Goal: Information Seeking & Learning: Learn about a topic

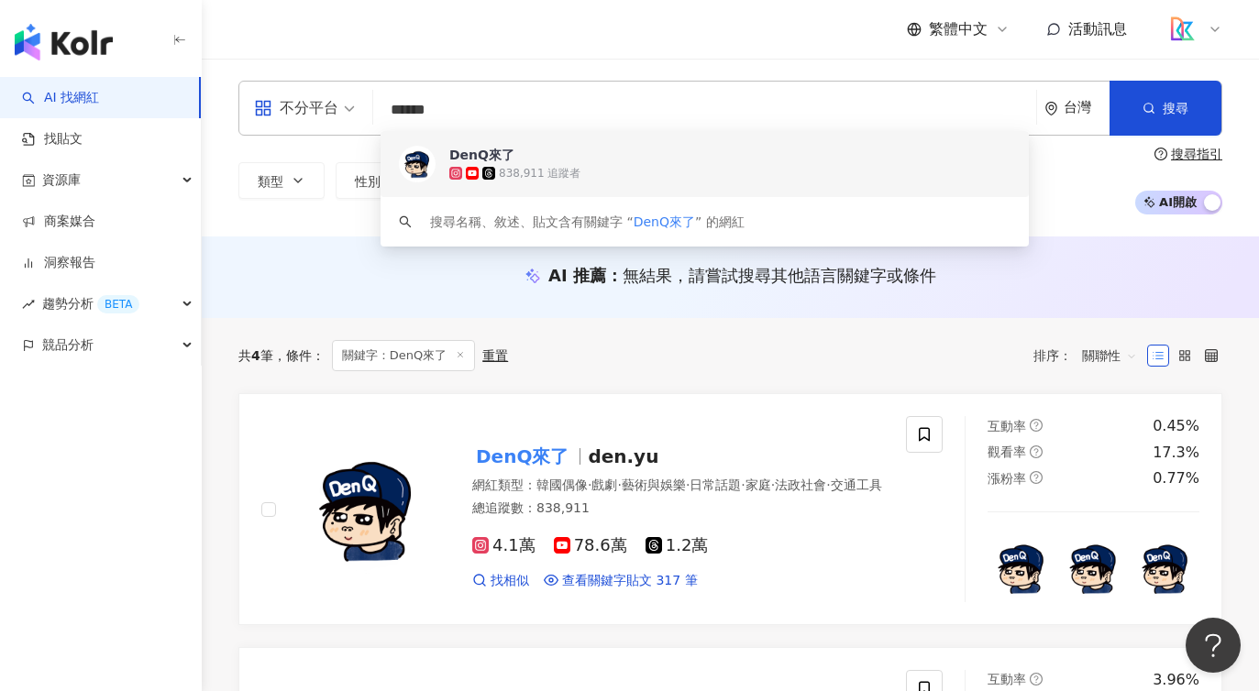
click at [574, 54] on div "繁體中文 活動訊息" at bounding box center [730, 29] width 984 height 59
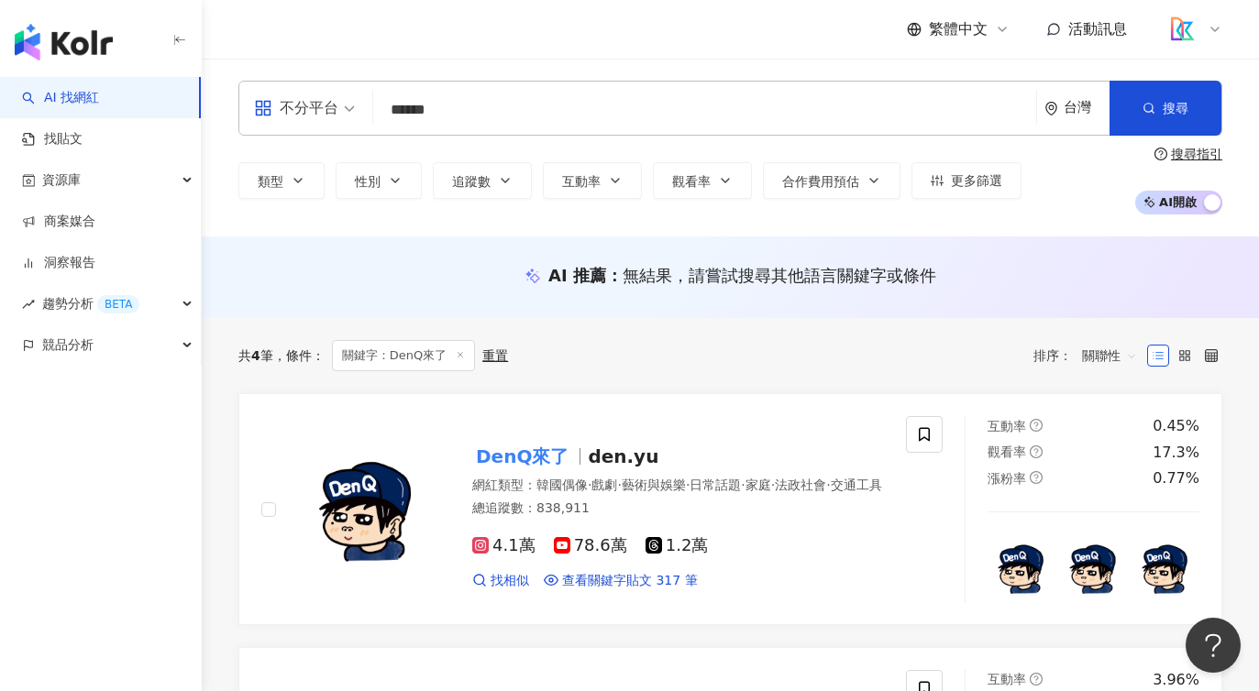
click at [579, 62] on div "不分平台 ****** 台灣 搜尋 b95e893d-ad7d-4ccf-ab41-cdb6a21c8820 keyword DenQ來了 838,911 追…" at bounding box center [730, 148] width 1057 height 178
click at [569, 102] on input "******" at bounding box center [705, 110] width 648 height 35
click at [302, 207] on div "類型 性別 追蹤數 互動率 觀看率 合作費用預估 更多篩選 ****** - ****** 不限 小型 奈米網紅 (<1萬) 微型網紅 (1萬-3萬) 小型網…" at bounding box center [730, 181] width 984 height 68
click at [471, 181] on span "追蹤數" at bounding box center [471, 181] width 39 height 15
type input "*"
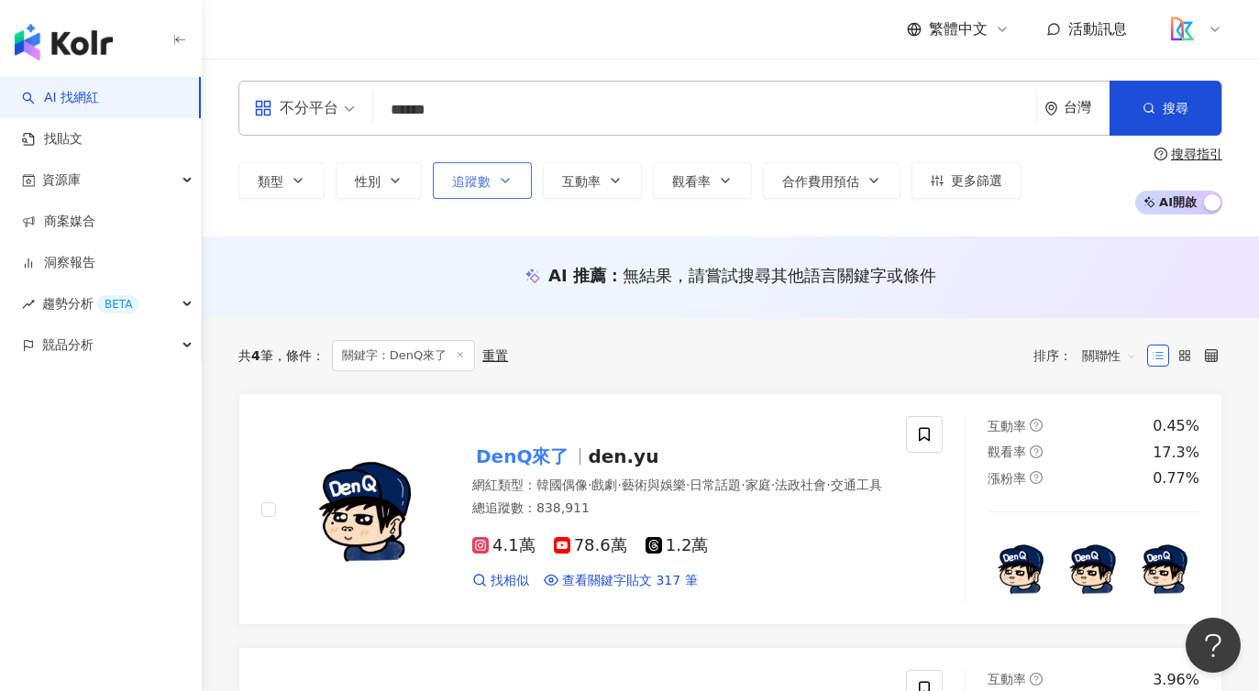
type input "*******"
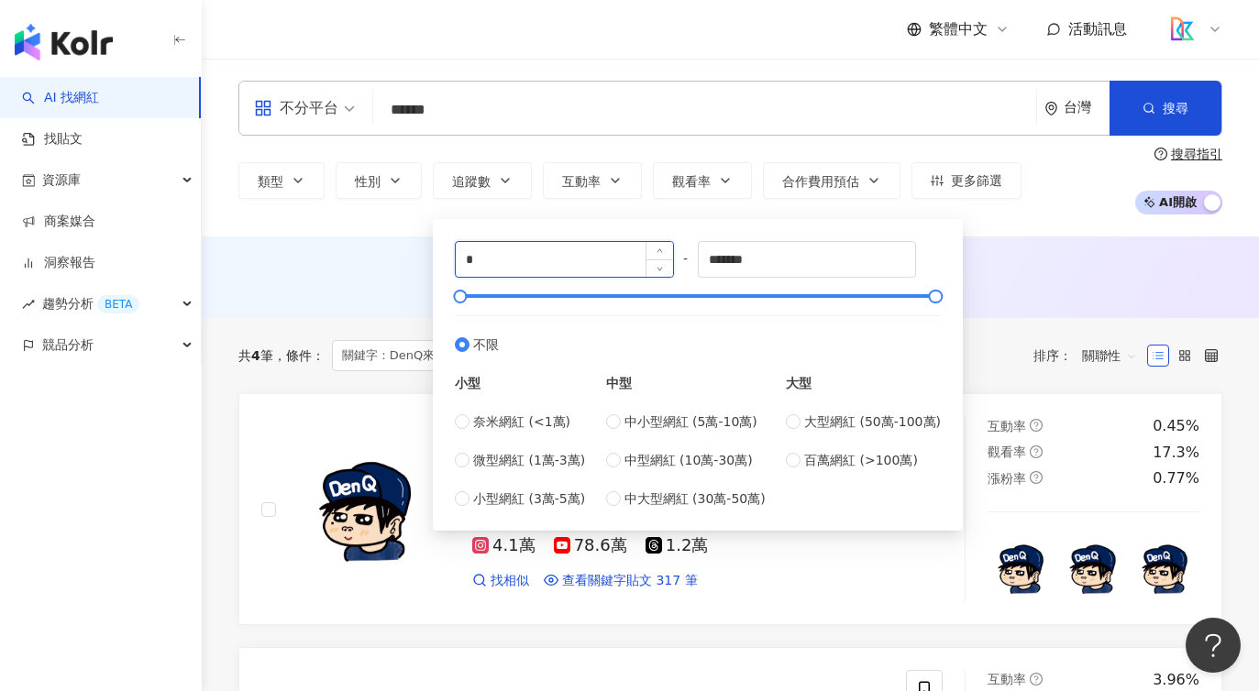
click at [593, 258] on input "*" at bounding box center [564, 259] width 217 height 35
type input "******"
drag, startPoint x: 818, startPoint y: 265, endPoint x: 635, endPoint y: 258, distance: 182.6
click at [635, 258] on div "****** - ******* 不限 小型 奈米網紅 (<1萬) 微型網紅 (1萬-3萬) 小型網紅 (3萬-5萬) 中型 中小型網紅 (5萬-10萬) 中…" at bounding box center [698, 375] width 486 height 268
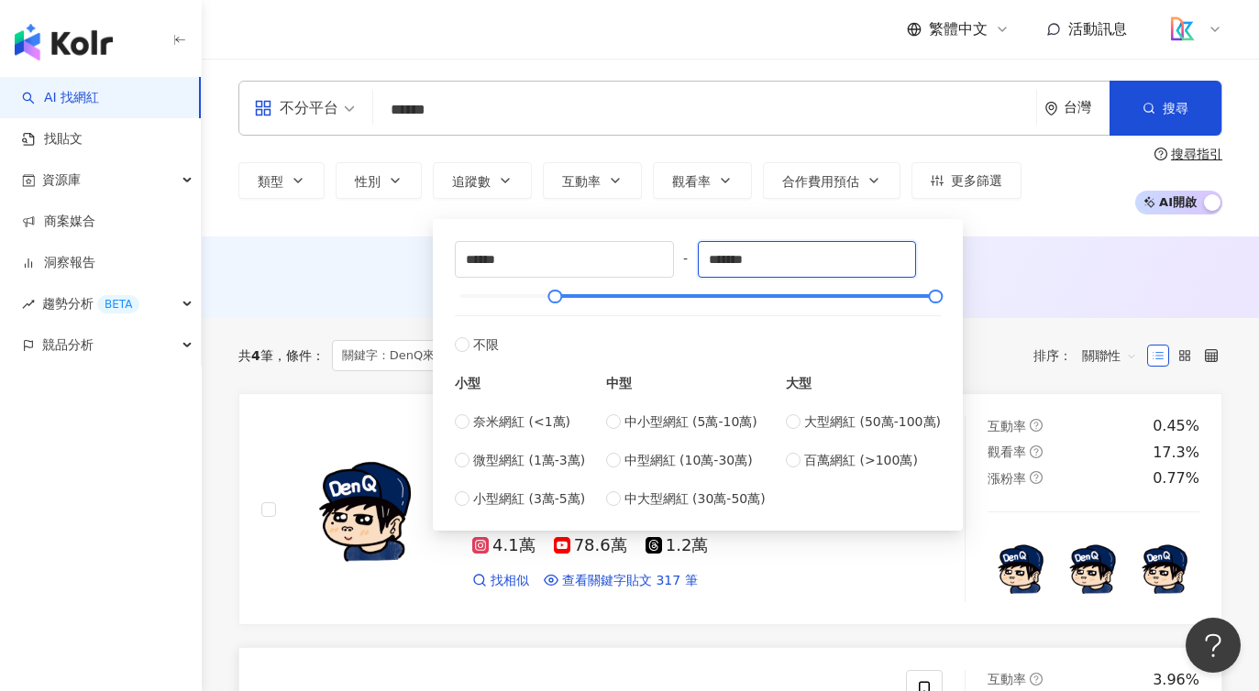
type input "*******"
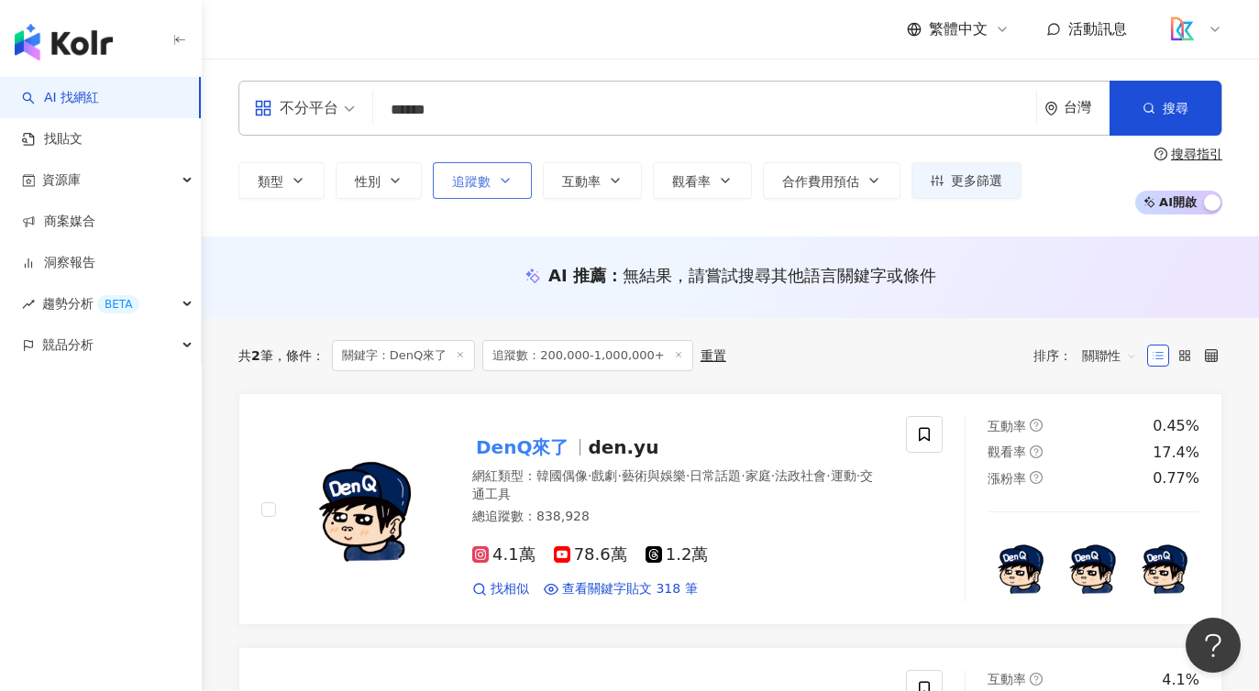
click at [526, 185] on button "追蹤數" at bounding box center [482, 180] width 99 height 37
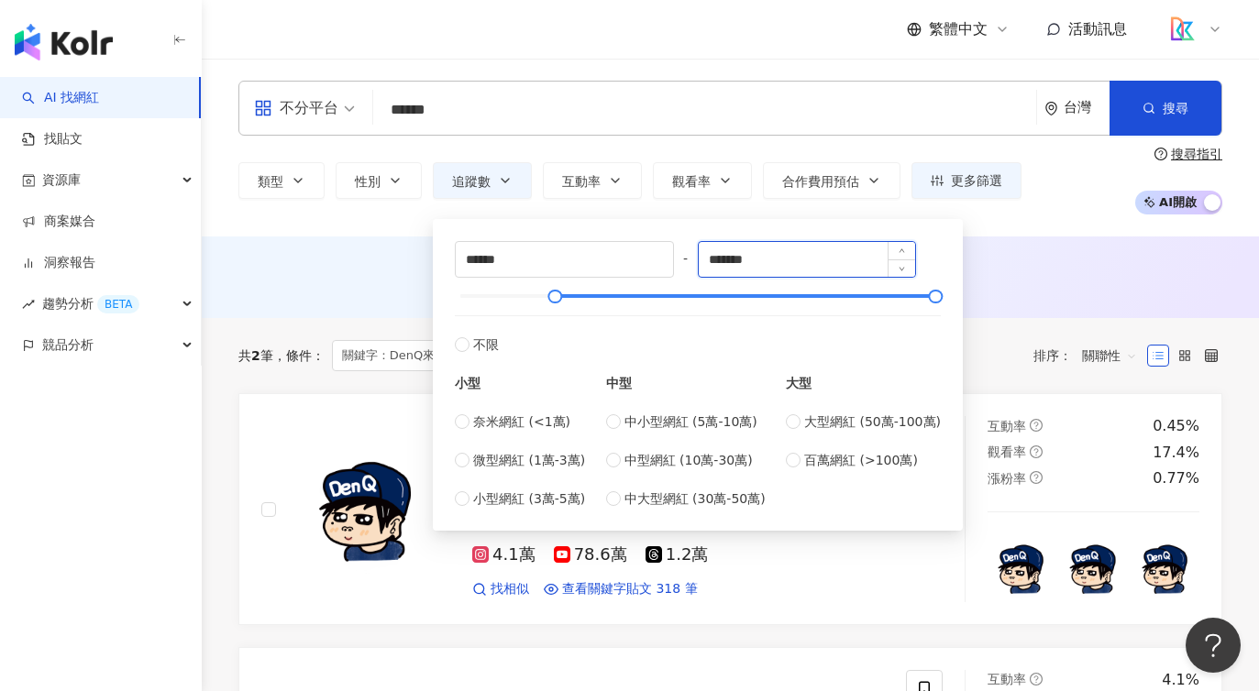
click at [875, 264] on input "*******" at bounding box center [807, 259] width 217 height 35
click at [732, 461] on span "中型網紅 (10萬-30萬)" at bounding box center [688, 460] width 128 height 20
type input "******"
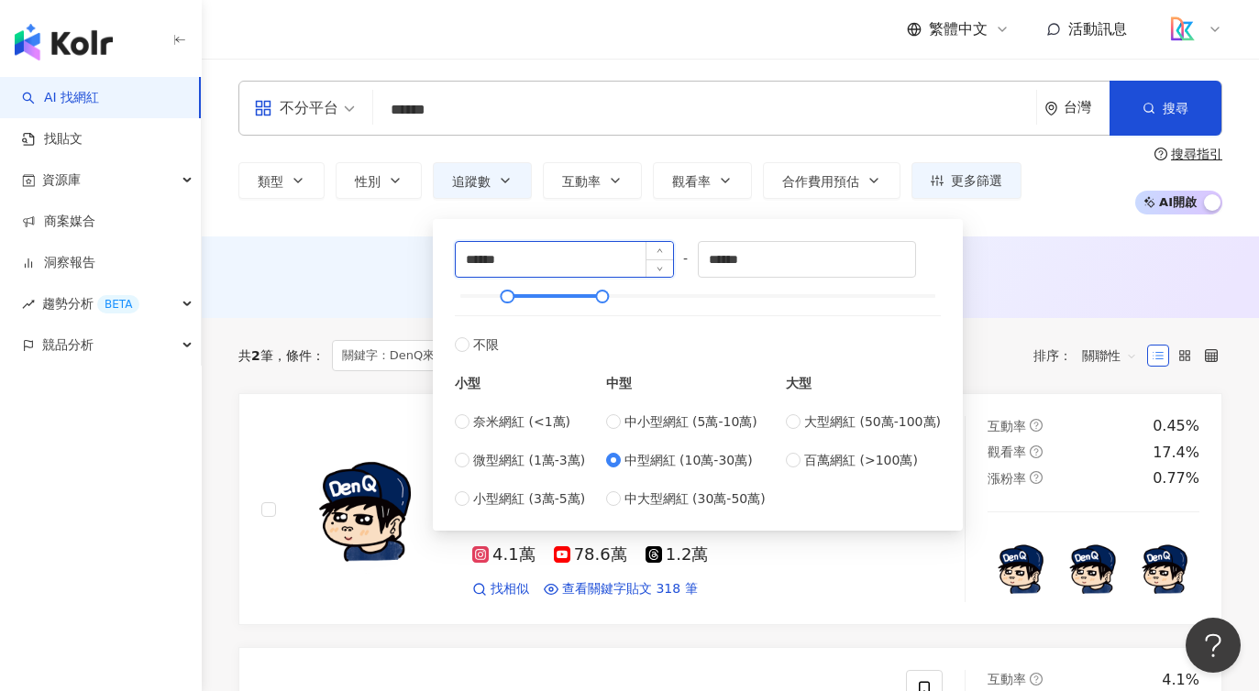
drag, startPoint x: 561, startPoint y: 261, endPoint x: 511, endPoint y: 260, distance: 50.4
click at [560, 261] on input "******" at bounding box center [564, 259] width 217 height 35
click at [473, 258] on input "******" at bounding box center [564, 259] width 217 height 35
type input "******"
click at [1030, 226] on div "不分平台 ****** 台灣 搜尋 b95e893d-ad7d-4ccf-ab41-cdb6a21c8820 keyword DenQ來了 838,911 追…" at bounding box center [730, 148] width 1057 height 178
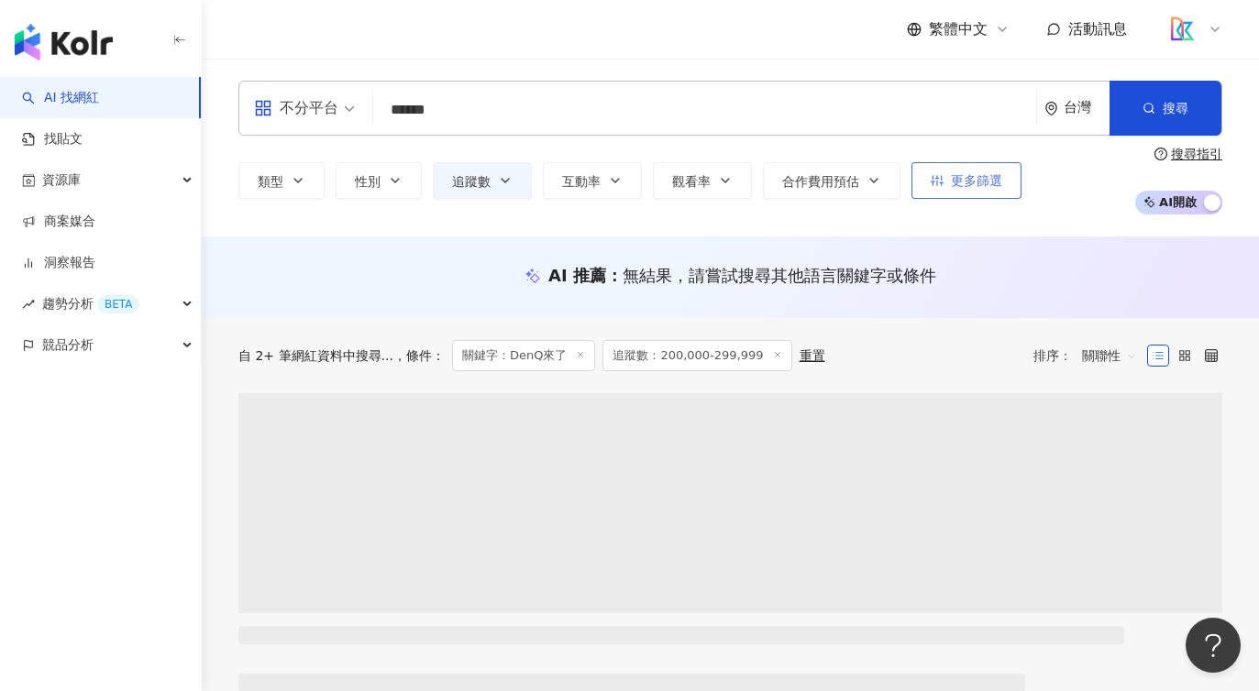
click at [966, 184] on span "更多篩選" at bounding box center [976, 180] width 51 height 15
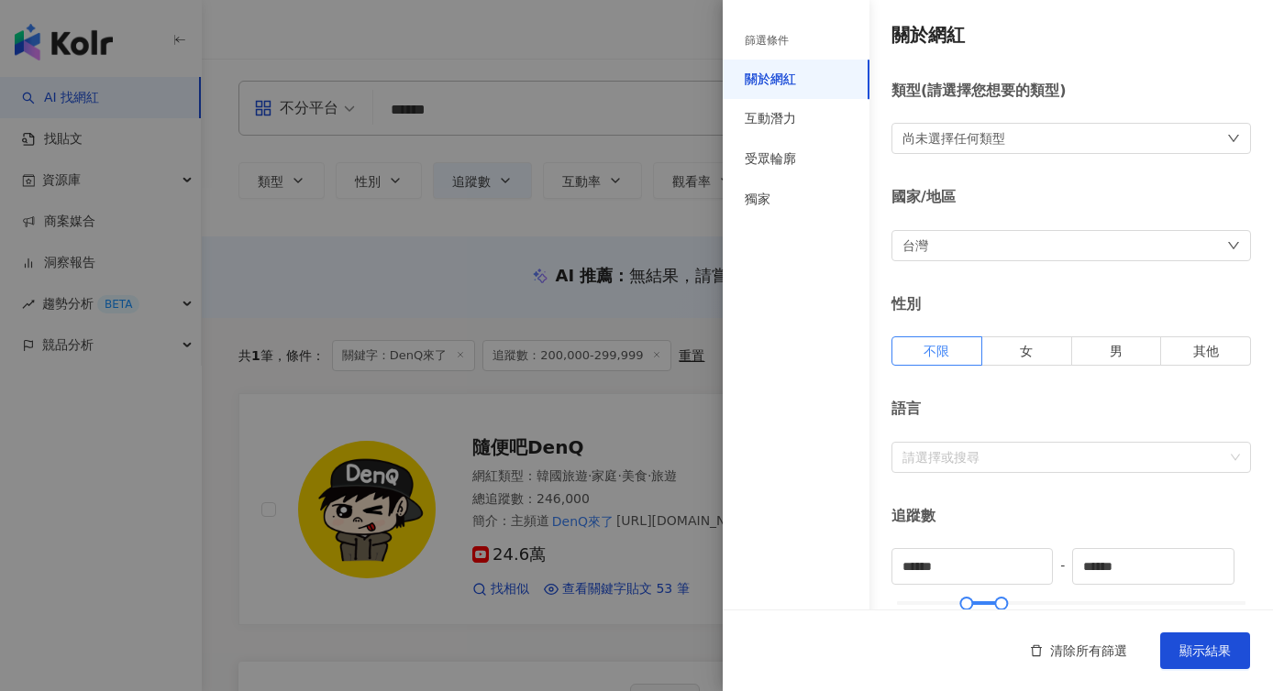
click at [1108, 144] on div "尚未選擇任何類型" at bounding box center [1070, 138] width 359 height 31
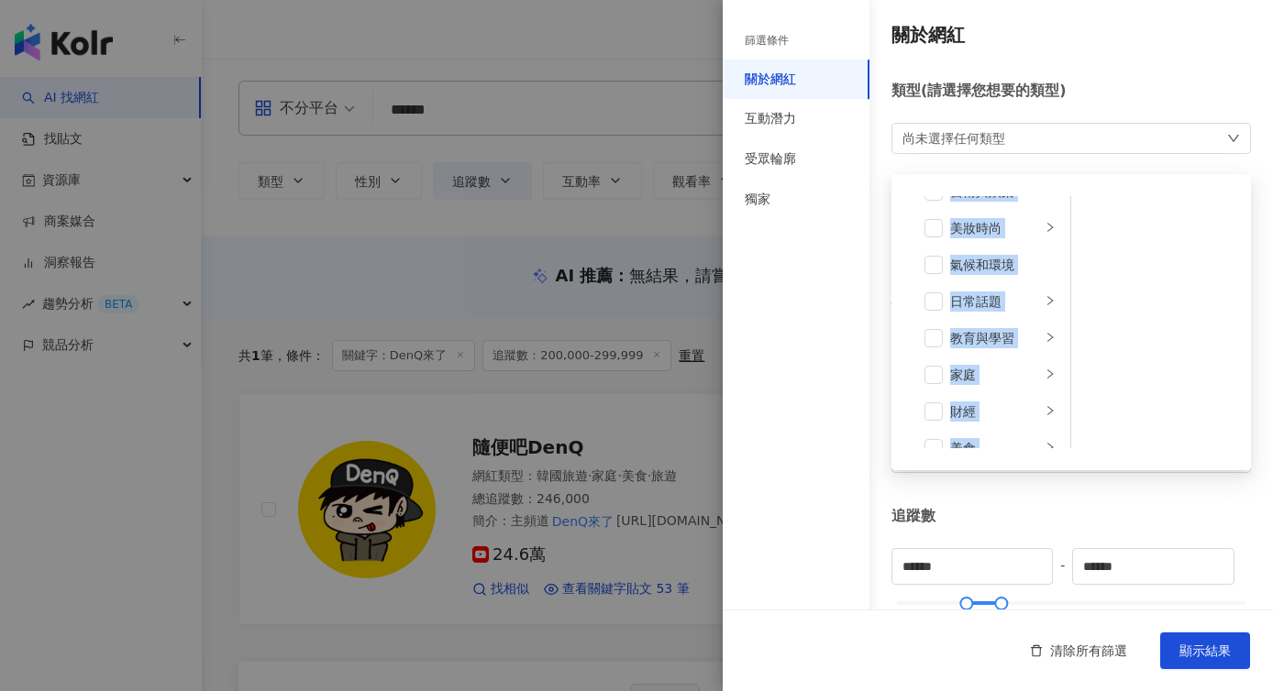
scroll to position [28, 0]
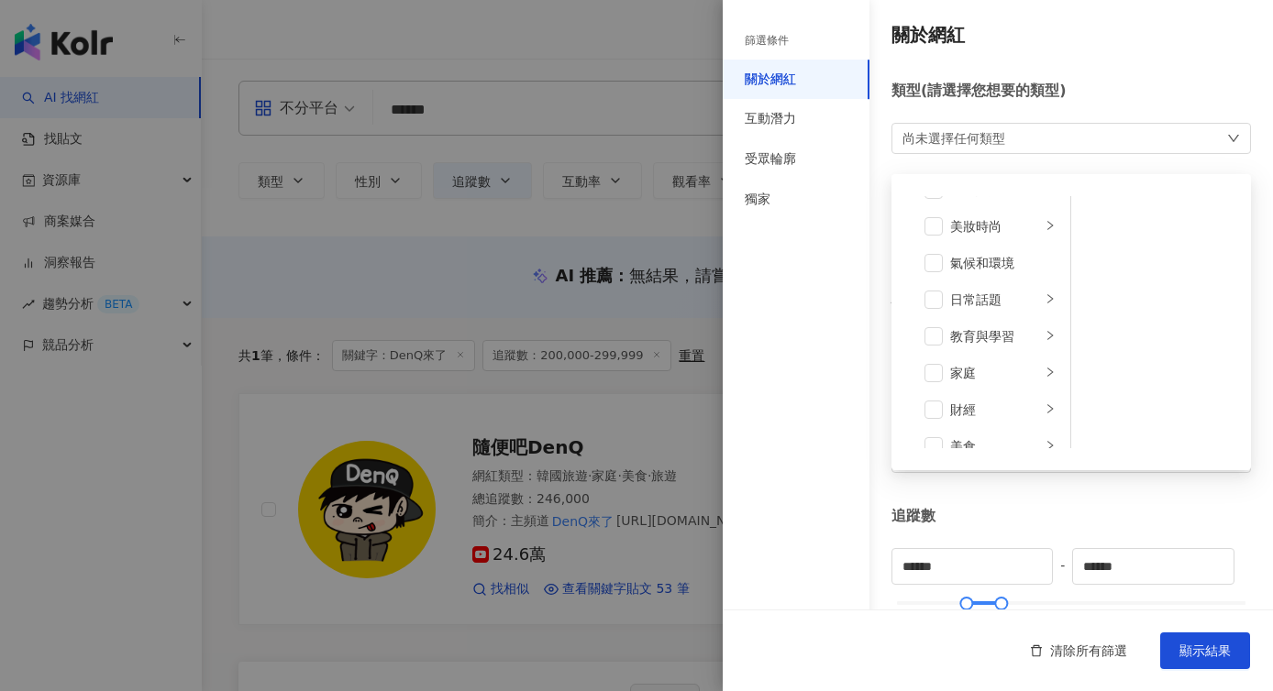
click at [906, 297] on div "藝術與娛樂 美妝時尚 氣候和環境 日常話題 教育與學習 家庭 財經 美食 命理占卜 遊戲 法政社會 生活風格 影視娛樂 醫療與健康 寵物 攝影 感情 宗教 促…" at bounding box center [1070, 322] width 337 height 274
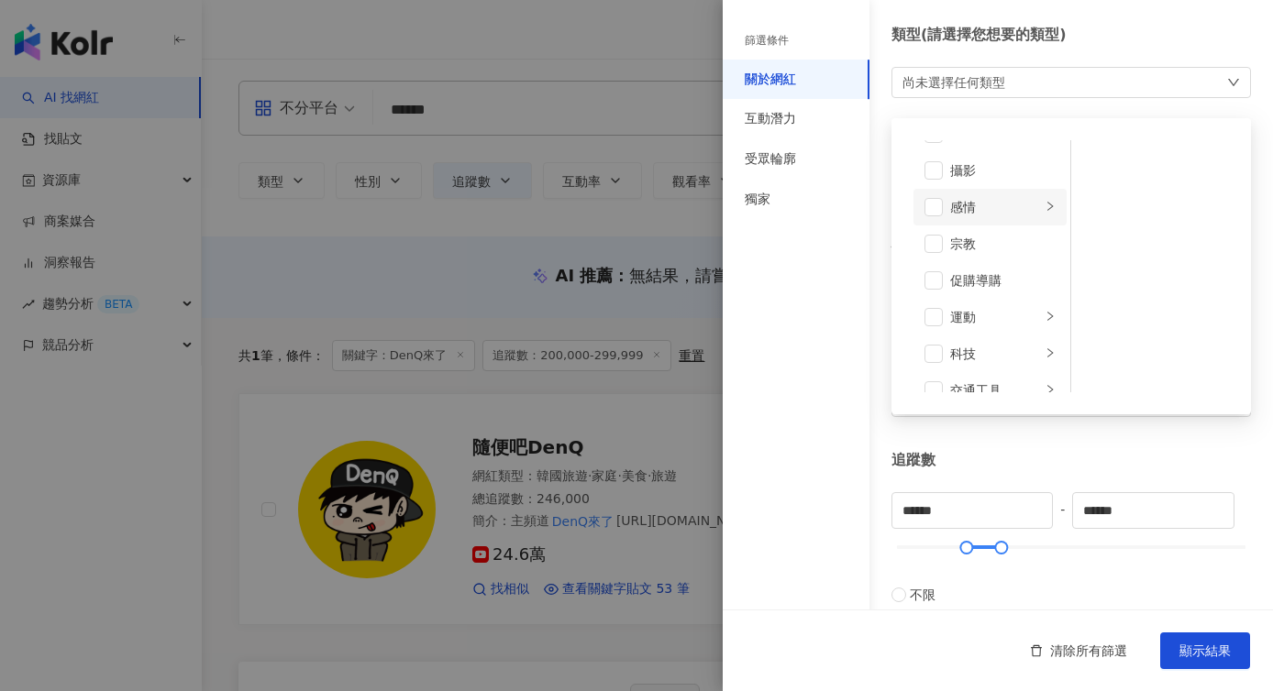
scroll to position [576, 0]
click at [988, 248] on div "促購導購" at bounding box center [1002, 247] width 105 height 20
click at [977, 261] on div "科技" at bounding box center [995, 261] width 91 height 20
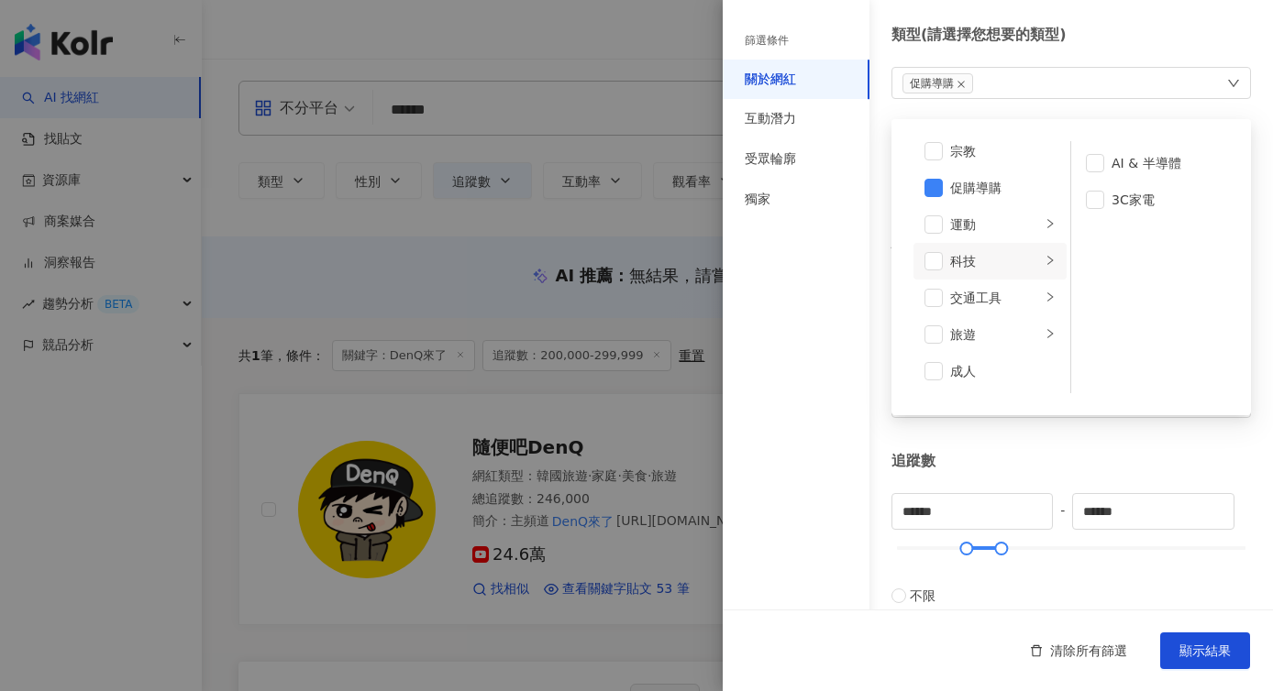
click at [945, 271] on li "科技" at bounding box center [989, 261] width 153 height 37
click at [941, 267] on span at bounding box center [933, 261] width 18 height 18
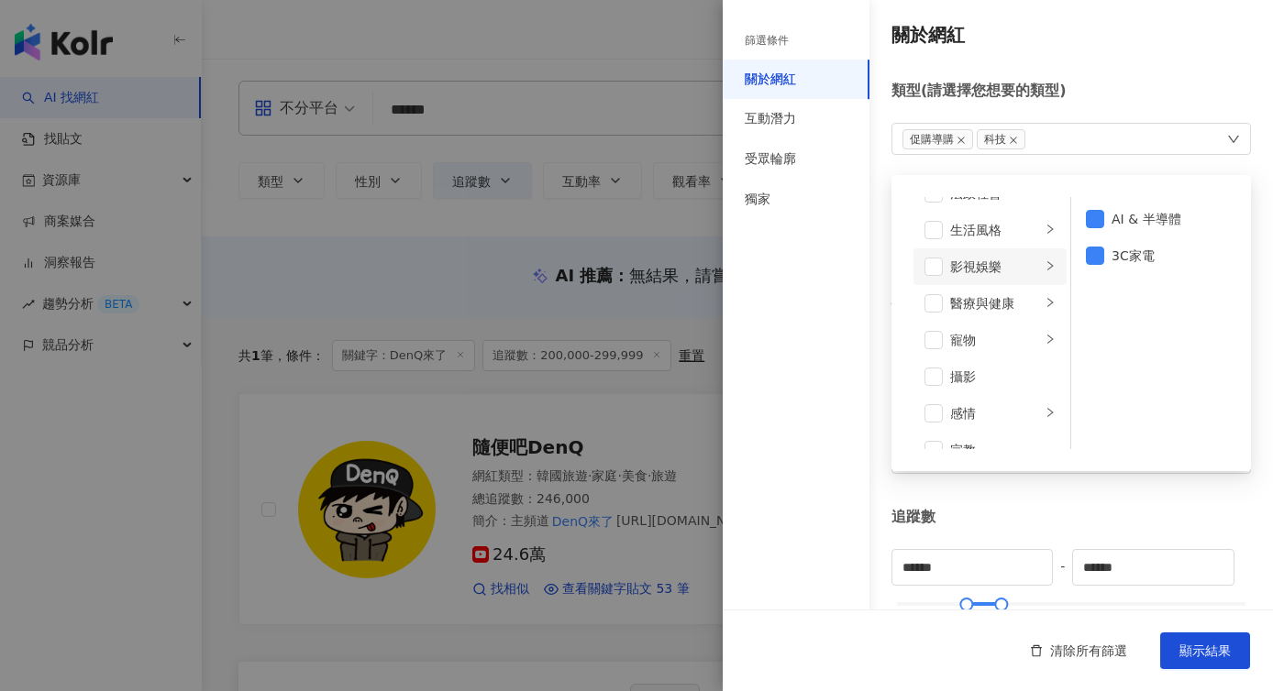
scroll to position [387, 0]
click at [939, 269] on span at bounding box center [933, 272] width 18 height 18
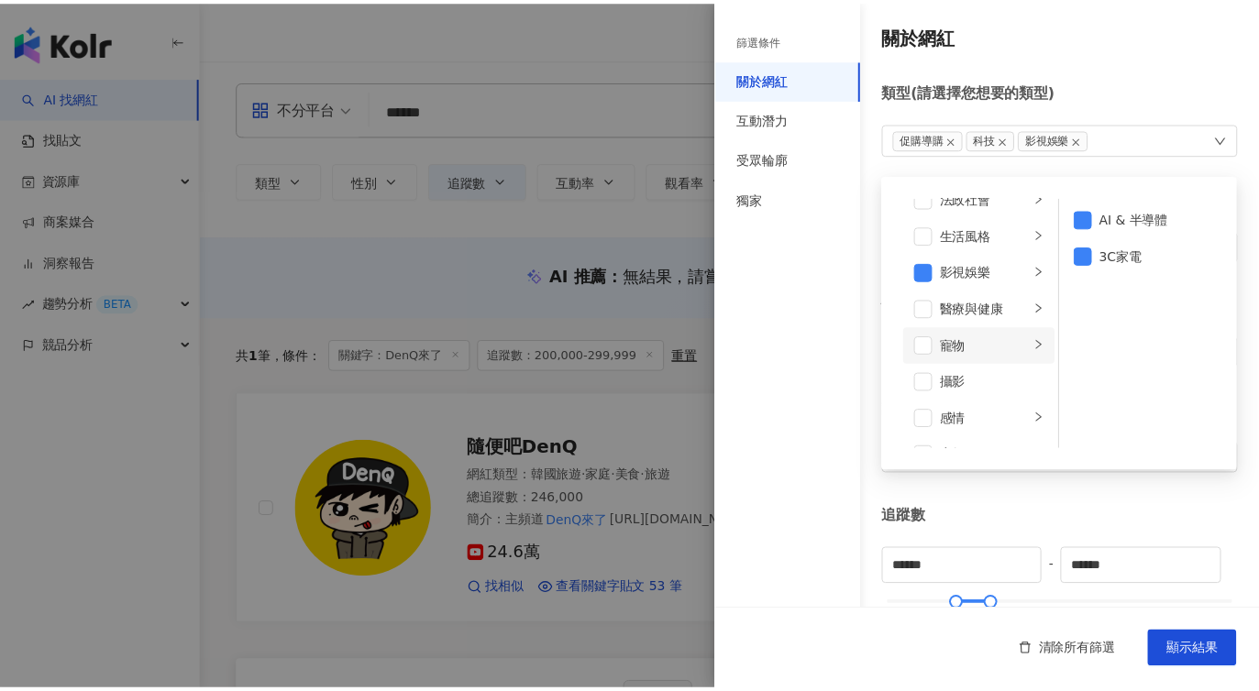
scroll to position [353, 0]
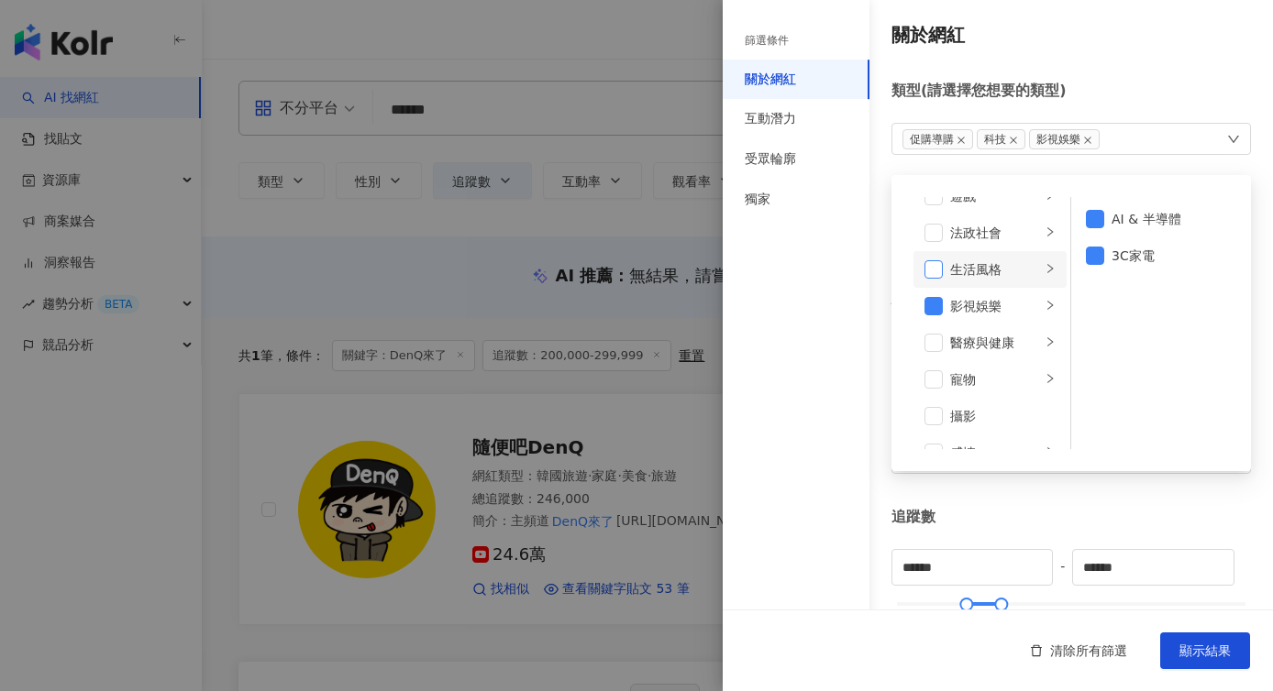
click at [927, 264] on span at bounding box center [933, 269] width 18 height 18
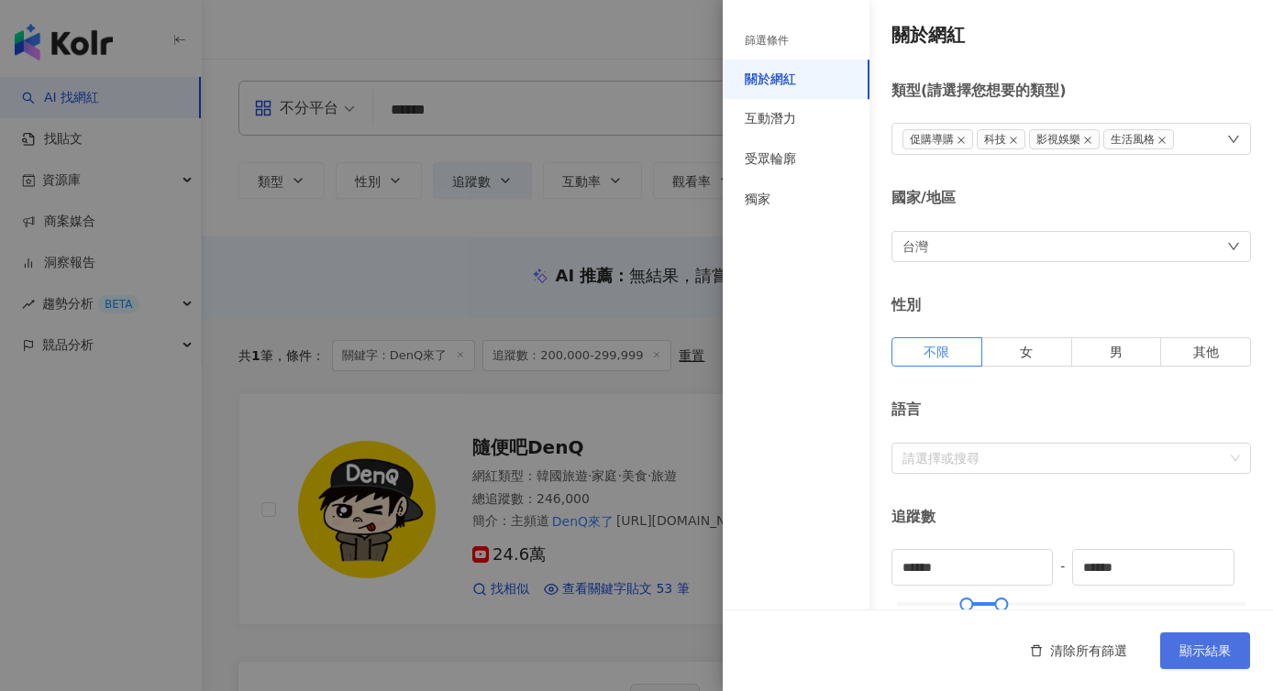
click at [1210, 655] on span "顯示結果" at bounding box center [1204, 651] width 51 height 15
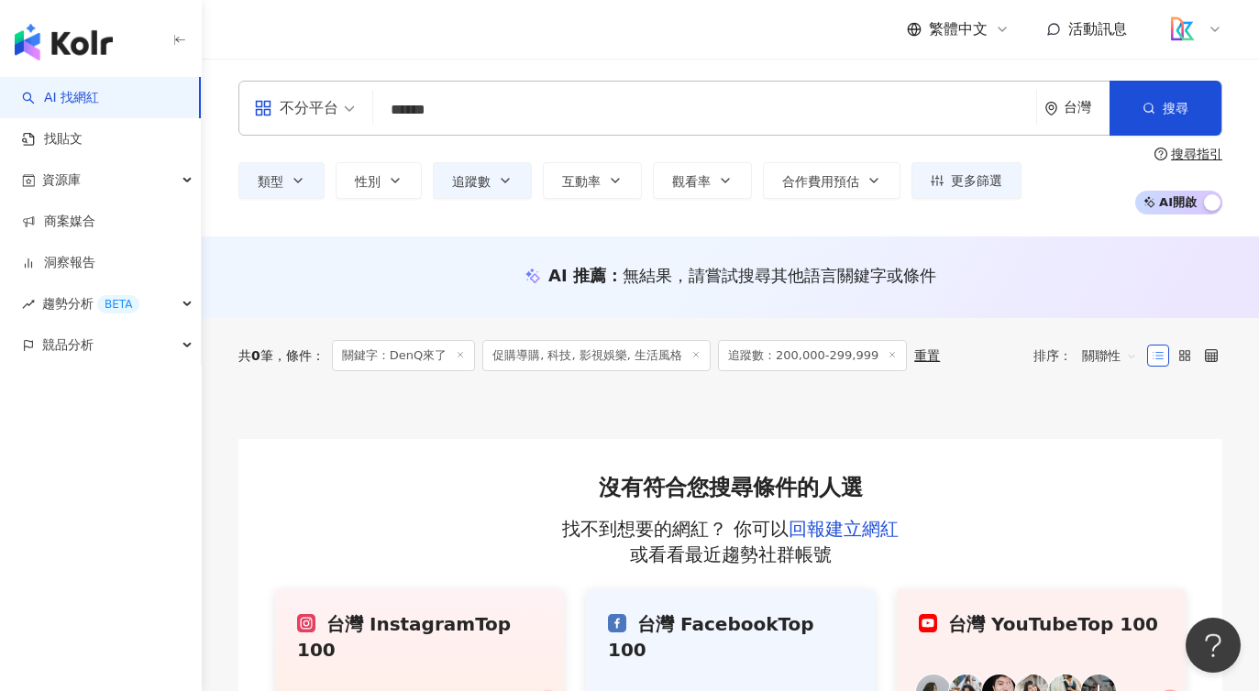
click at [88, 107] on link "AI 找網紅" at bounding box center [60, 98] width 77 height 18
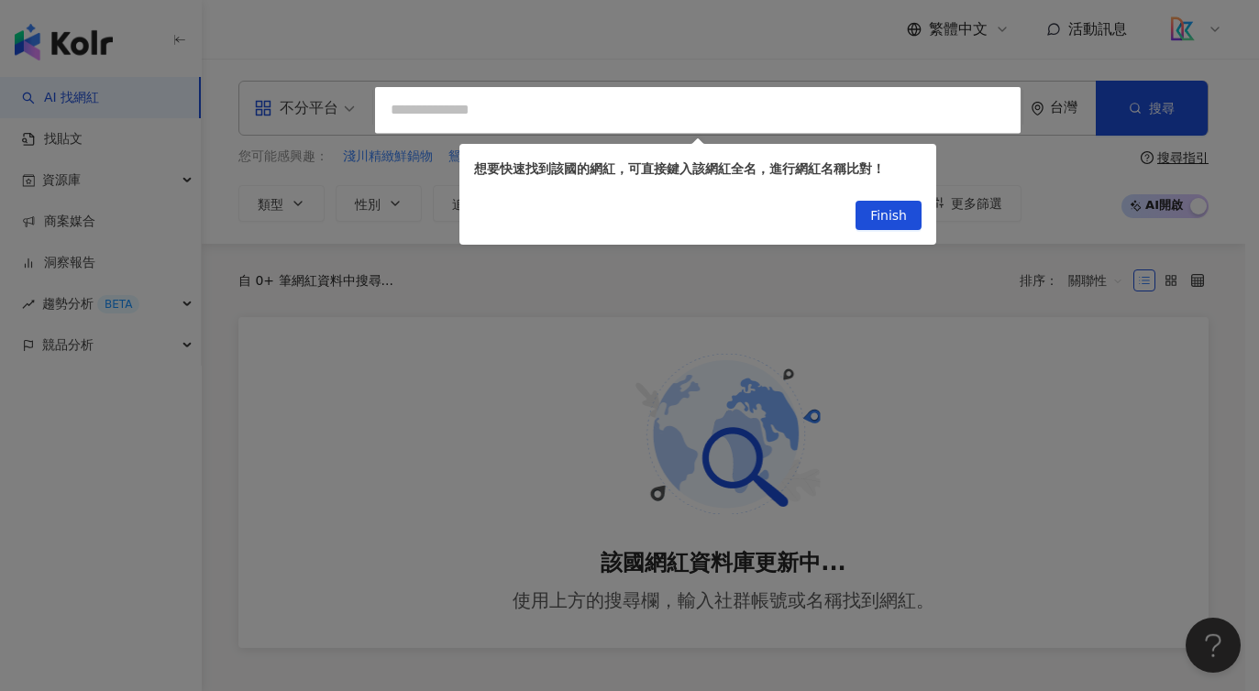
click at [701, 295] on div at bounding box center [629, 345] width 1259 height 691
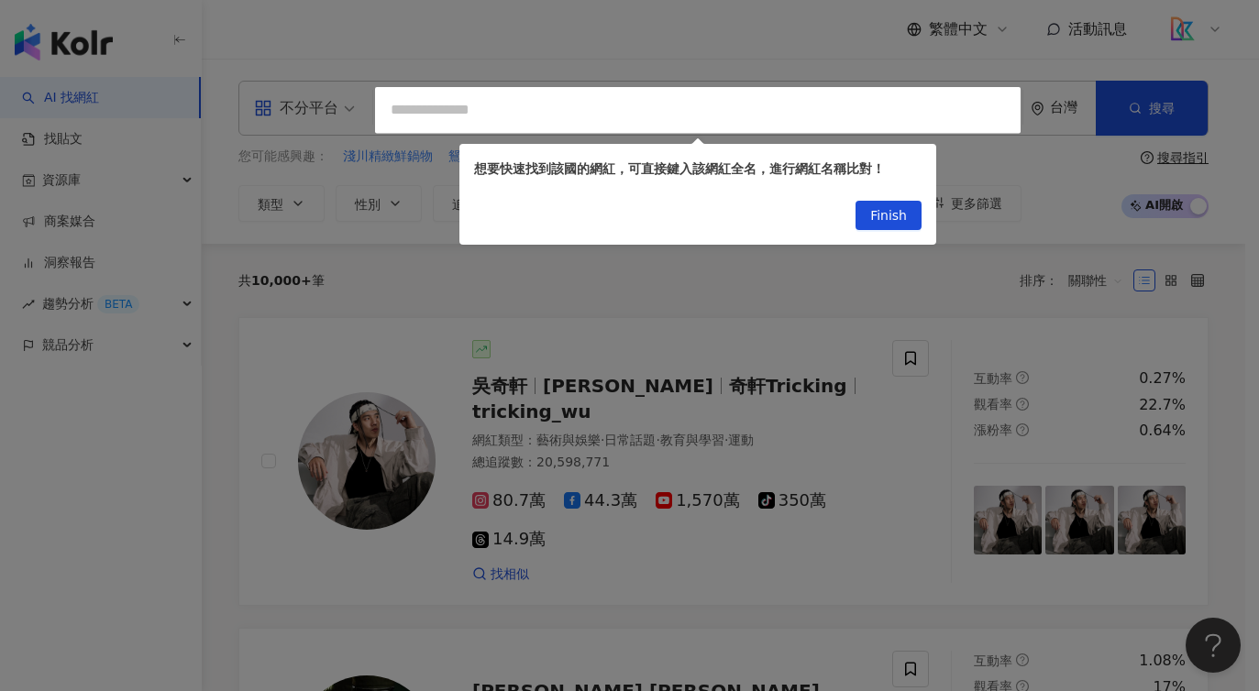
click at [648, 115] on div at bounding box center [629, 345] width 1259 height 691
click at [502, 106] on div at bounding box center [629, 345] width 1259 height 691
click at [858, 201] on button "Finish" at bounding box center [888, 215] width 66 height 29
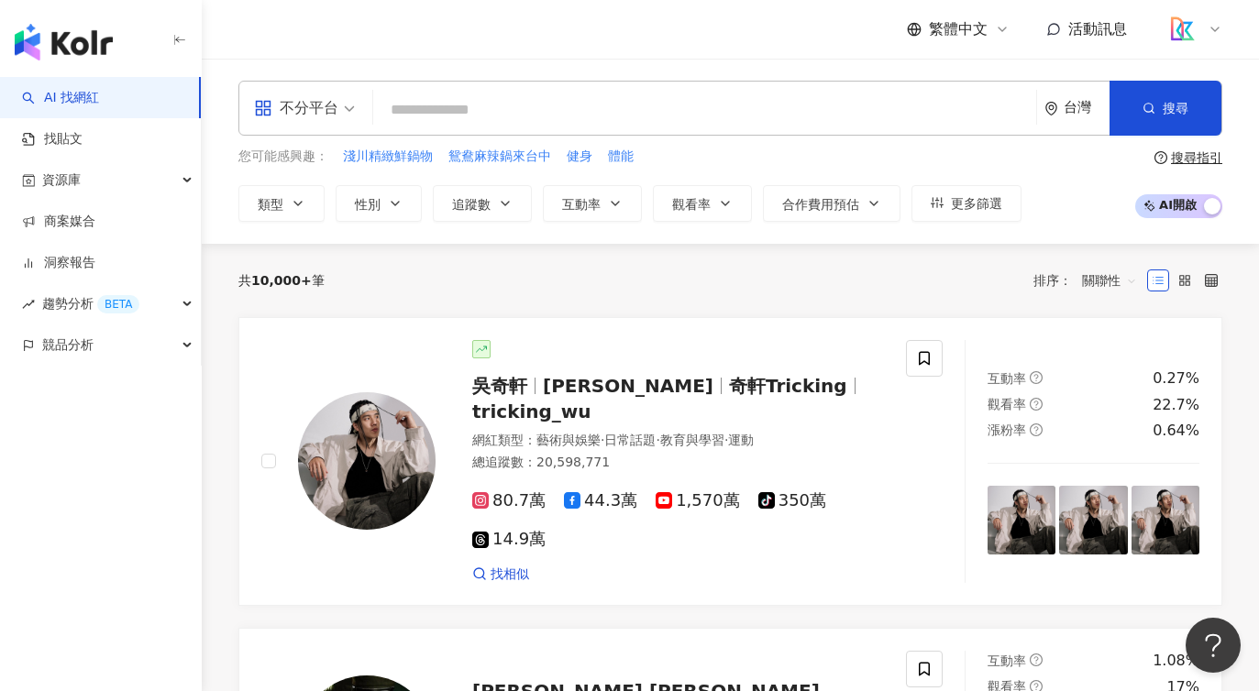
click at [426, 111] on input "search" at bounding box center [705, 110] width 648 height 35
click at [482, 110] on input "search" at bounding box center [705, 110] width 648 height 35
click at [273, 218] on button "類型" at bounding box center [281, 203] width 86 height 37
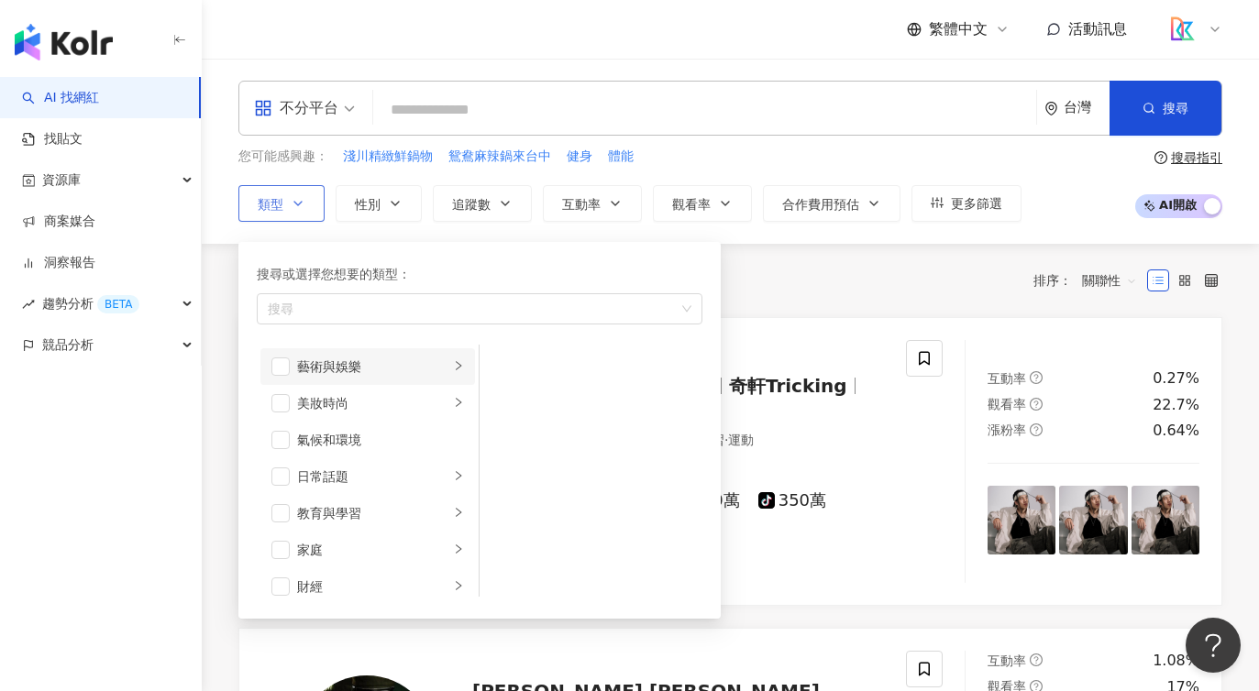
scroll to position [364, 0]
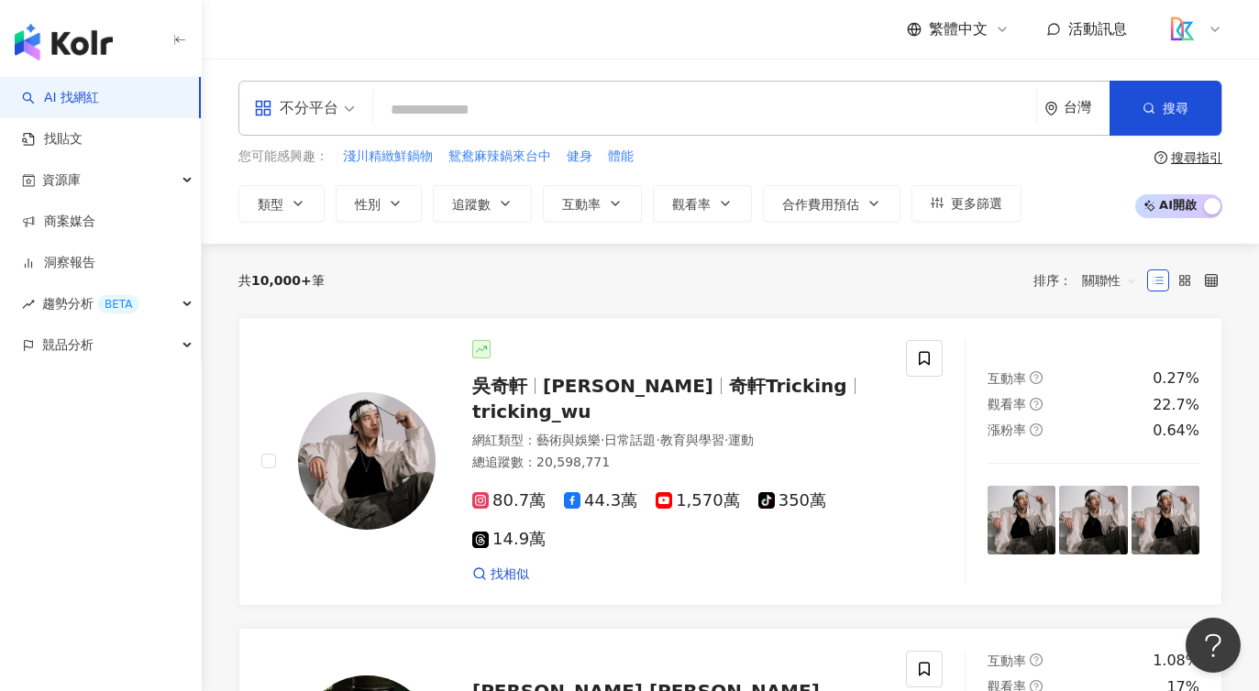
click at [307, 31] on div "繁體中文 活動訊息" at bounding box center [730, 29] width 984 height 59
click at [476, 208] on span "追蹤數" at bounding box center [471, 204] width 39 height 15
type input "*"
type input "*******"
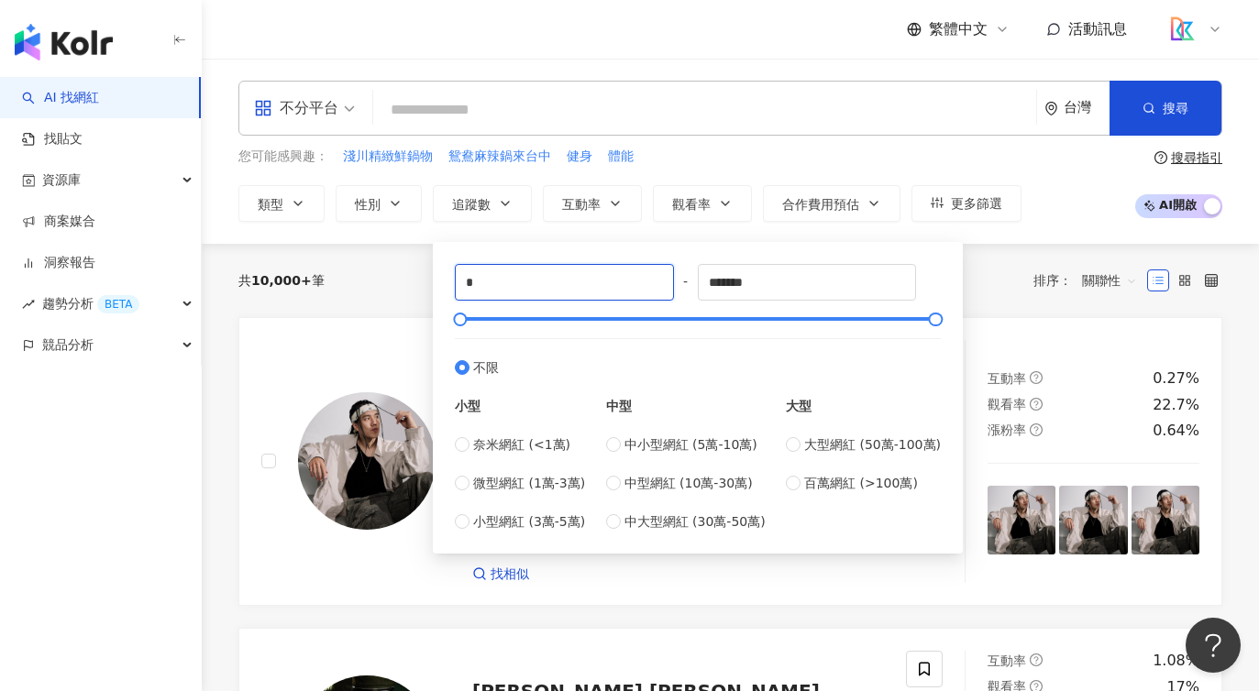
drag, startPoint x: 546, startPoint y: 290, endPoint x: 400, endPoint y: 281, distance: 147.0
type input "******"
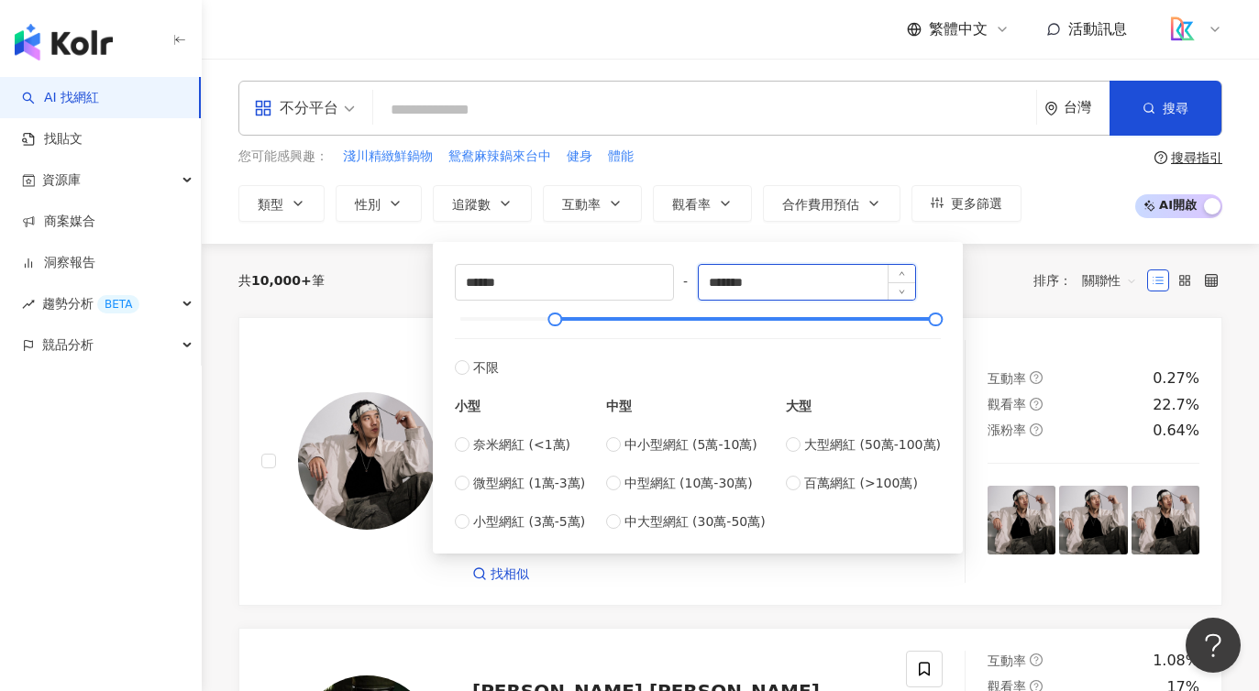
drag, startPoint x: 721, startPoint y: 284, endPoint x: 711, endPoint y: 286, distance: 10.3
click at [711, 286] on input "*******" at bounding box center [807, 282] width 217 height 35
click at [781, 280] on input "*******" at bounding box center [807, 282] width 217 height 35
type input "******"
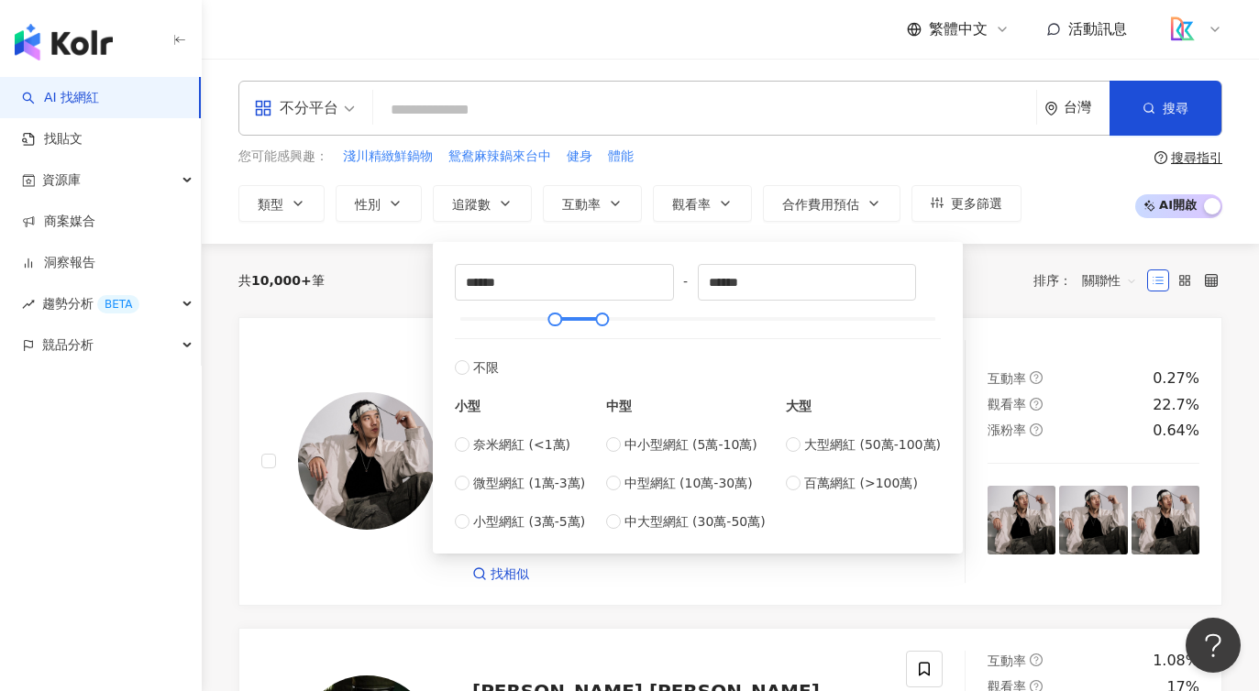
click at [671, 255] on div "****** - ****** 不限 小型 奈米網紅 (<1萬) 微型網紅 (1萬-3萬) 小型網紅 (3萬-5萬) 中型 中小型網紅 (5萬-10萬) 中型…" at bounding box center [698, 398] width 508 height 290
click at [454, 189] on button "追蹤數" at bounding box center [482, 203] width 99 height 37
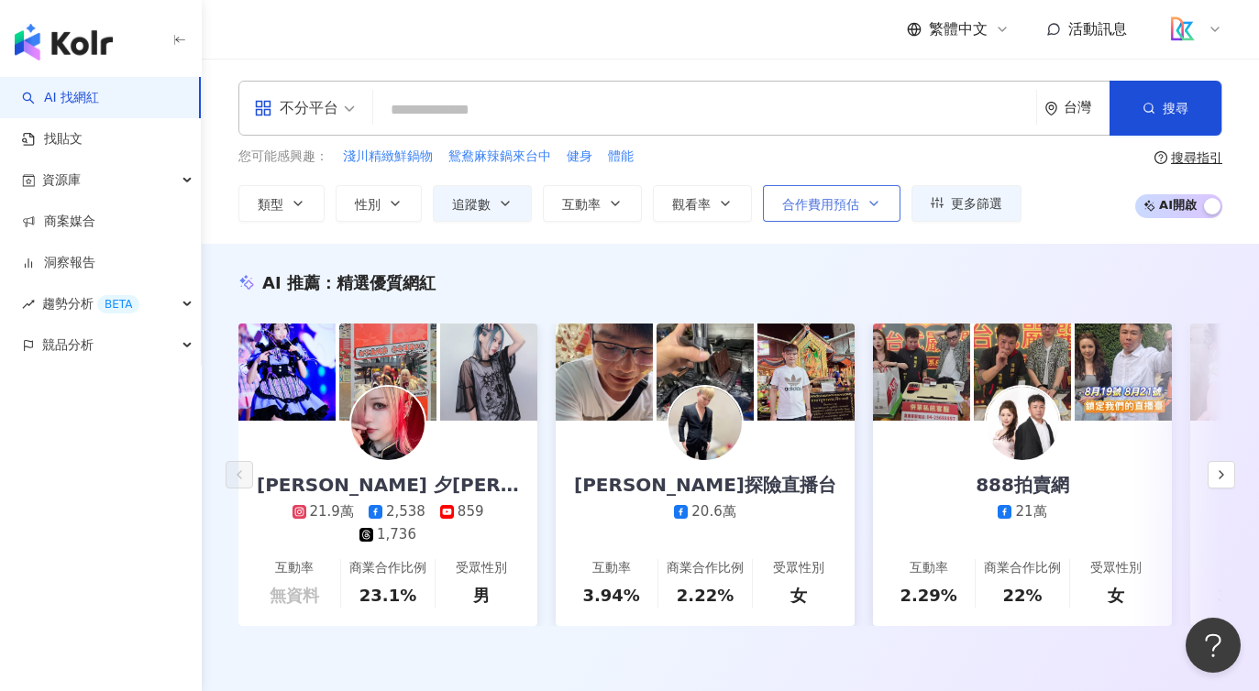
click at [811, 205] on span "合作費用預估" at bounding box center [820, 204] width 77 height 15
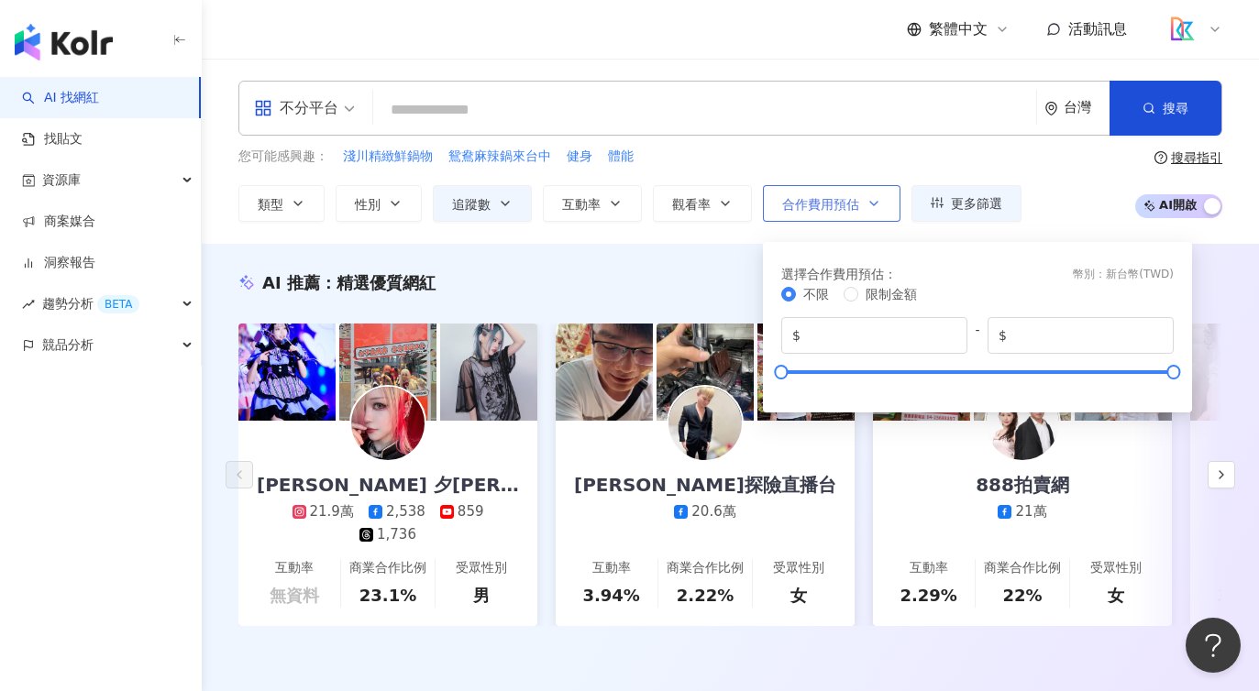
click at [811, 205] on span "合作費用預估" at bounding box center [820, 204] width 77 height 15
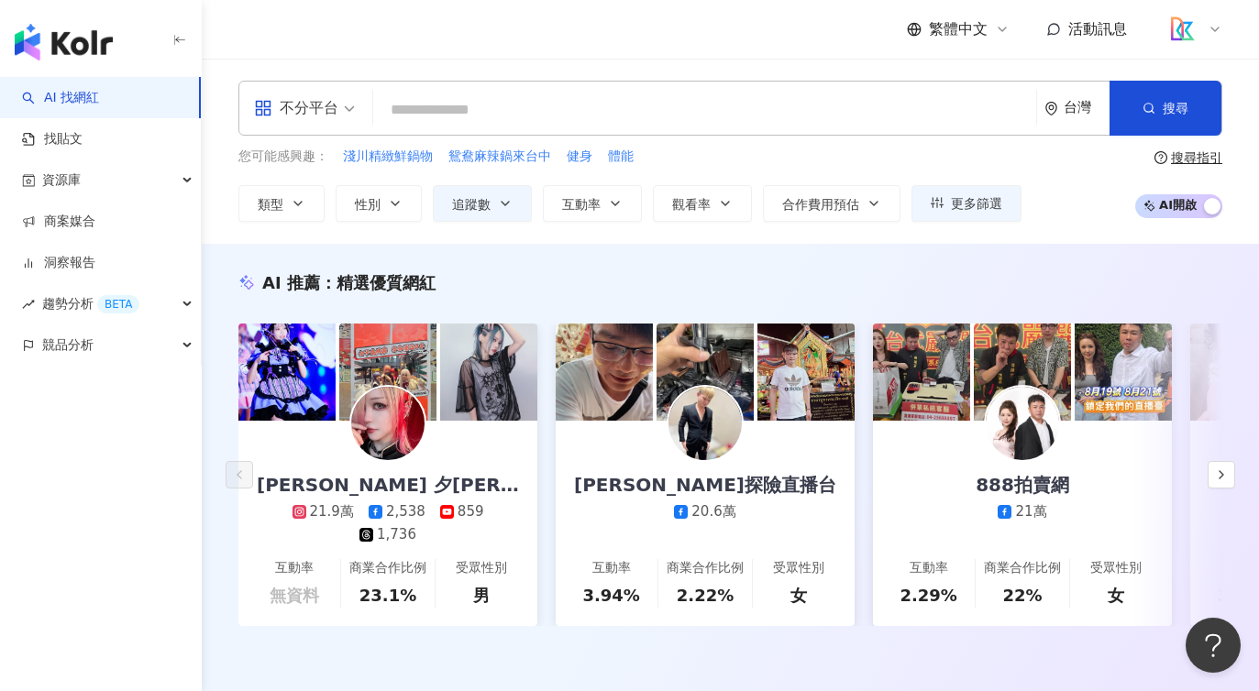
click at [714, 259] on div "AI 推薦 ： 精選優質網紅 Yuki Rubymoon 夕比月露 21.9萬 2,538 859 1,736 互動率 無資料 商業合作比例 23.1% 受眾…" at bounding box center [730, 468] width 1057 height 448
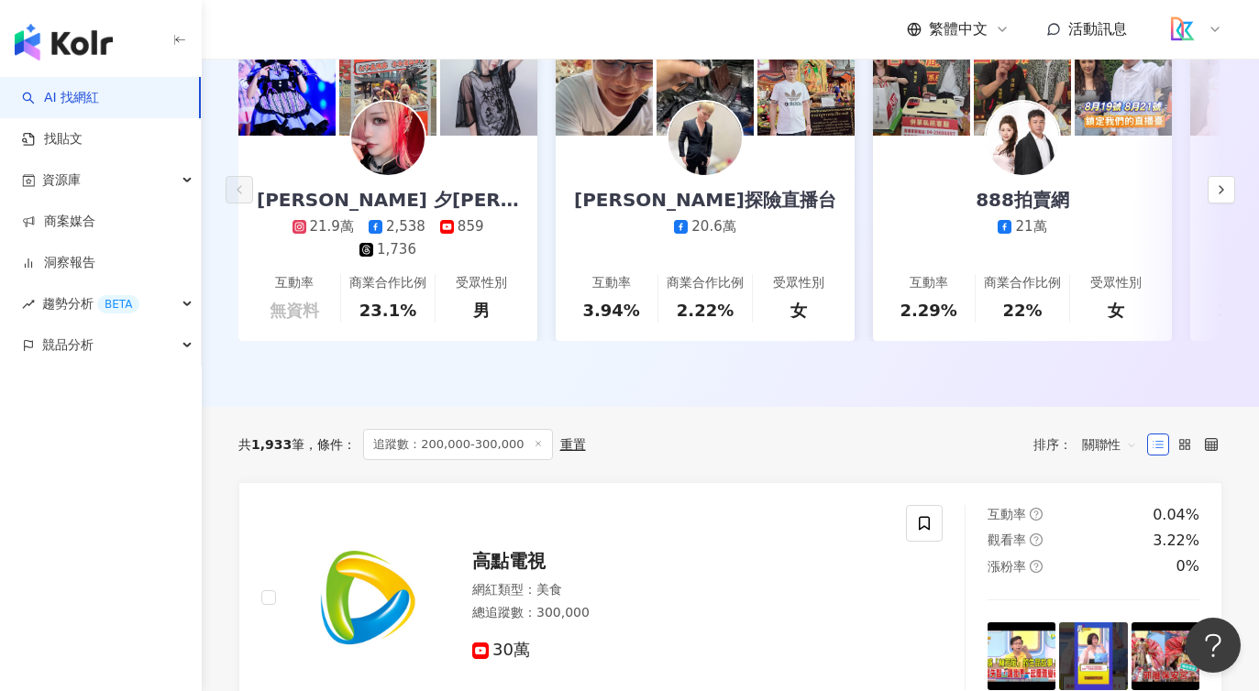
scroll to position [284, 0]
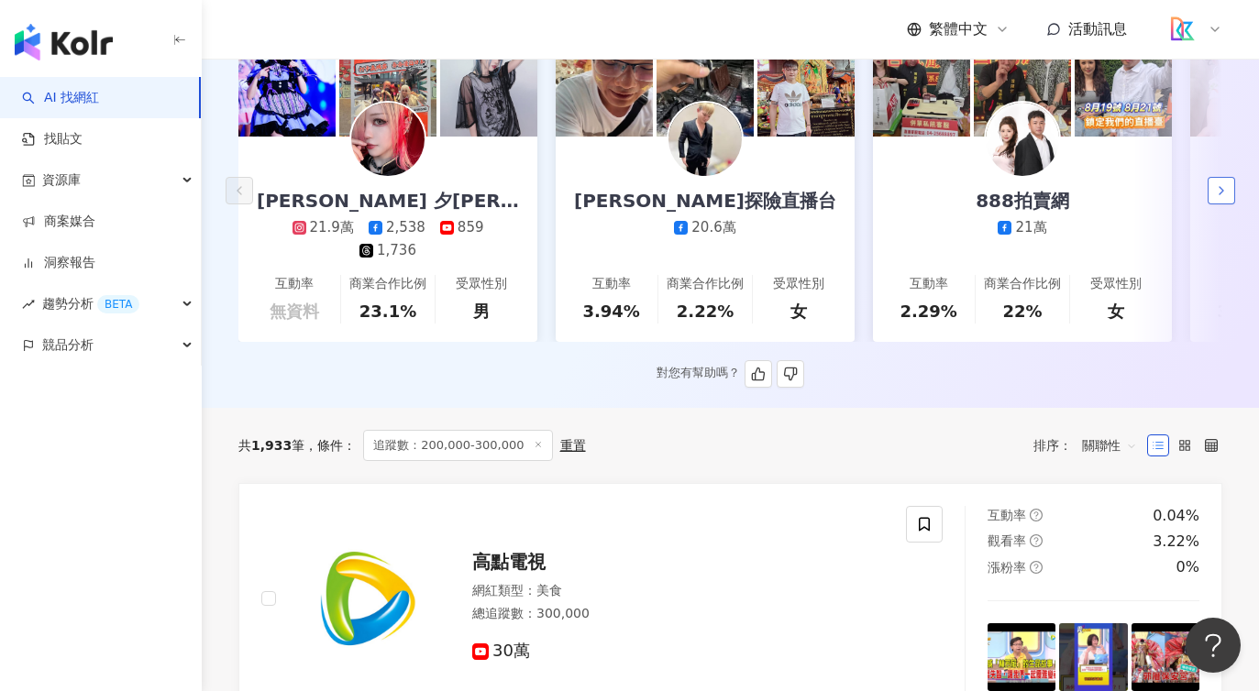
click at [1229, 200] on button "button" at bounding box center [1222, 191] width 28 height 28
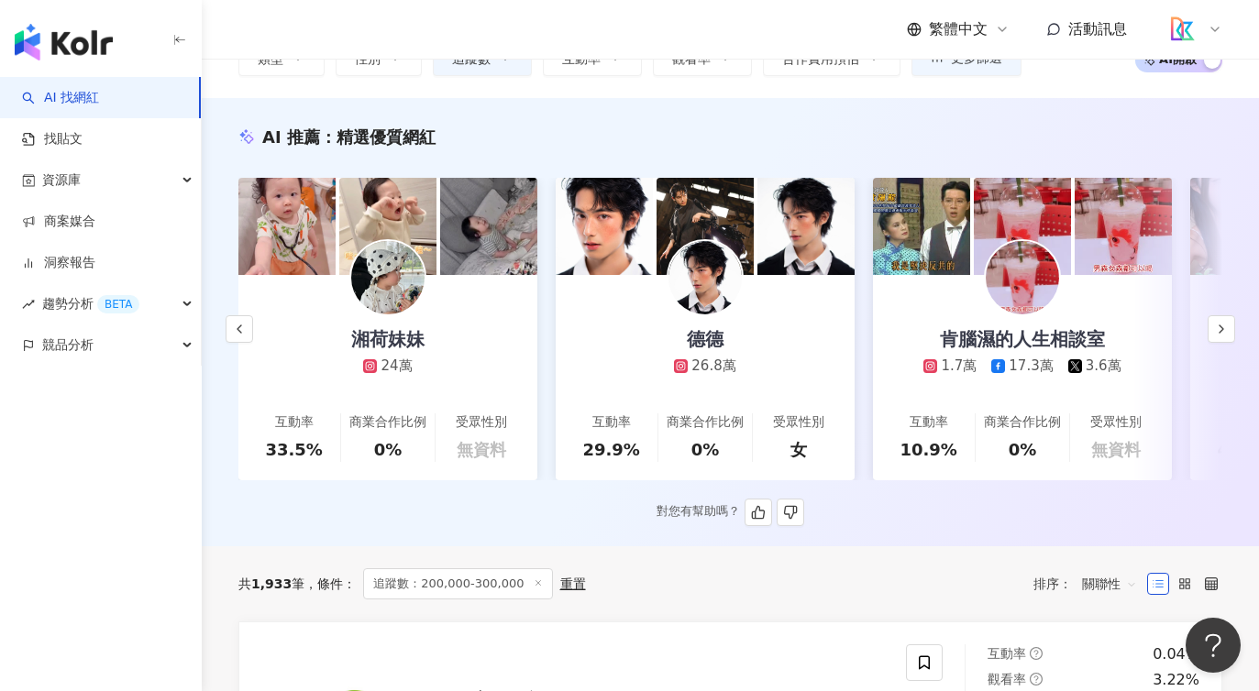
scroll to position [145, 0]
click at [1217, 337] on icon "button" at bounding box center [1221, 330] width 15 height 15
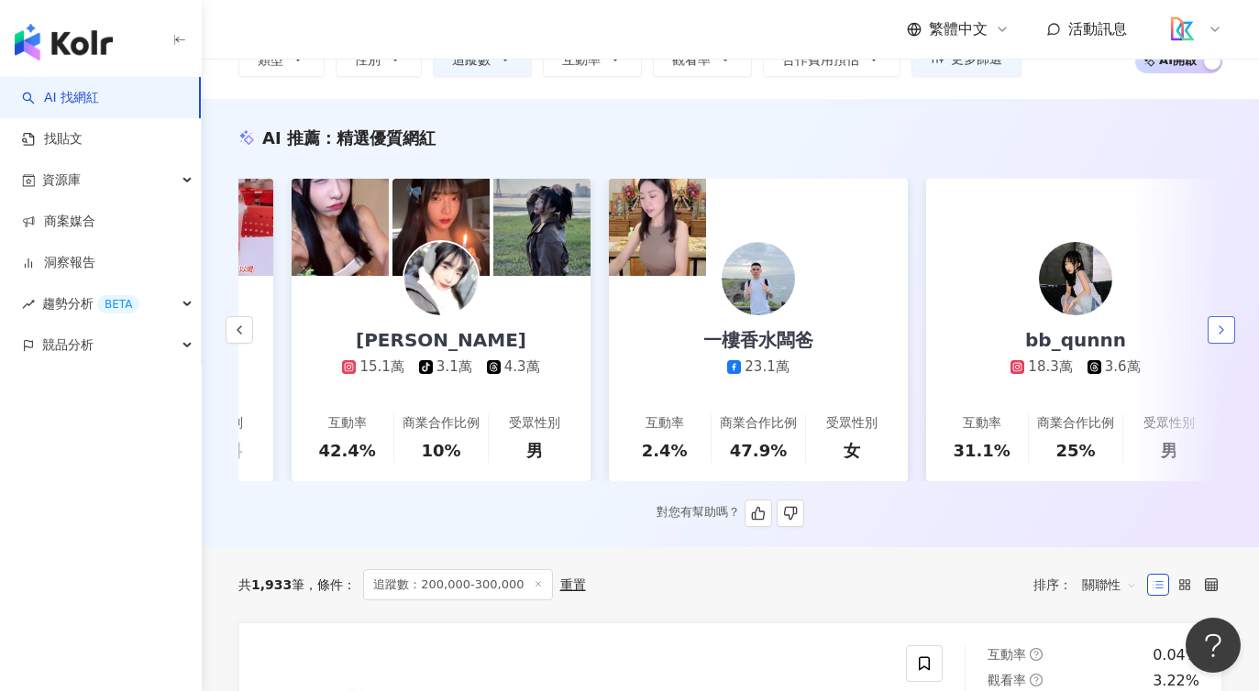
scroll to position [0, 1903]
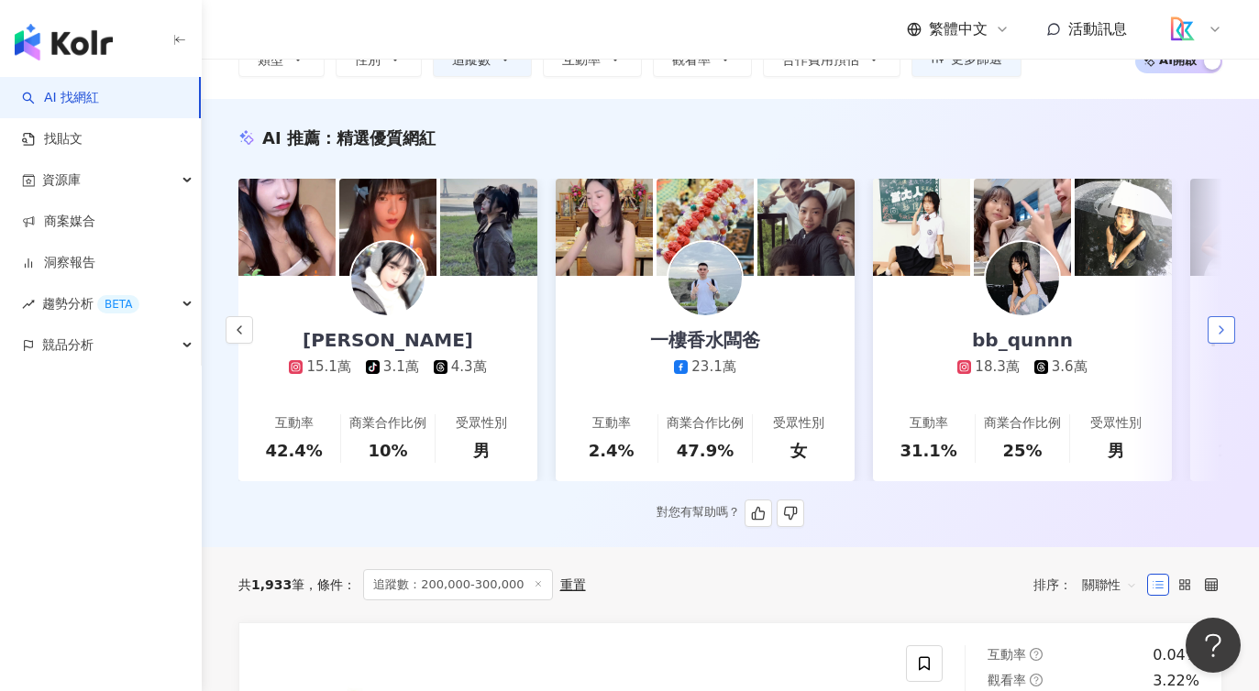
click at [1226, 333] on icon "button" at bounding box center [1221, 330] width 15 height 15
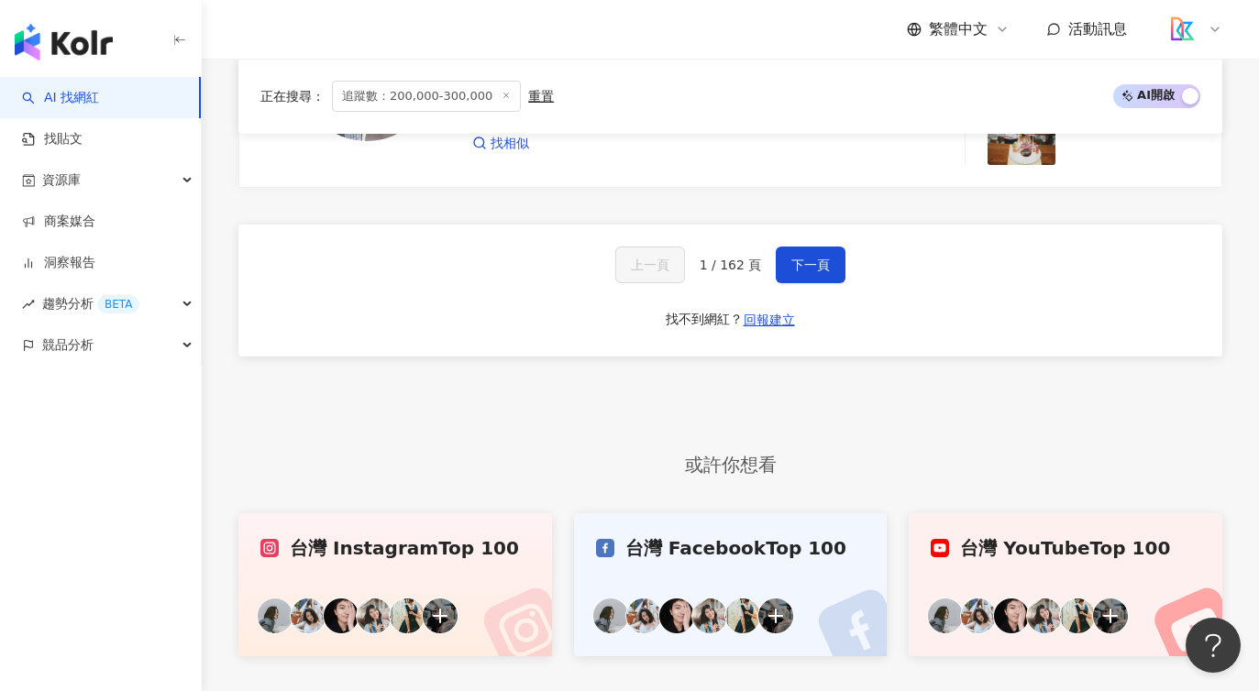
scroll to position [3608, 0]
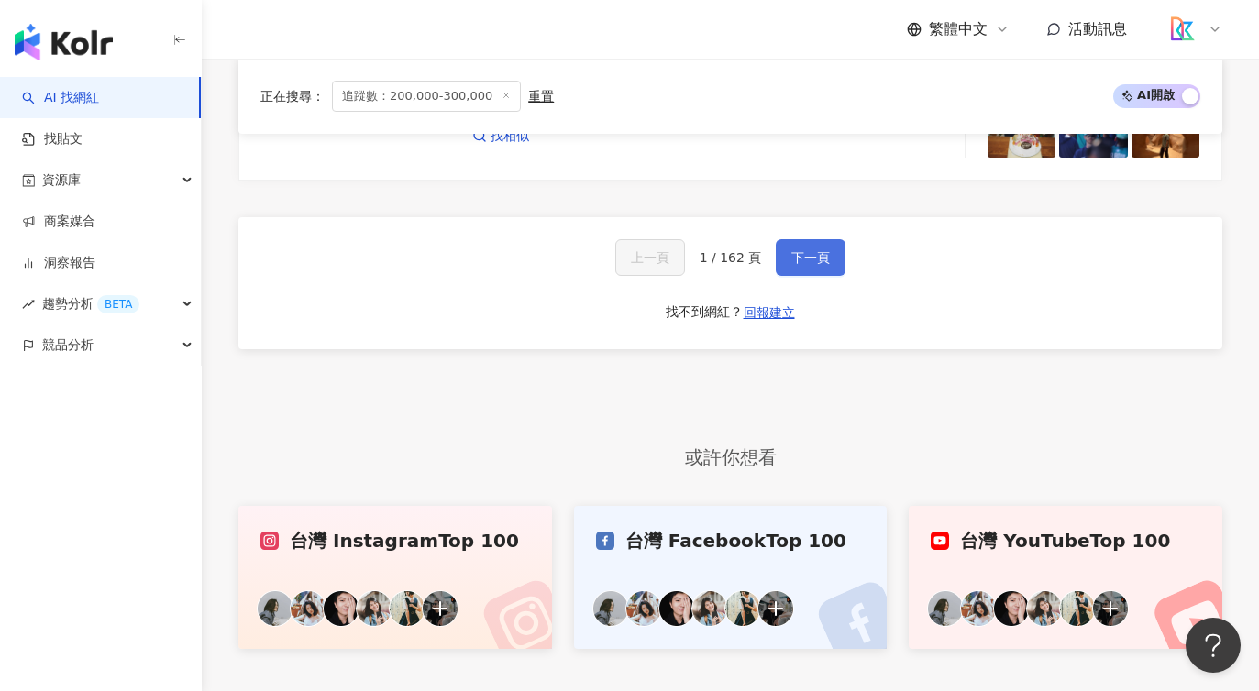
click at [800, 276] on button "下一頁" at bounding box center [811, 257] width 70 height 37
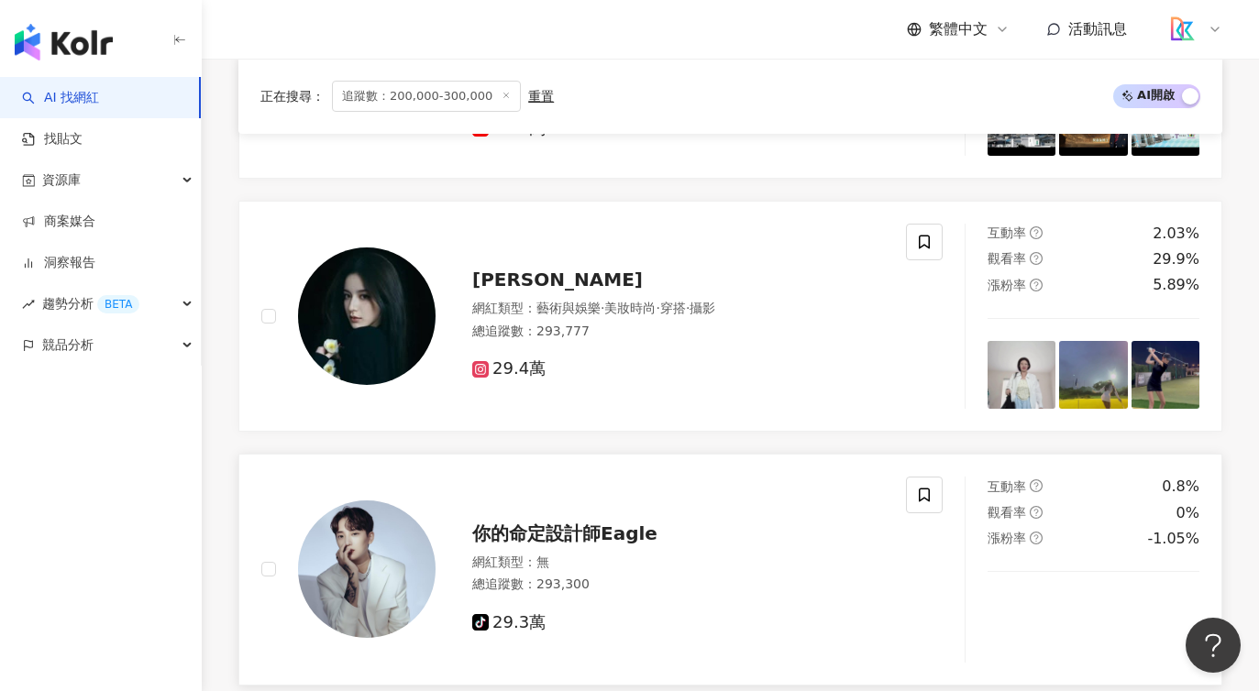
scroll to position [2003, 0]
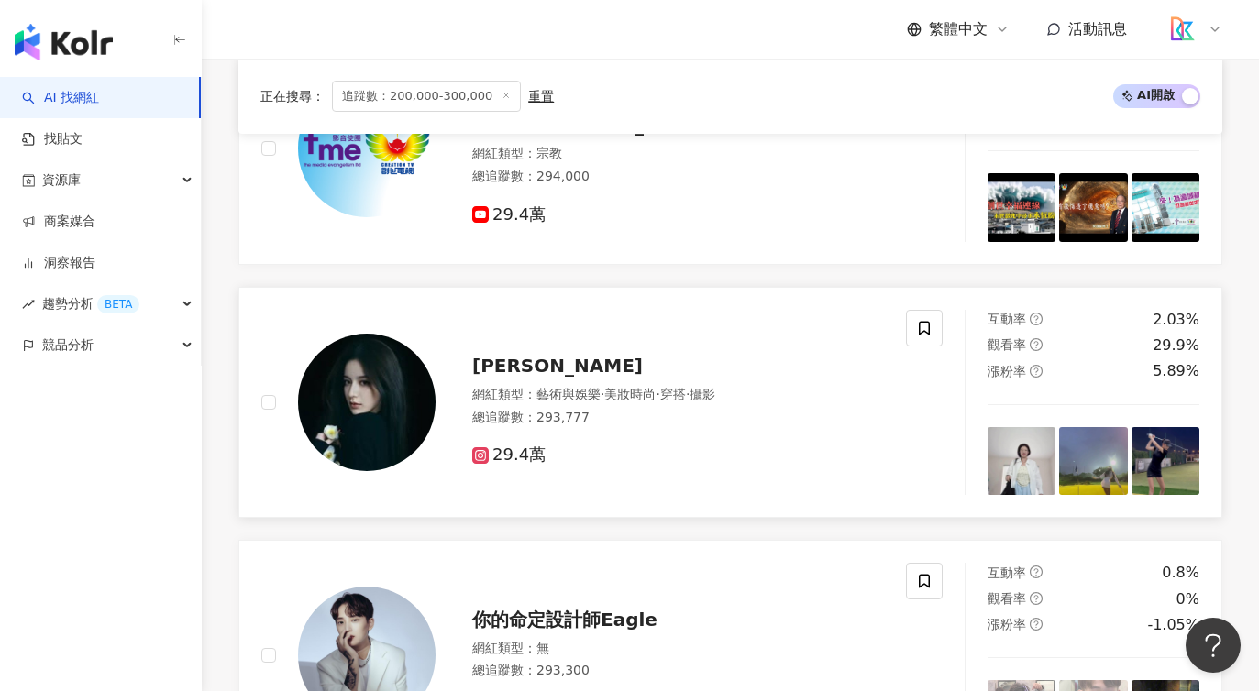
click at [514, 465] on span "29.4萬" at bounding box center [508, 455] width 73 height 19
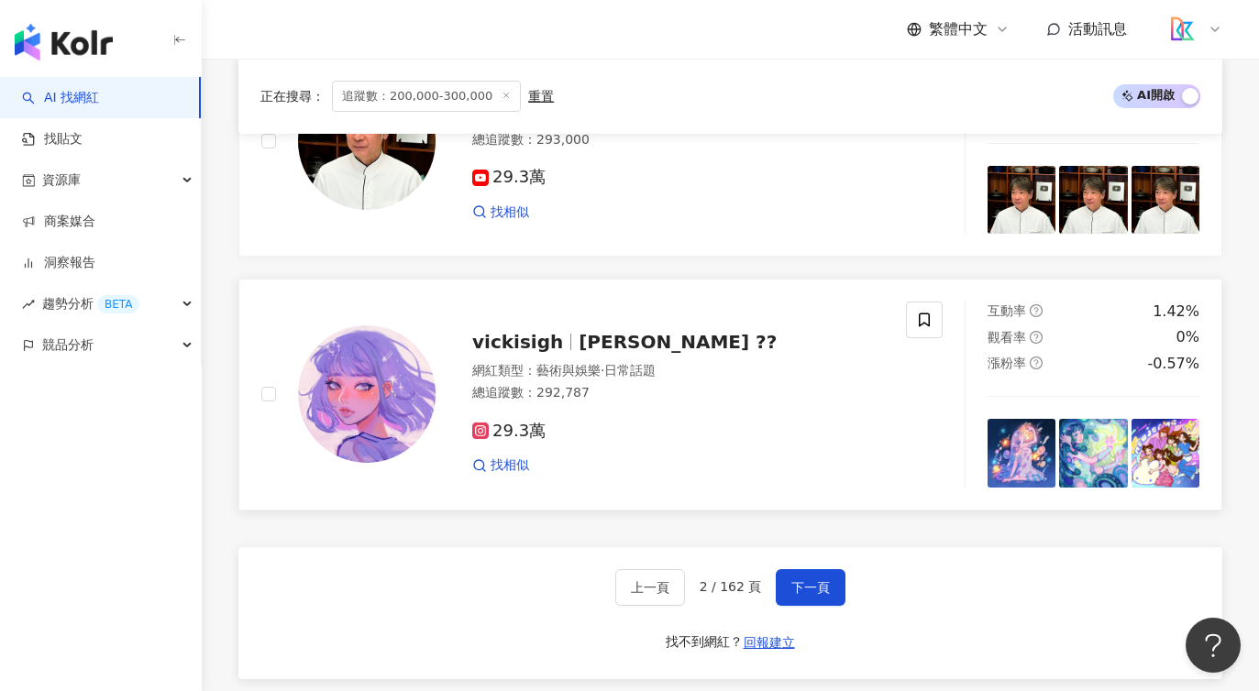
scroll to position [3437, 0]
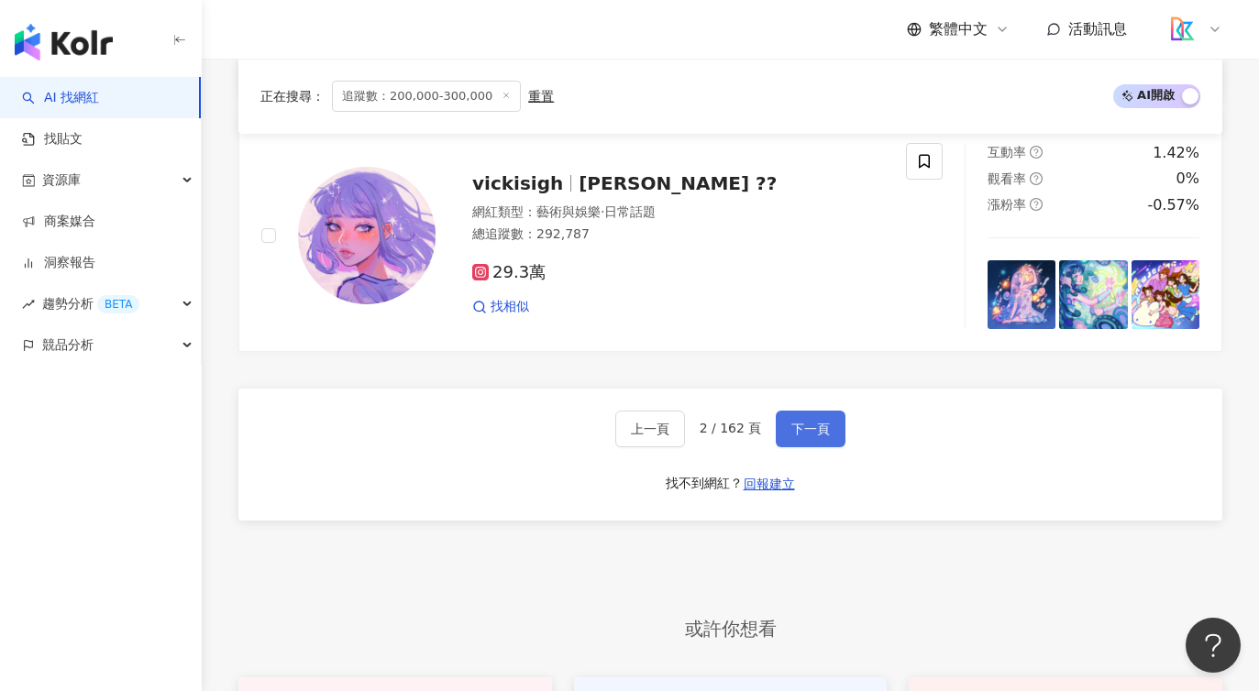
click at [776, 436] on button "下一頁" at bounding box center [811, 429] width 70 height 37
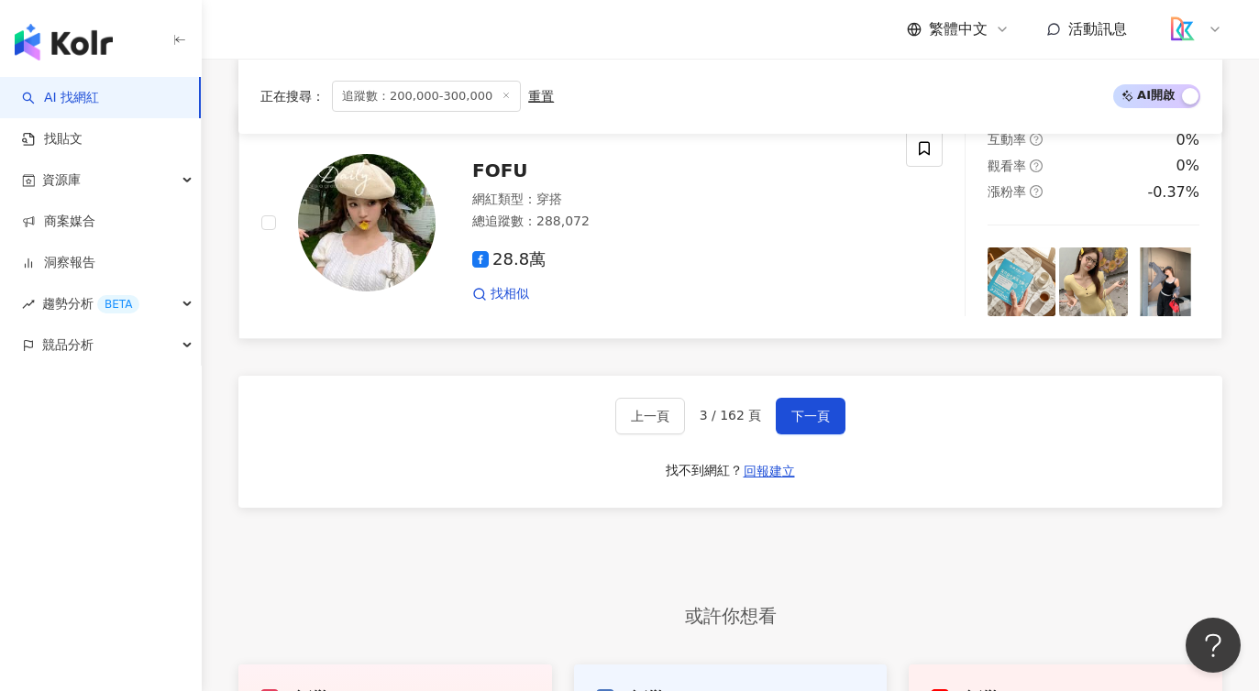
scroll to position [3449, 0]
click at [804, 413] on button "下一頁" at bounding box center [811, 417] width 70 height 37
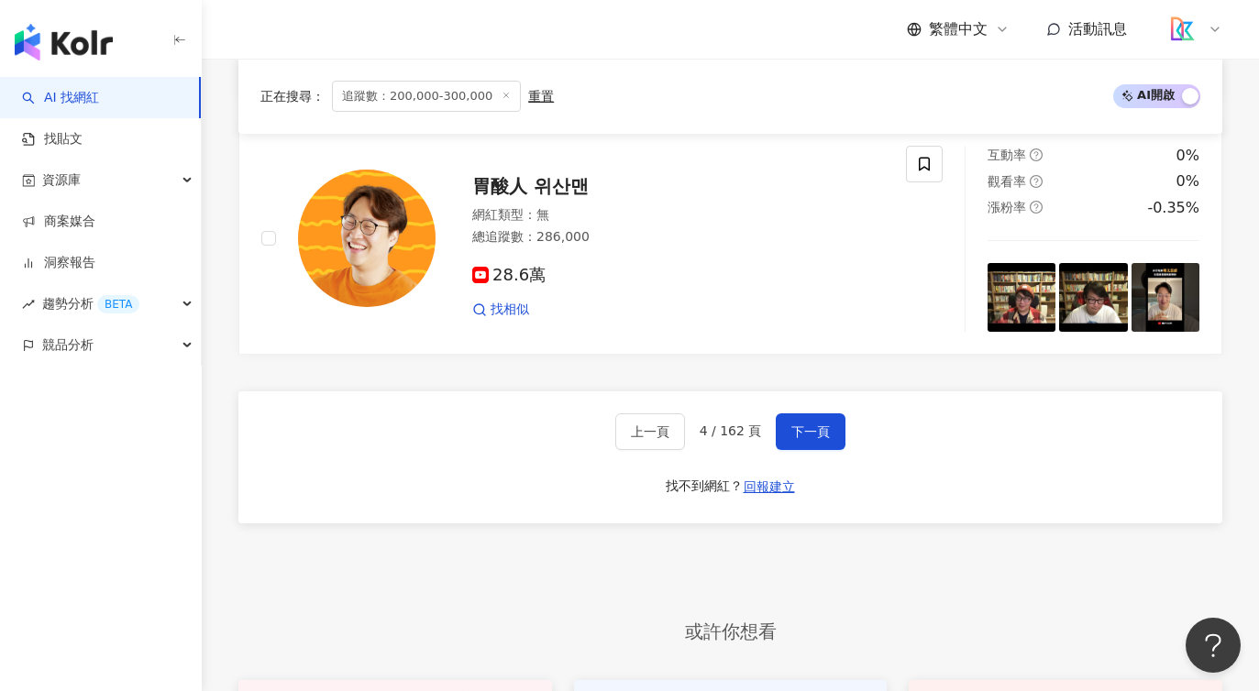
scroll to position [3563, 0]
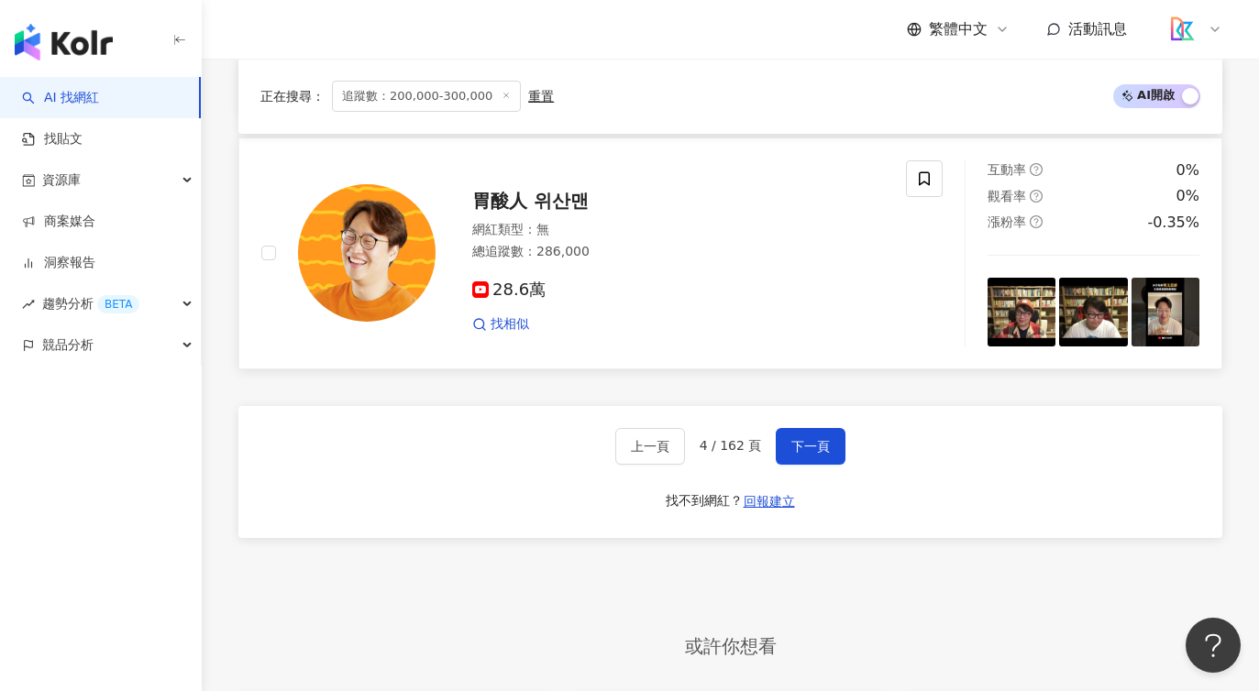
click at [541, 206] on span "胃酸人 위산맨" at bounding box center [530, 201] width 116 height 22
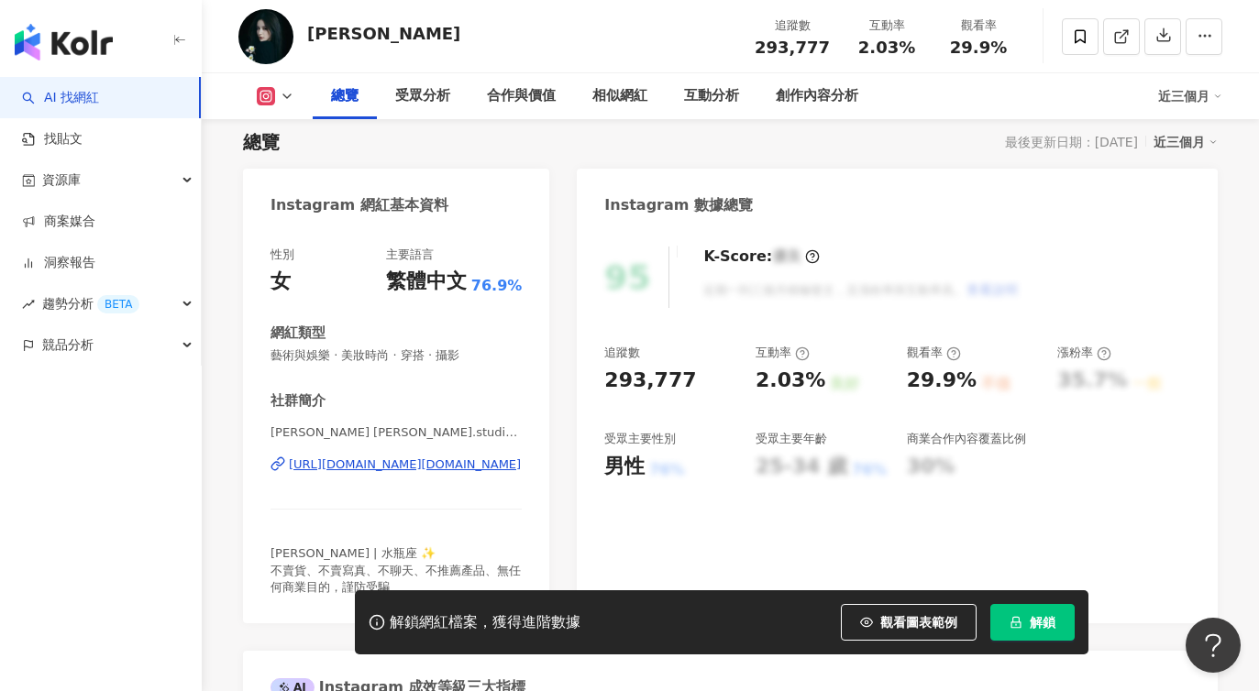
scroll to position [152, 0]
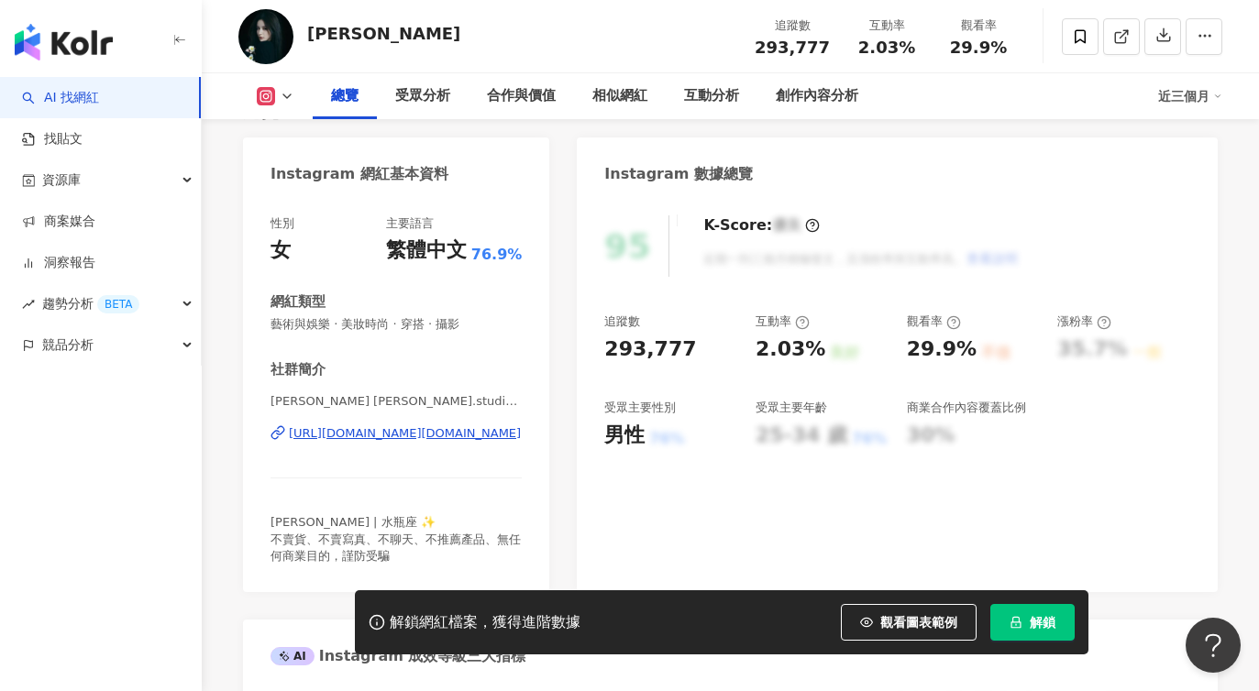
click at [444, 440] on div "https://www.instagram.com/cindy.studio2025/" at bounding box center [405, 433] width 232 height 17
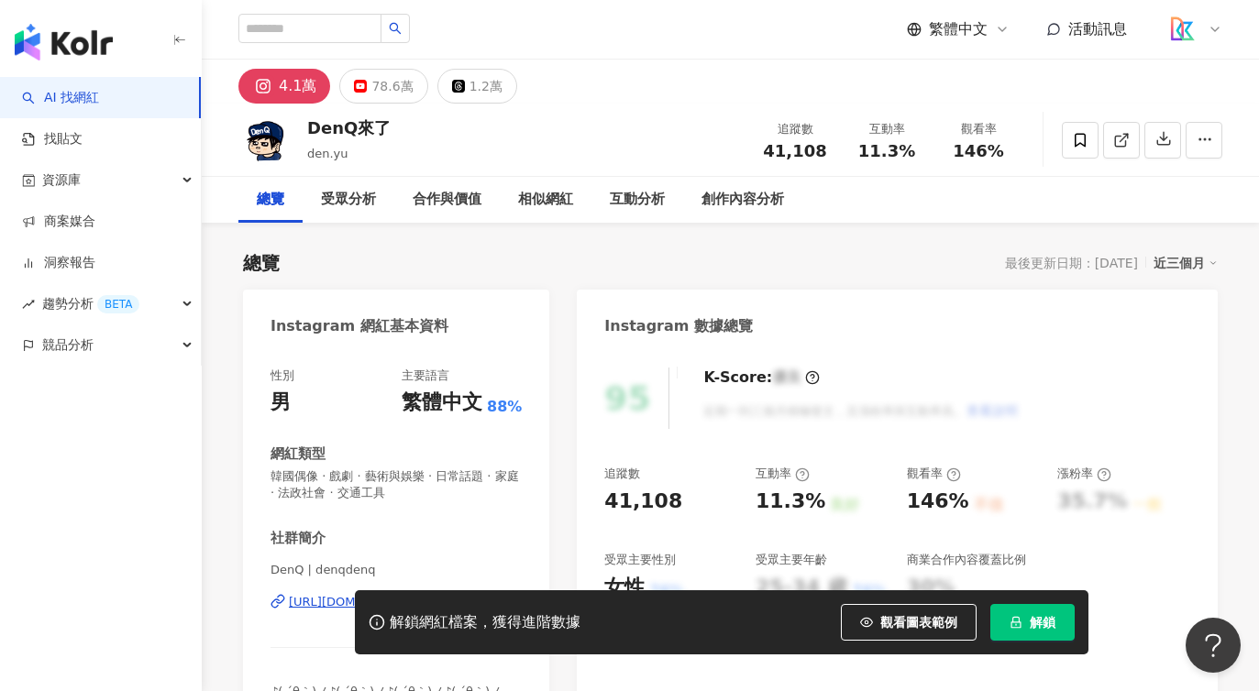
click at [565, 265] on div "總覽 最後更新日期：2025/8/14 近三個月" at bounding box center [730, 263] width 975 height 26
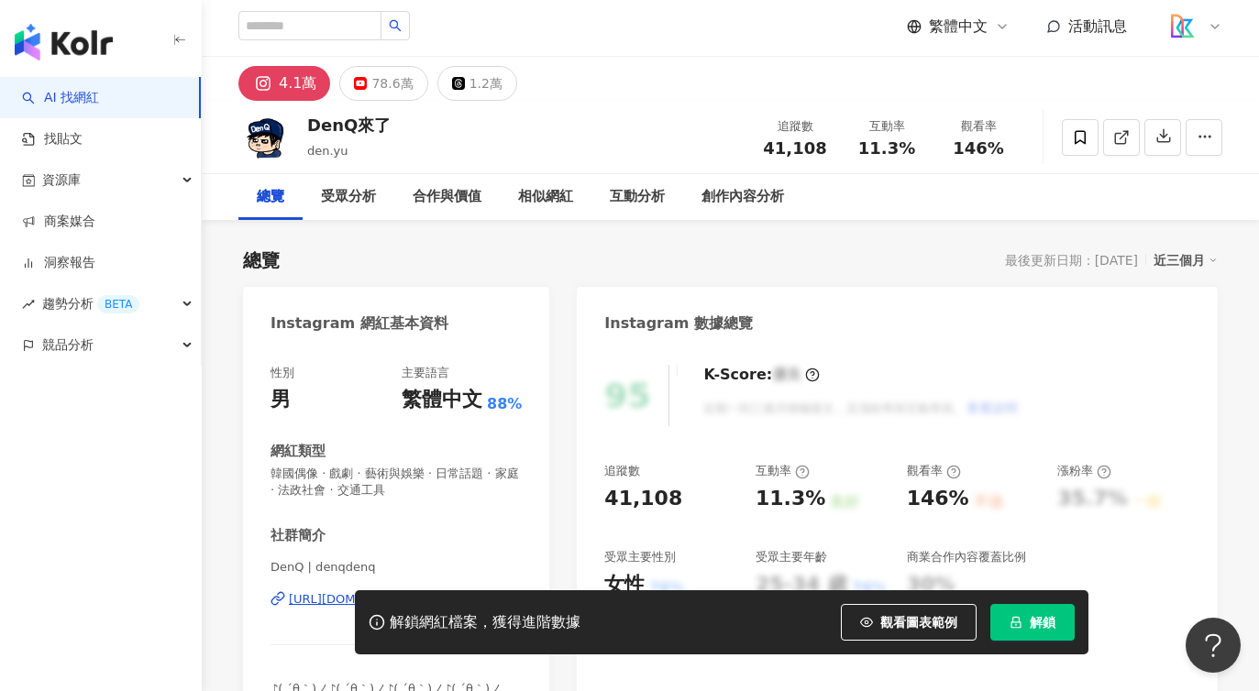
scroll to position [4, 0]
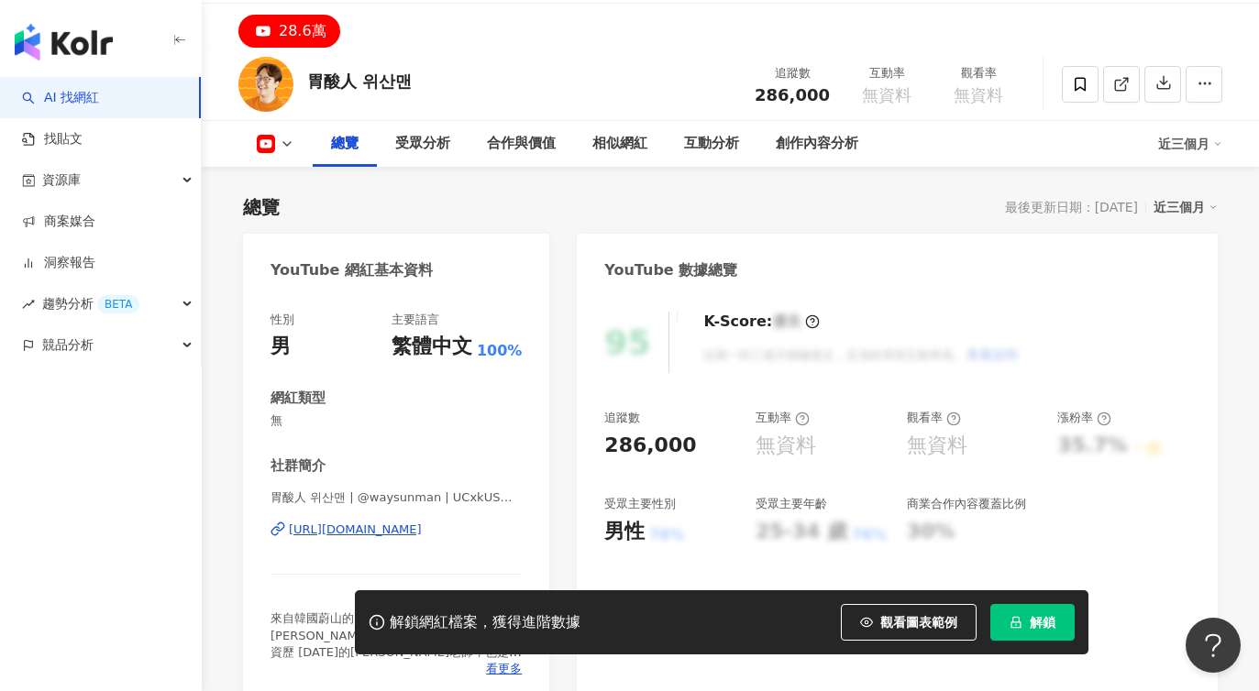
scroll to position [193, 0]
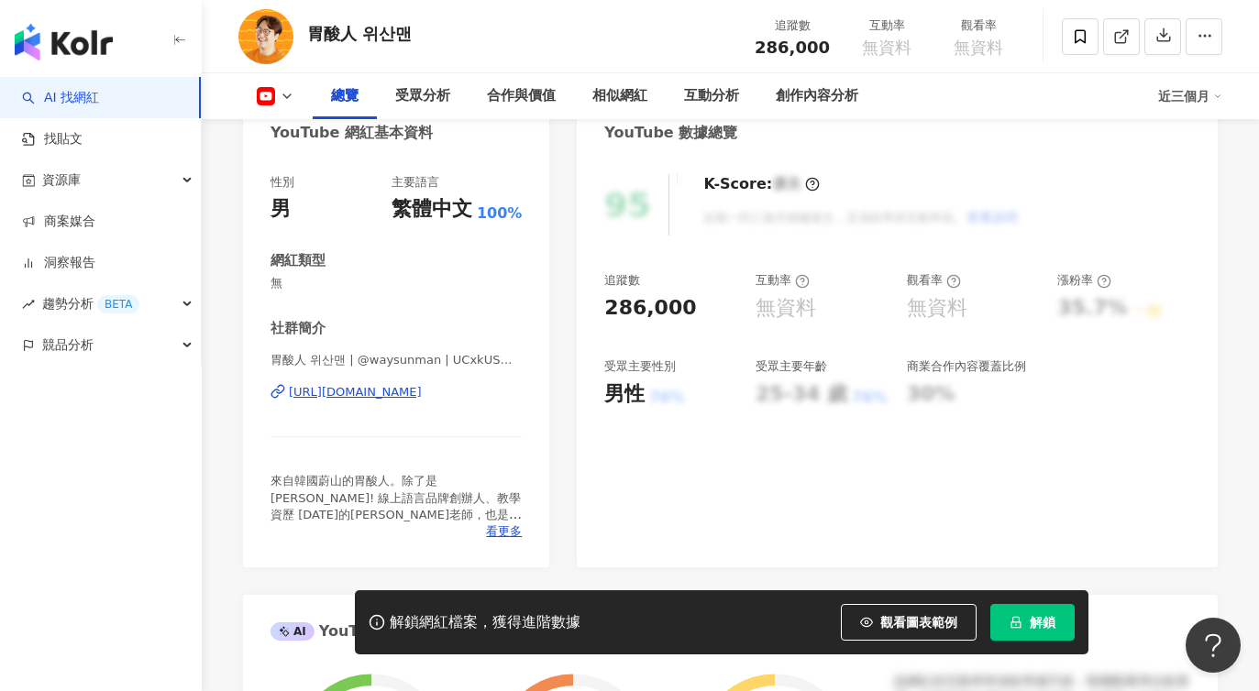
click at [422, 397] on div "[URL][DOMAIN_NAME]" at bounding box center [355, 392] width 133 height 17
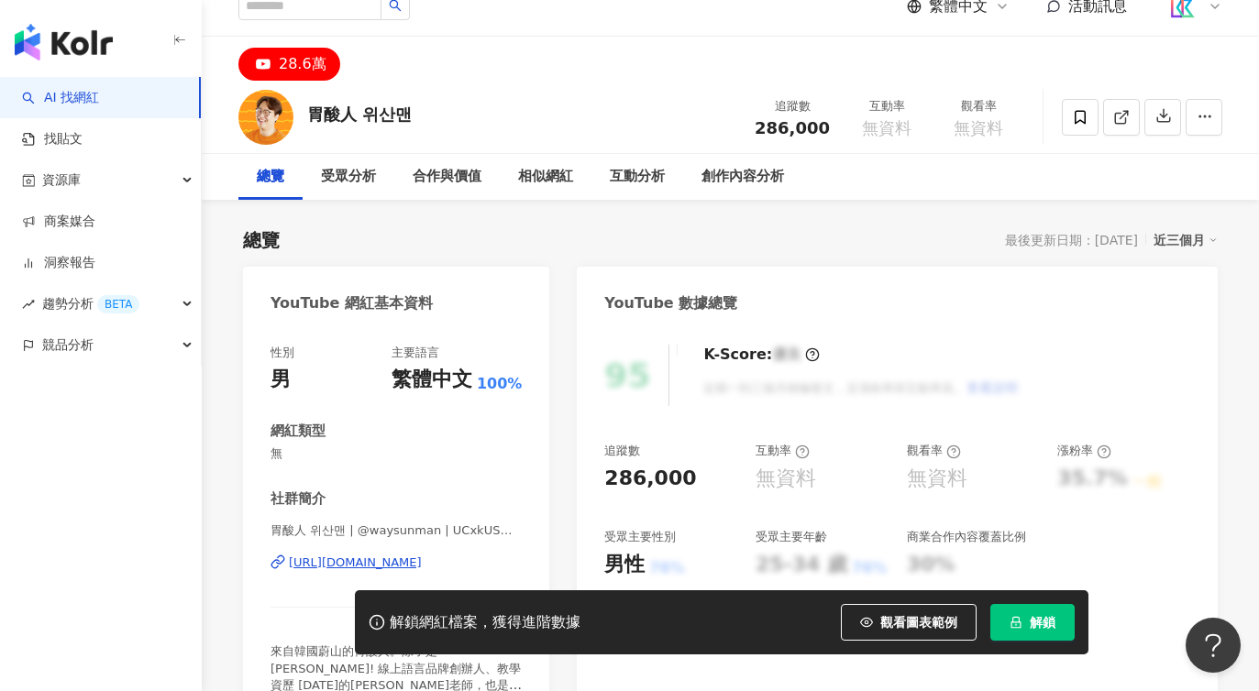
scroll to position [0, 0]
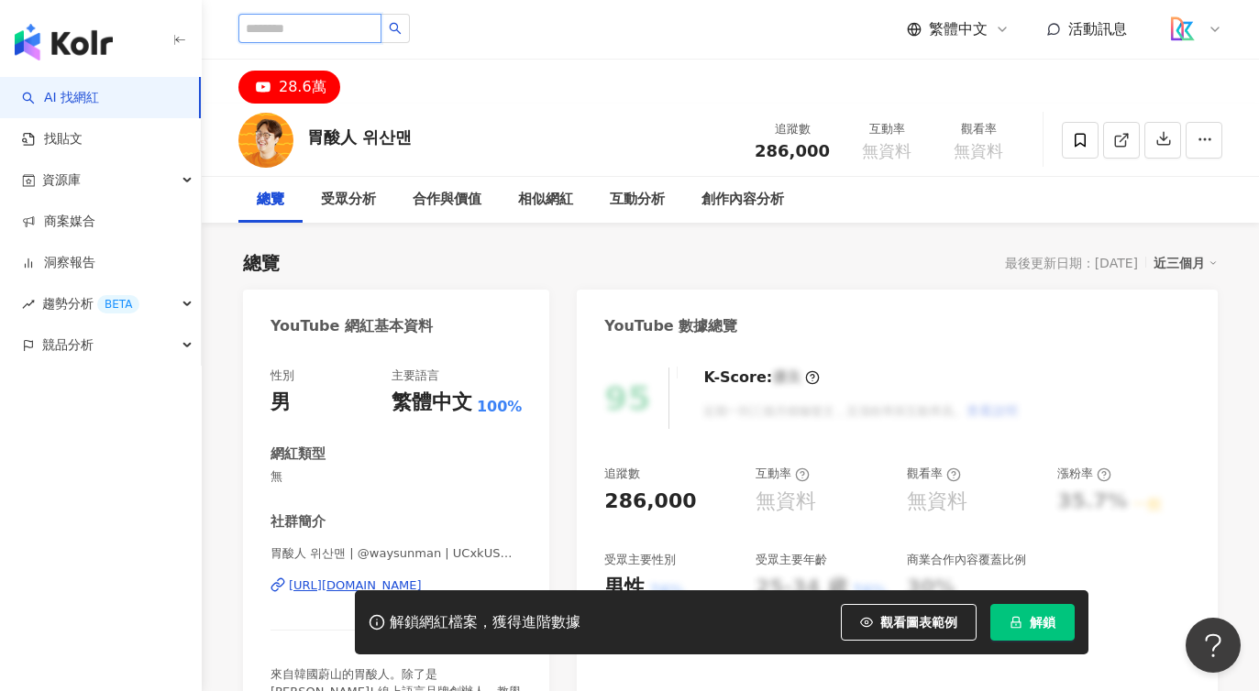
click at [315, 32] on input "search" at bounding box center [309, 28] width 143 height 29
paste input "*********"
type input "*********"
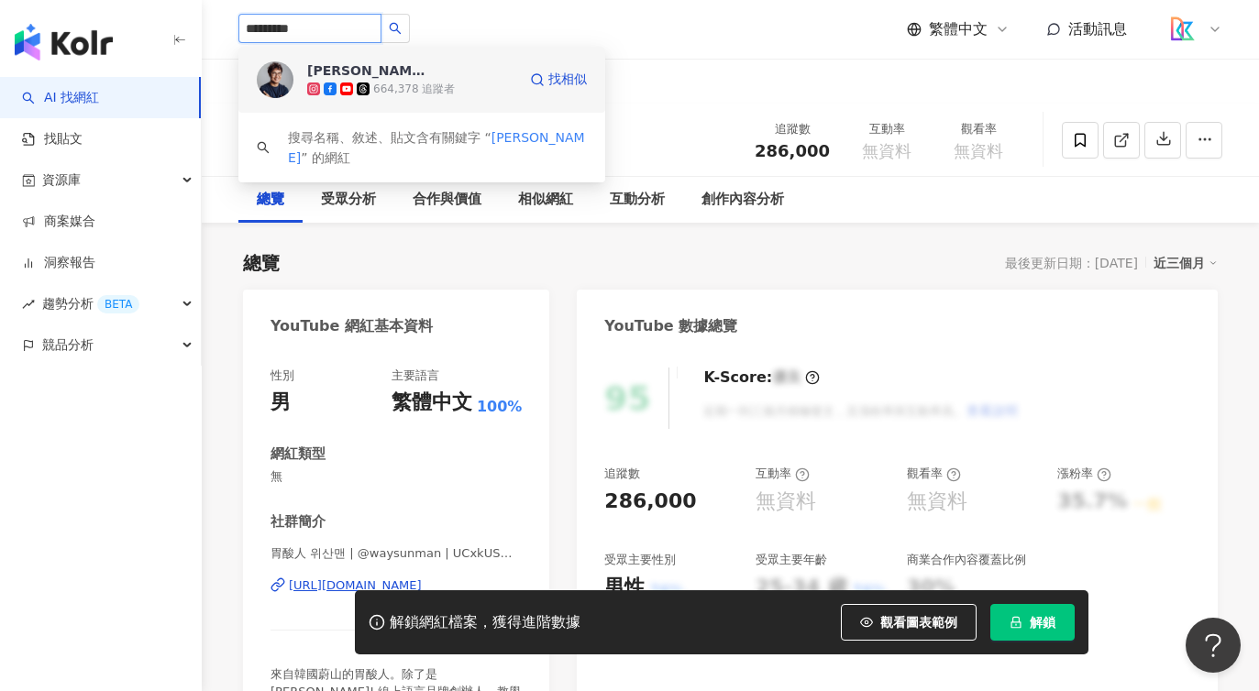
click at [345, 70] on div "[PERSON_NAME]的美食藝術" at bounding box center [366, 70] width 119 height 18
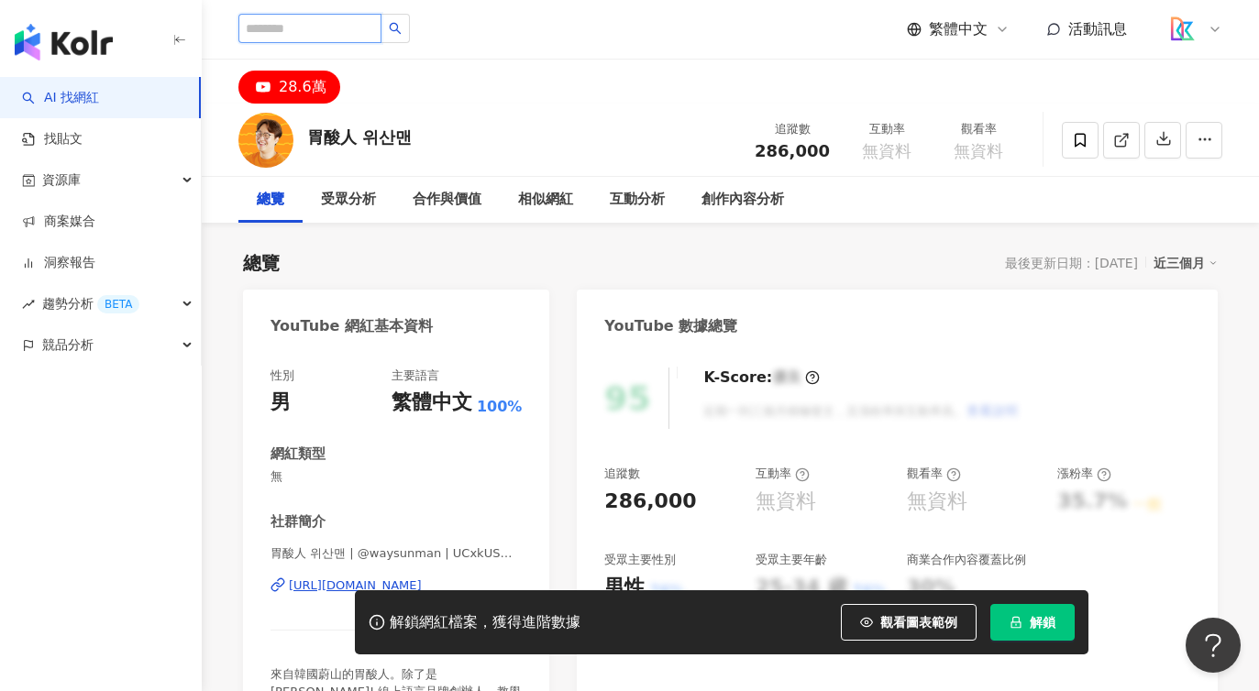
click at [369, 20] on input "search" at bounding box center [309, 28] width 143 height 29
type input "**"
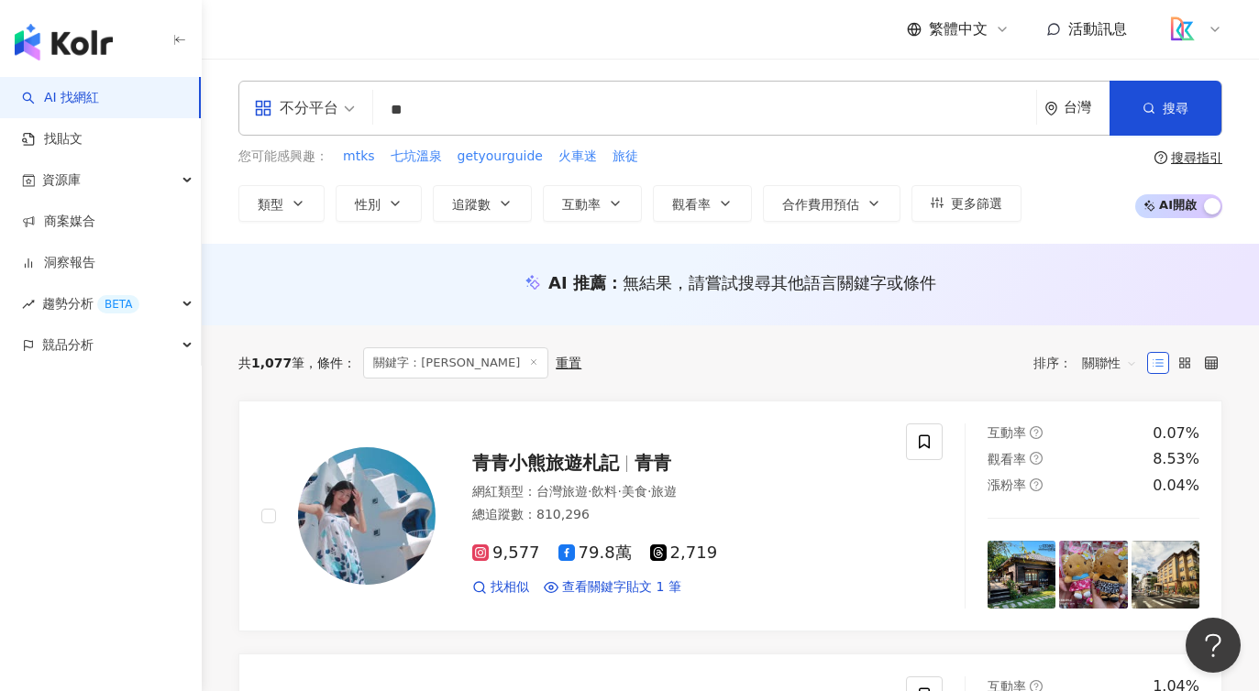
click at [614, 339] on div "共 1,077 筆 條件 ： 關鍵字：有景 重置 排序： 關聯性" at bounding box center [730, 362] width 984 height 75
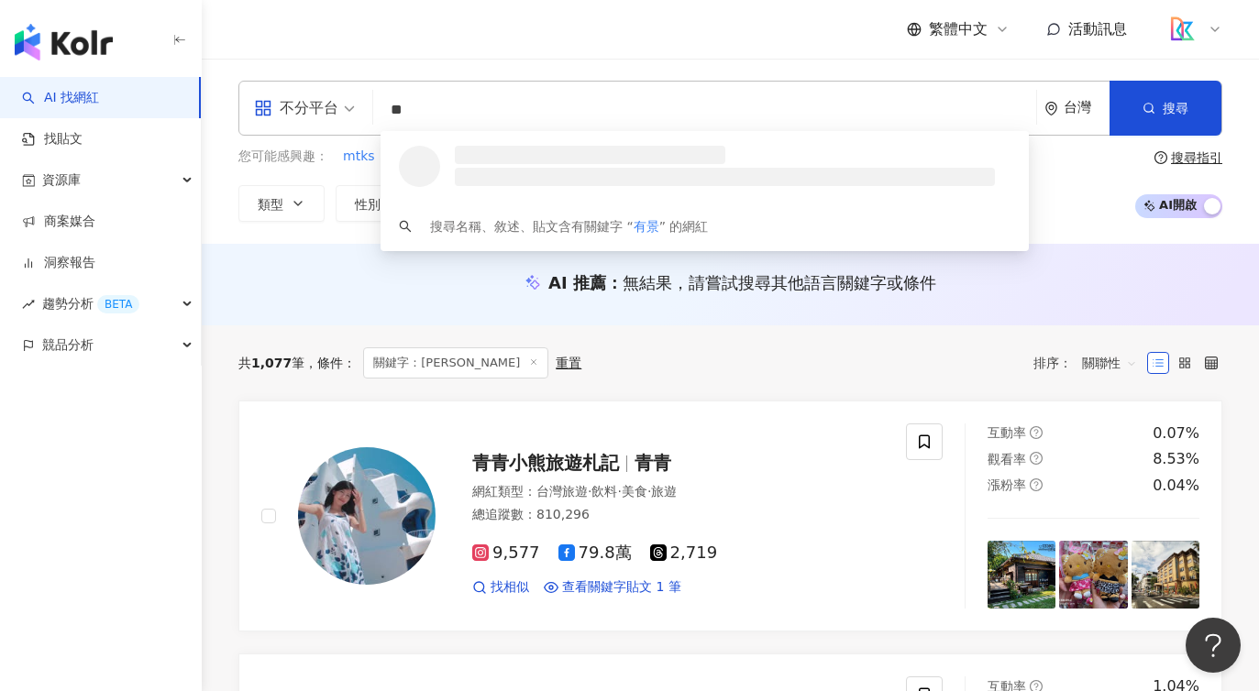
click at [436, 113] on input "**" at bounding box center [705, 110] width 648 height 35
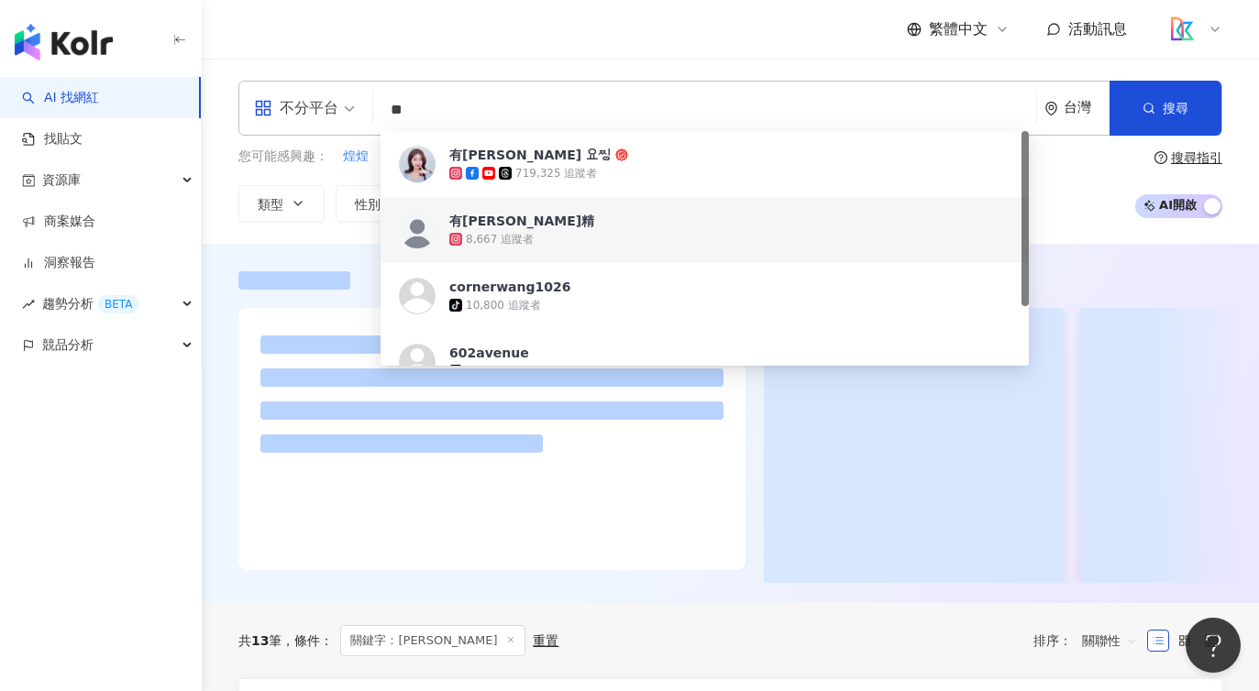
click at [226, 227] on div "不分平台 ** 台灣 搜尋 34908424-601d-4167-bfd7-1c0fb67f9574 6e46409d-21e1-4bb3-811d-40e7…" at bounding box center [730, 151] width 1057 height 185
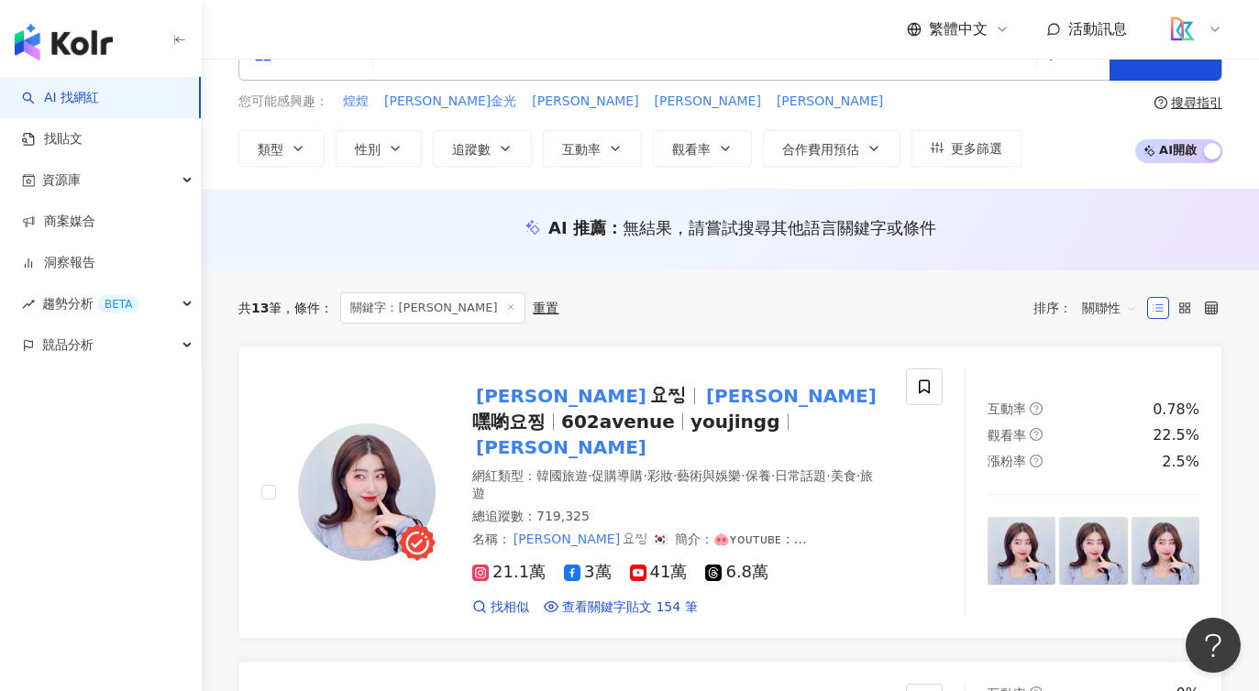
scroll to position [83, 0]
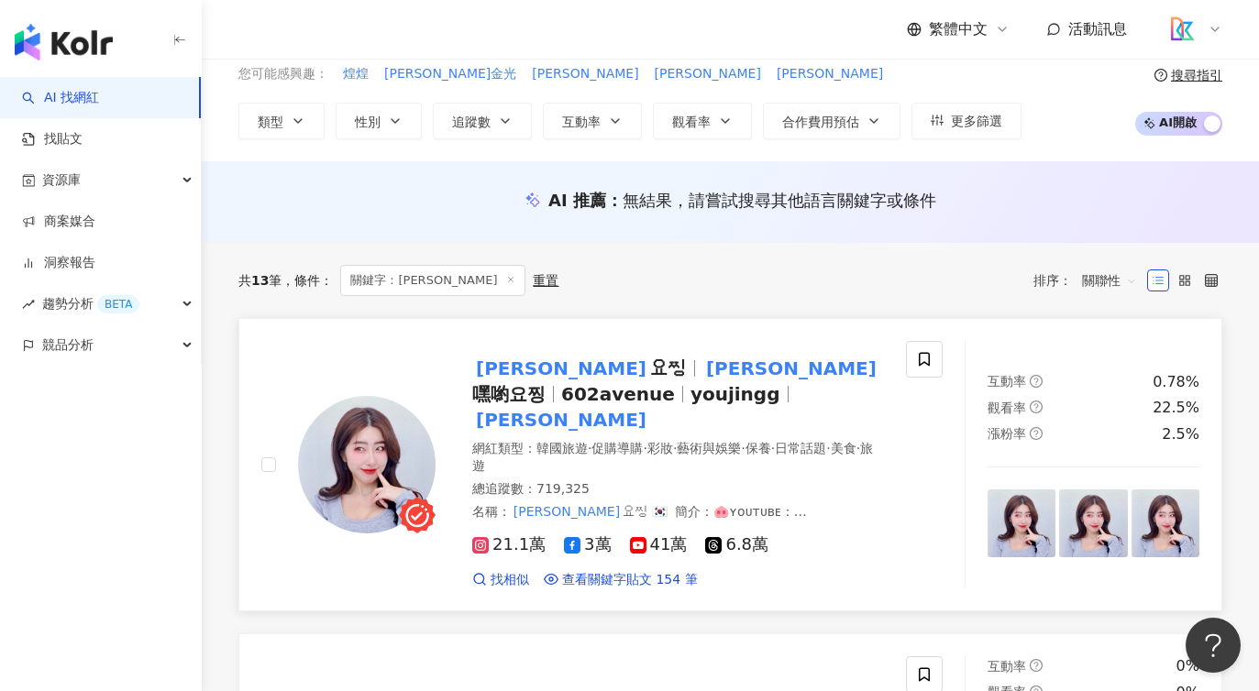
click at [546, 383] on span "嘿喲요찡" at bounding box center [508, 394] width 73 height 22
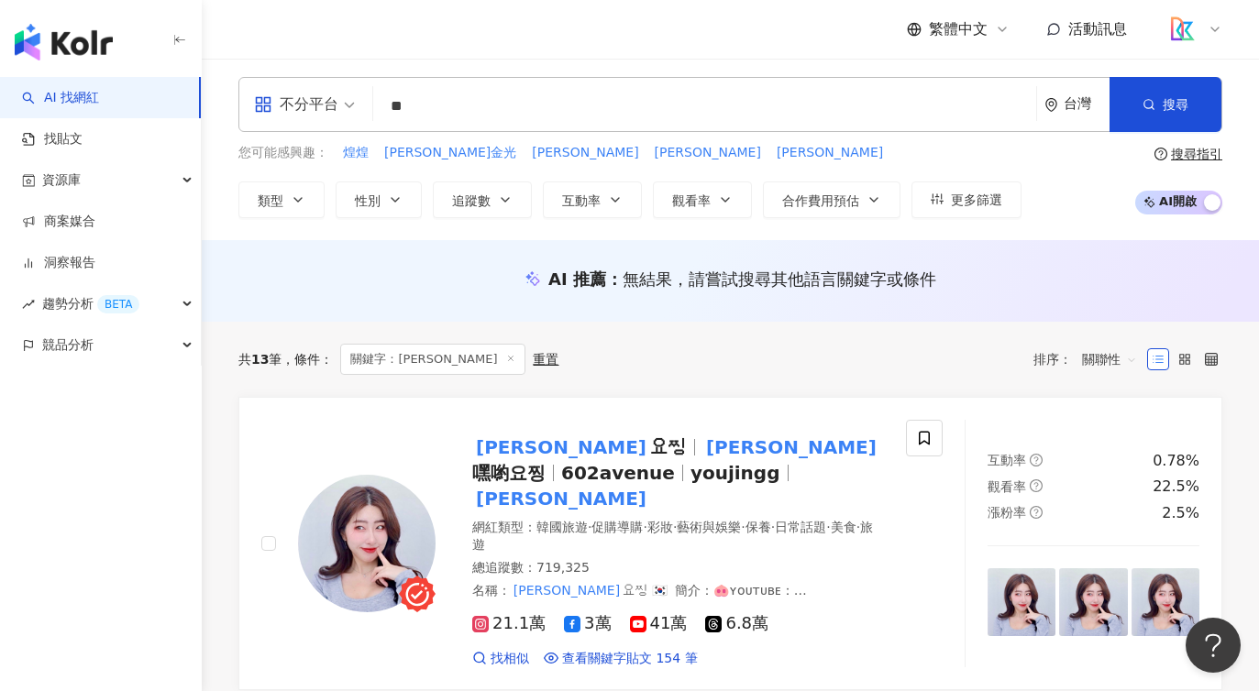
scroll to position [0, 0]
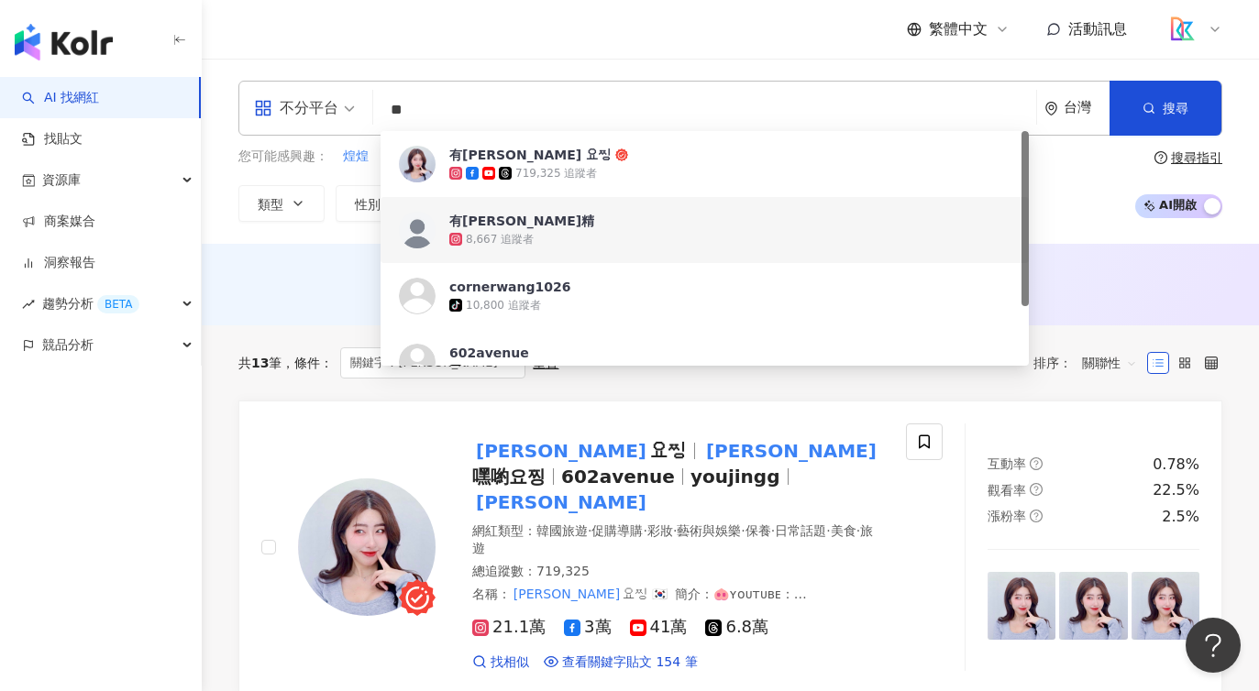
click at [425, 105] on input "**" at bounding box center [705, 110] width 648 height 35
type input "*"
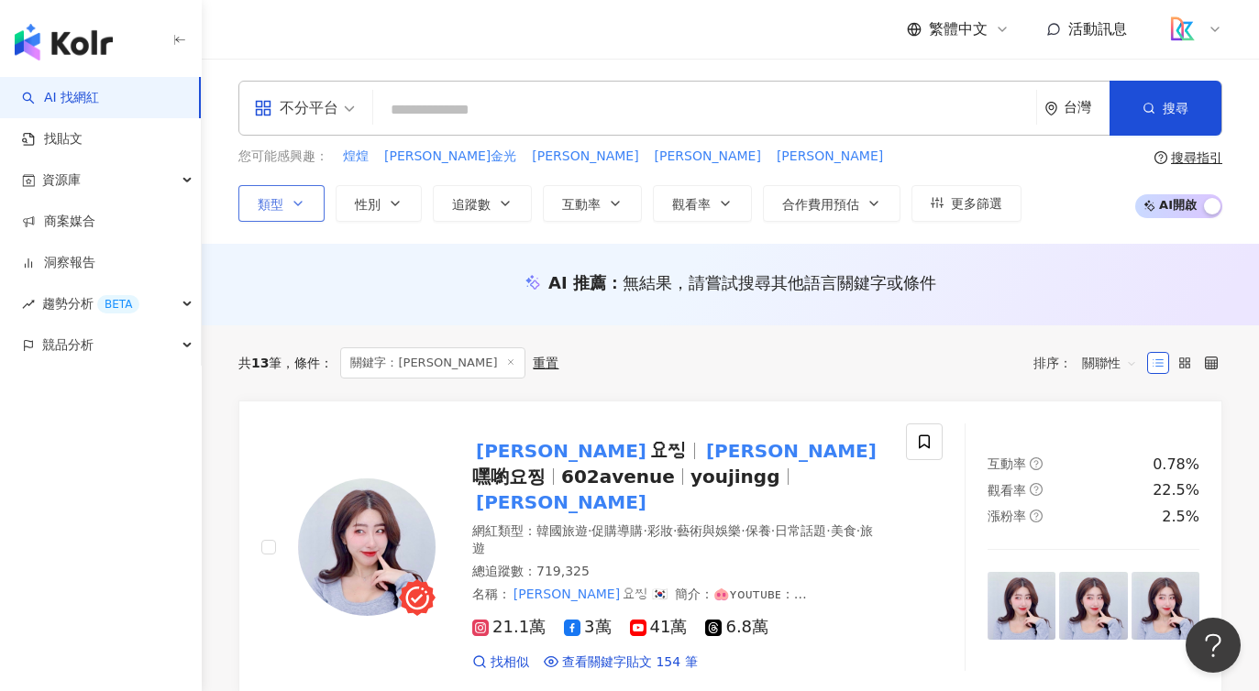
click at [300, 208] on icon "button" at bounding box center [298, 203] width 15 height 15
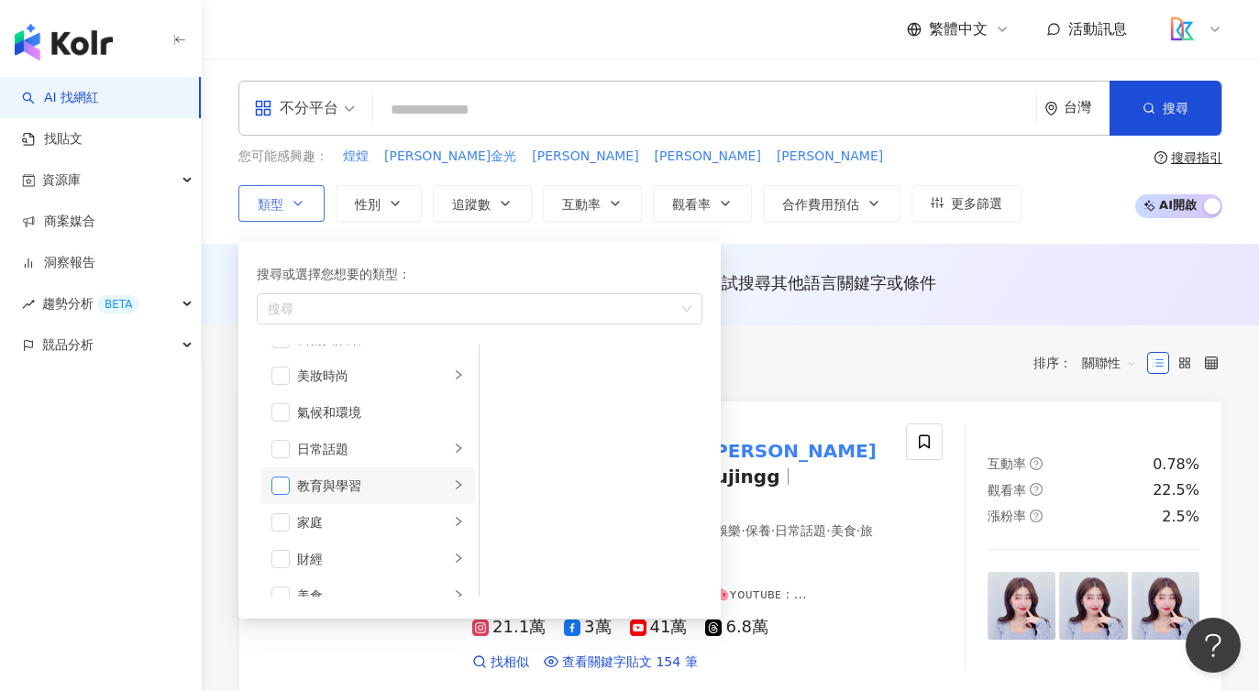
scroll to position [46, 0]
click at [285, 497] on span "button" at bounding box center [280, 504] width 18 height 18
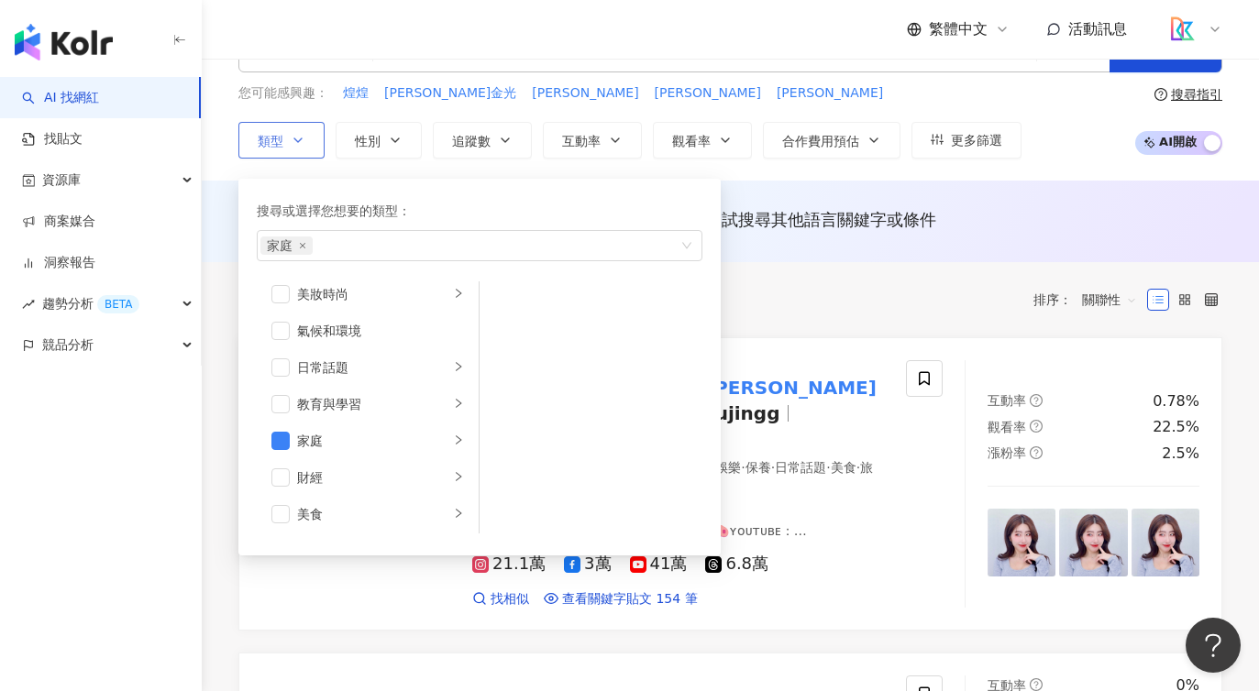
scroll to position [0, 0]
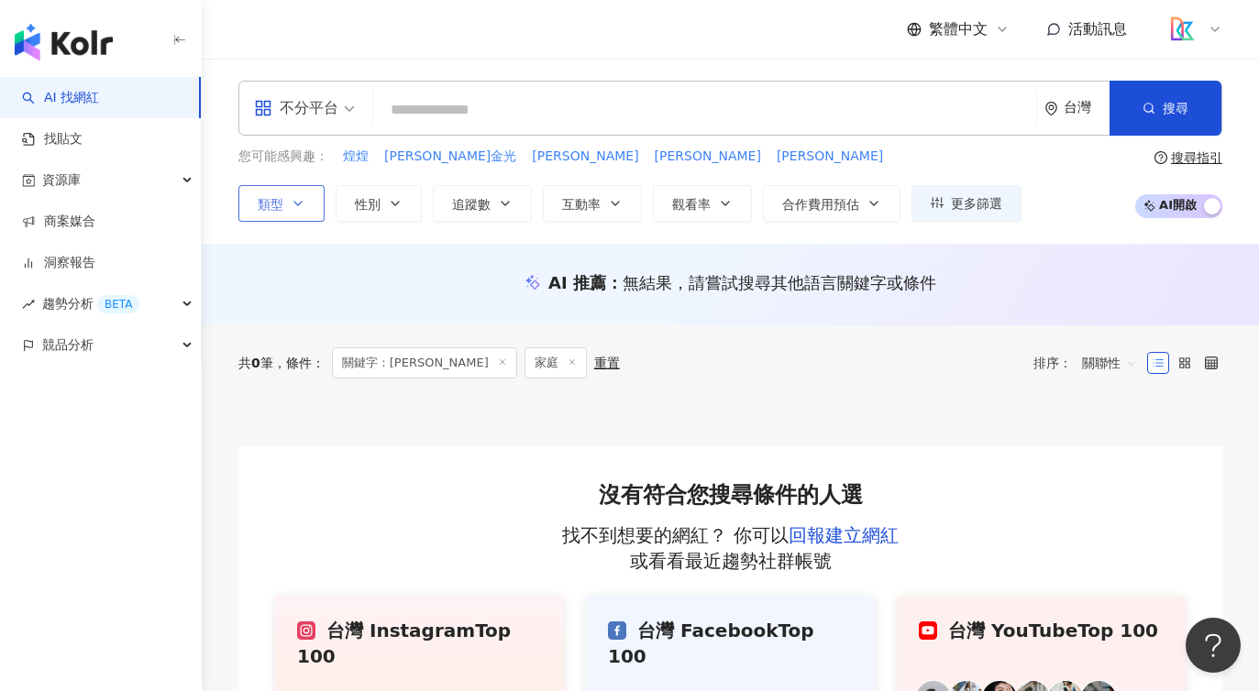
click at [287, 204] on button "類型" at bounding box center [281, 203] width 86 height 37
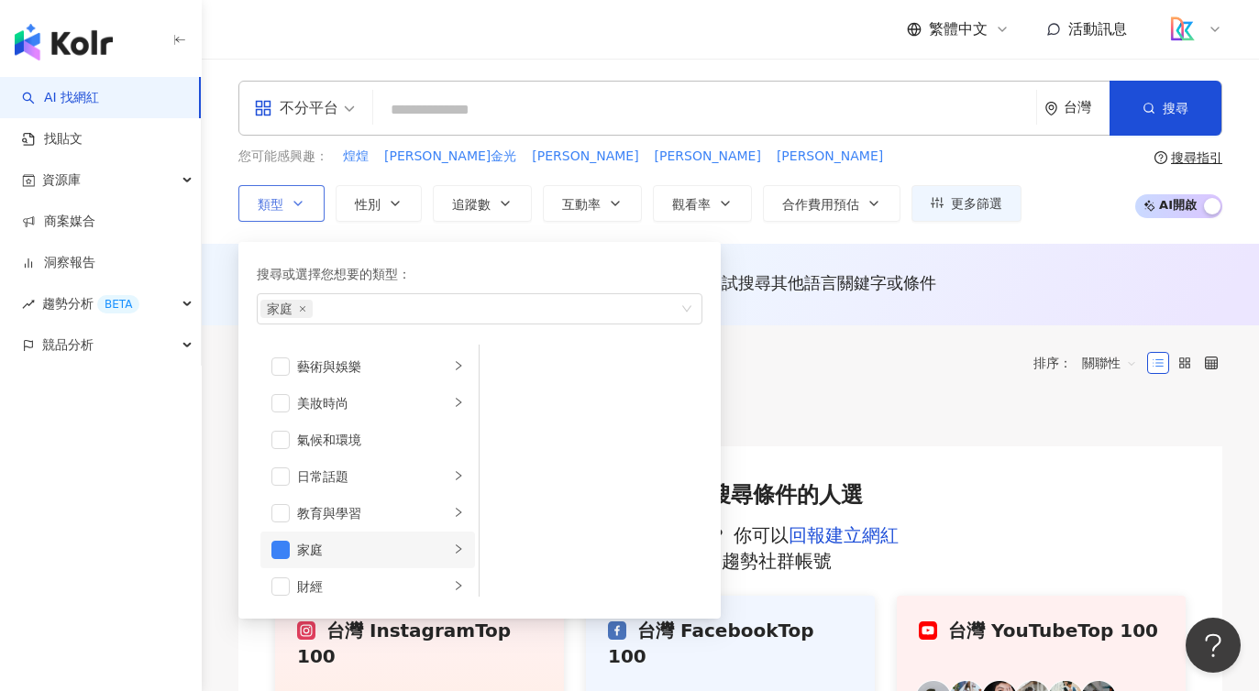
click at [441, 558] on li "家庭" at bounding box center [367, 550] width 215 height 37
click at [316, 198] on button "類型 搜尋或選擇您想要的類型： 家庭 藝術與娛樂 美妝時尚 氣候和環境 日常話題 教育與學習 家庭 財經 美食 命理占卜 遊戲 法政社會 生活風格 影視娛樂 …" at bounding box center [281, 203] width 86 height 37
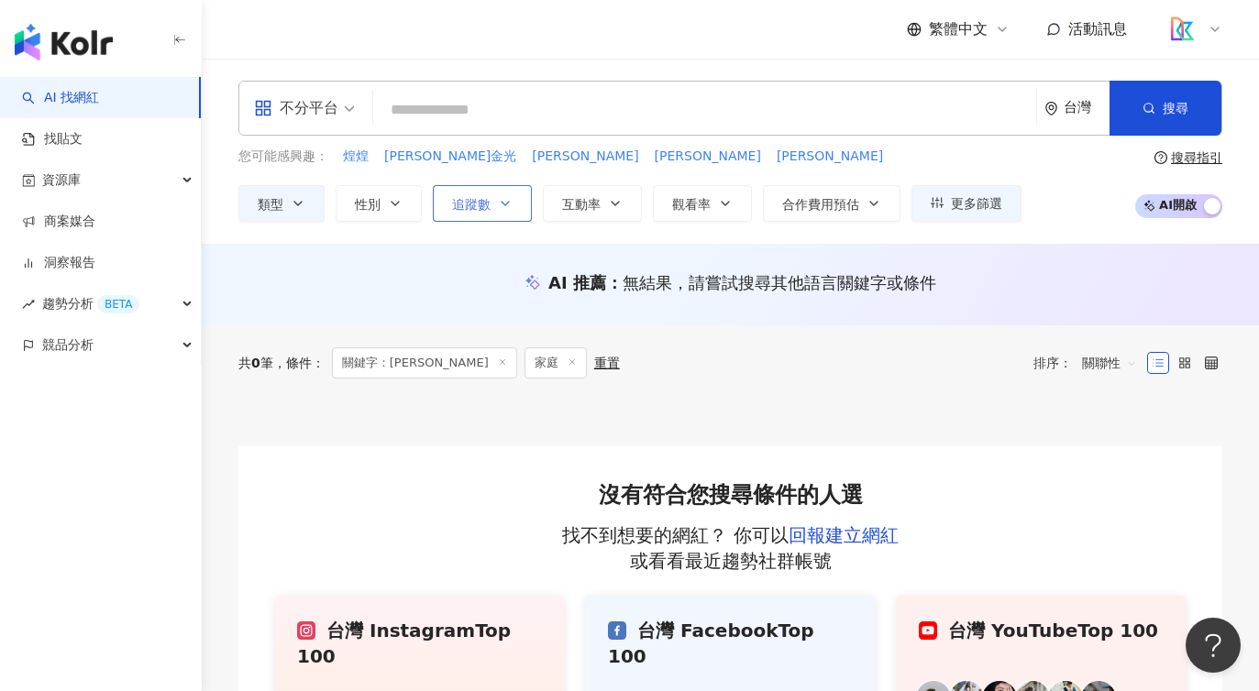
click at [485, 203] on span "追蹤數" at bounding box center [471, 204] width 39 height 15
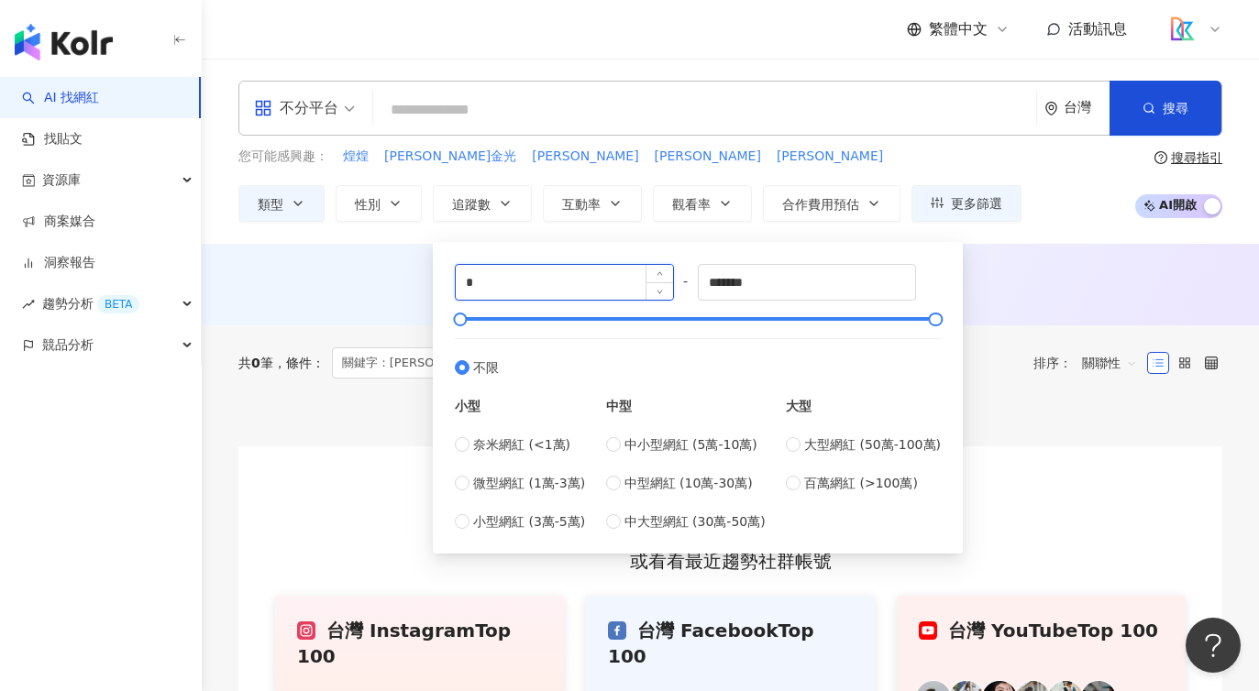
click at [568, 293] on input "*" at bounding box center [564, 282] width 217 height 35
click at [698, 473] on span "中型網紅 (10萬-30萬)" at bounding box center [688, 483] width 128 height 20
type input "******"
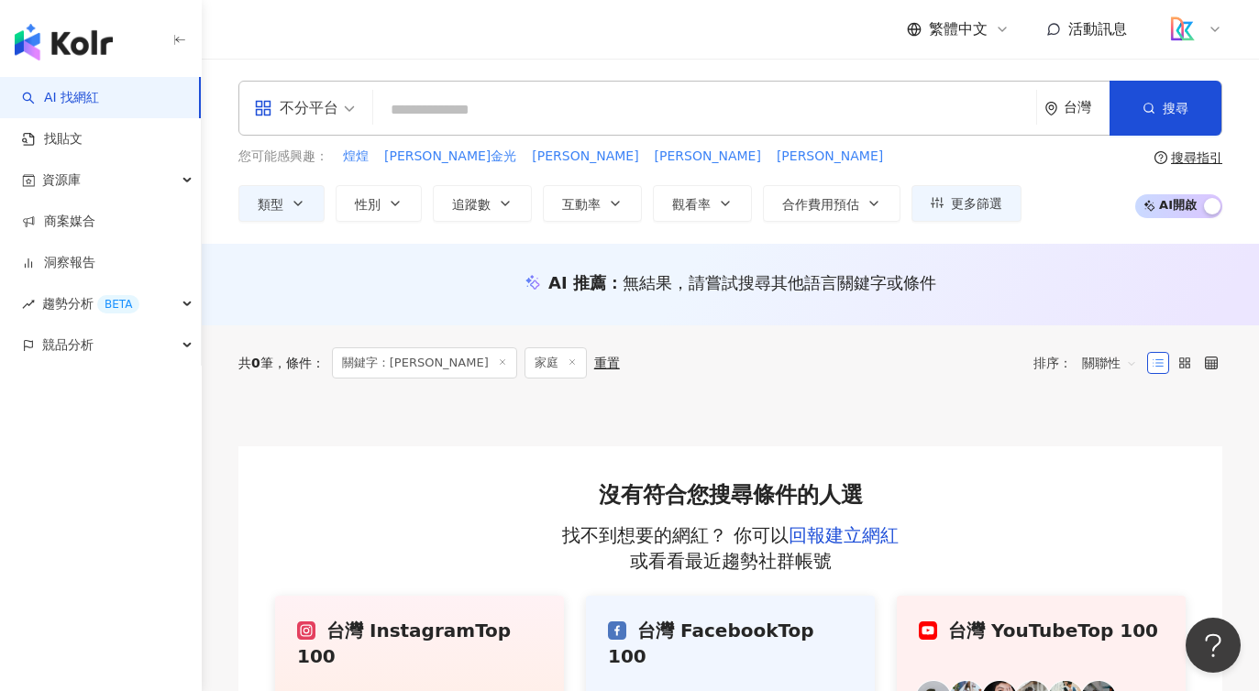
click at [1026, 285] on div "AI 推薦 ： 無結果，請嘗試搜尋其他語言關鍵字或條件" at bounding box center [730, 282] width 984 height 23
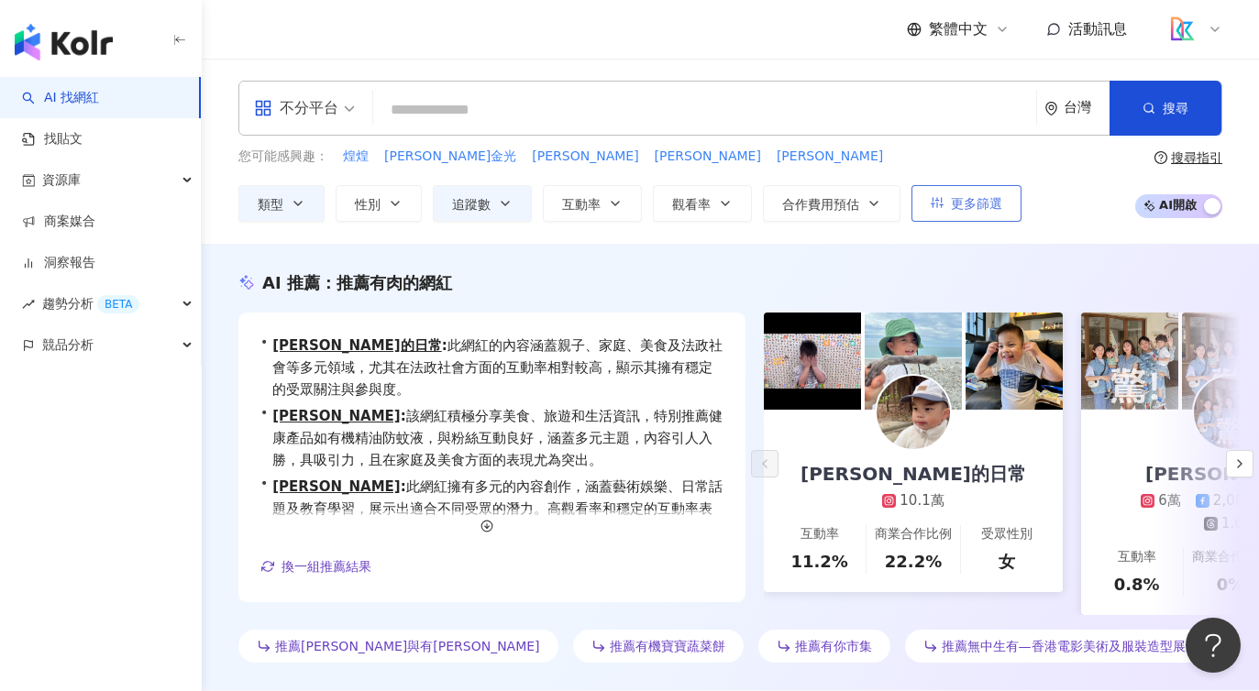
click at [987, 208] on span "更多篩選" at bounding box center [976, 203] width 51 height 15
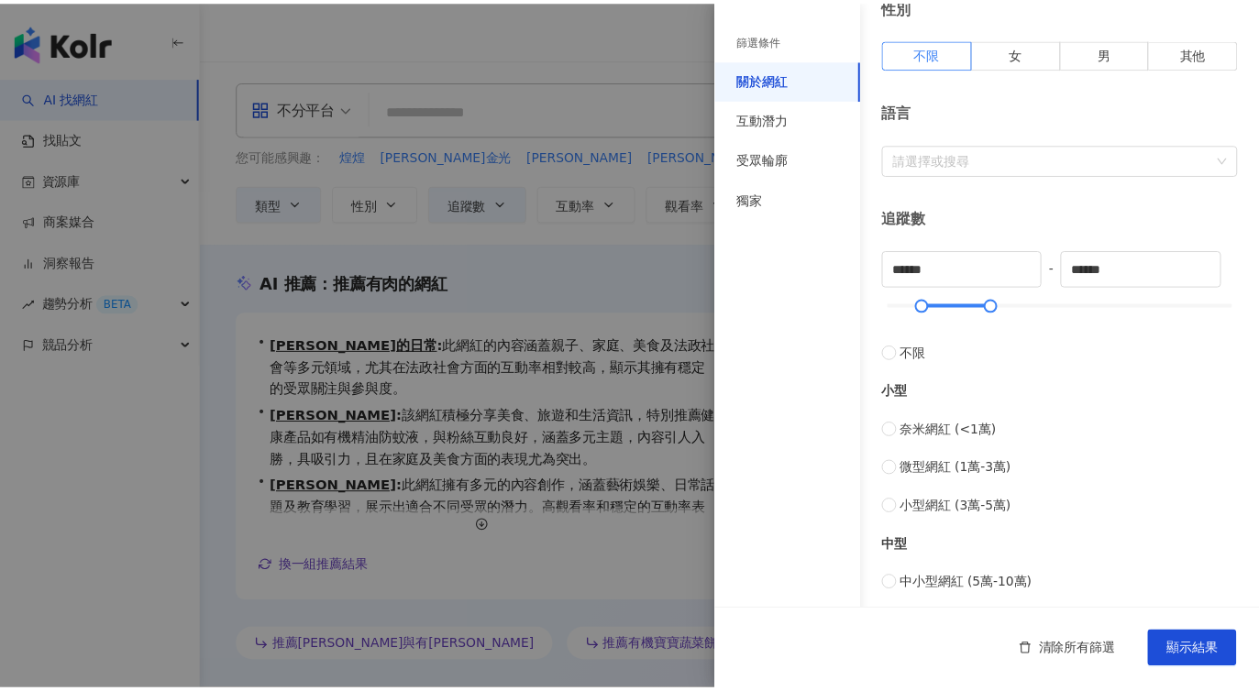
scroll to position [693, 0]
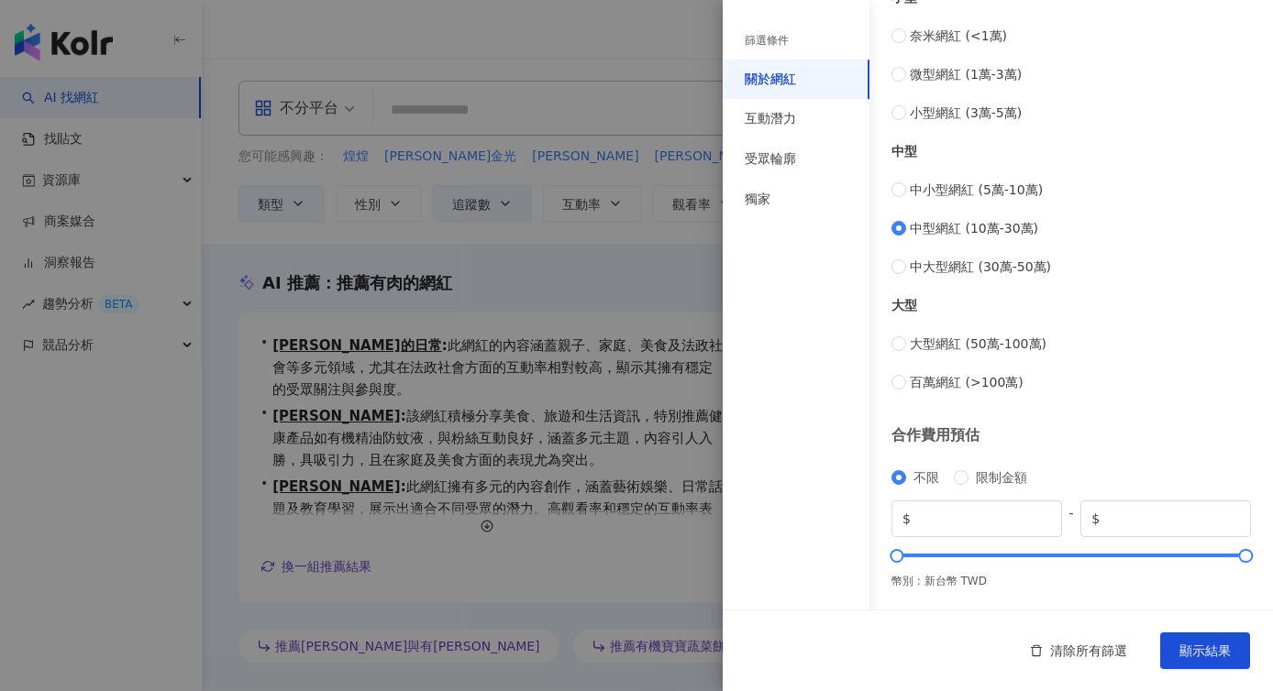
click at [623, 166] on div at bounding box center [636, 345] width 1273 height 691
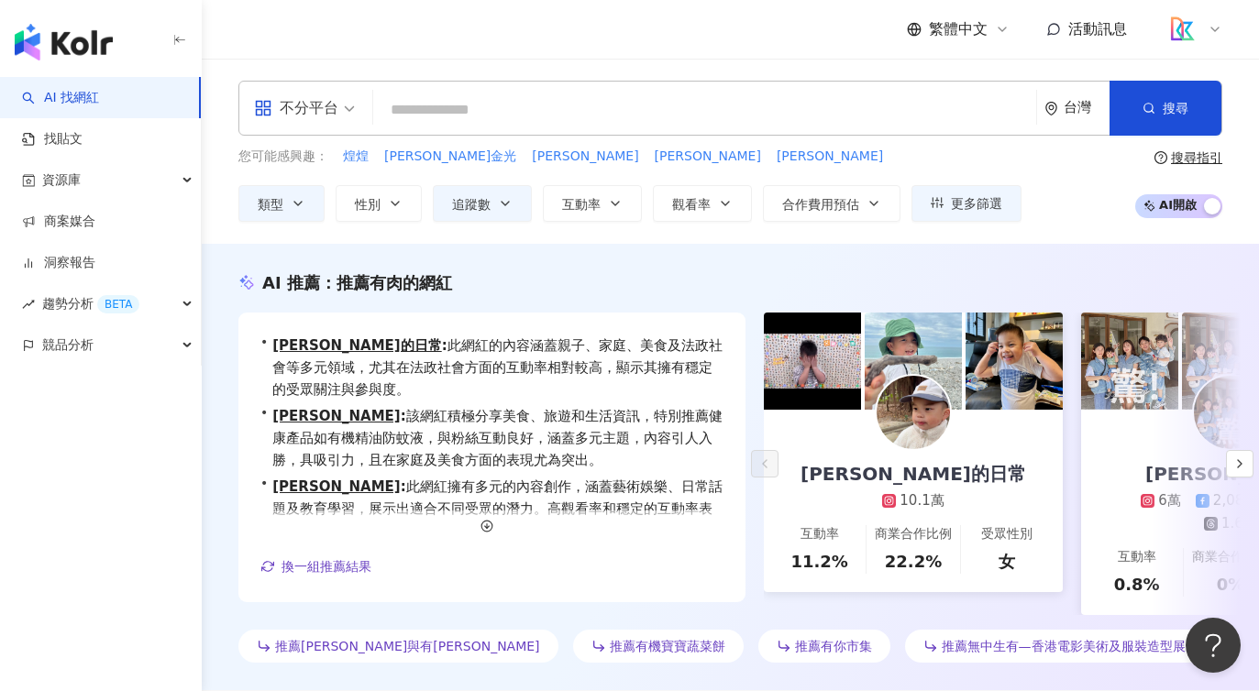
click at [758, 147] on div "您可能感興趣： 煌煌 璨璨金光 璟蓁 璟蓉 璟鳳" at bounding box center [629, 157] width 783 height 20
click at [314, 105] on div "不分平台" at bounding box center [296, 108] width 84 height 29
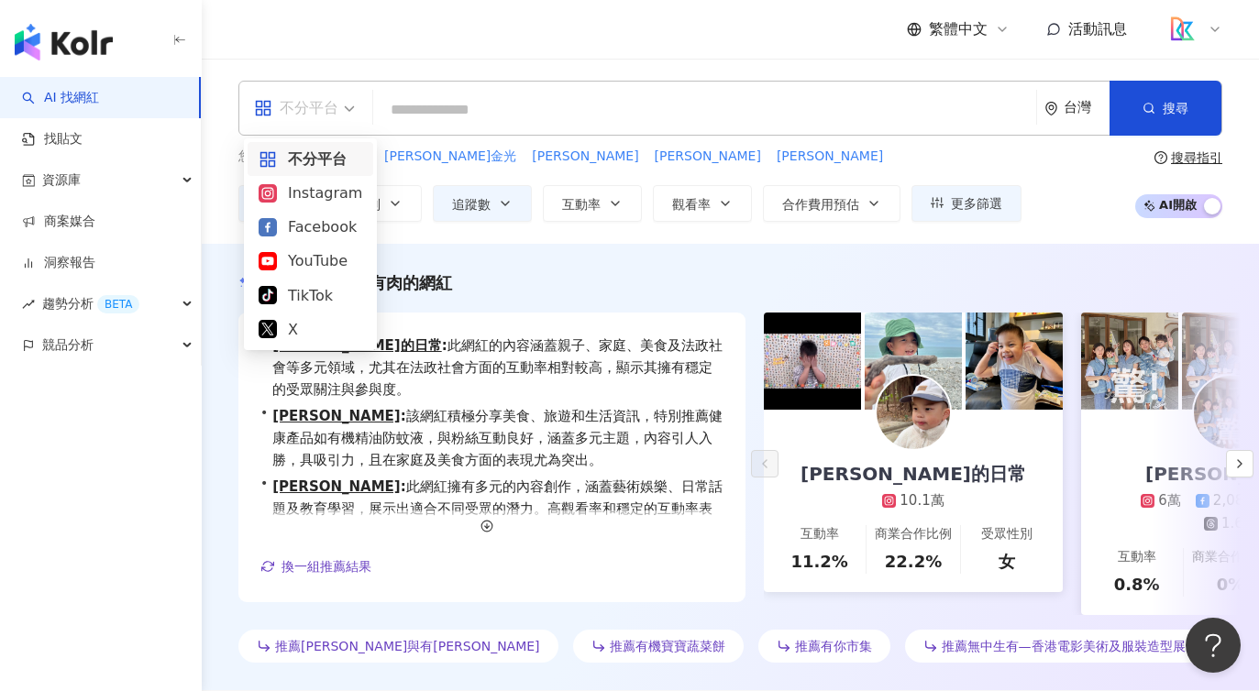
click at [334, 94] on div "不分平台" at bounding box center [296, 108] width 84 height 29
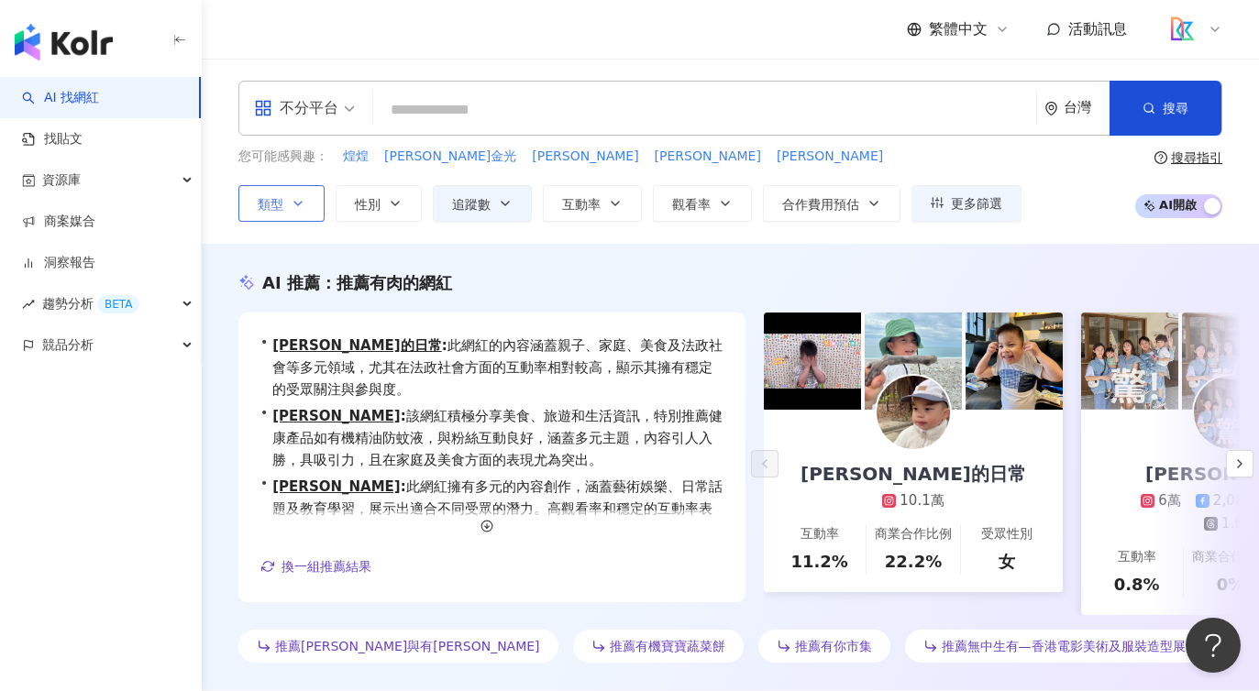
click at [271, 197] on span "類型" at bounding box center [271, 204] width 26 height 15
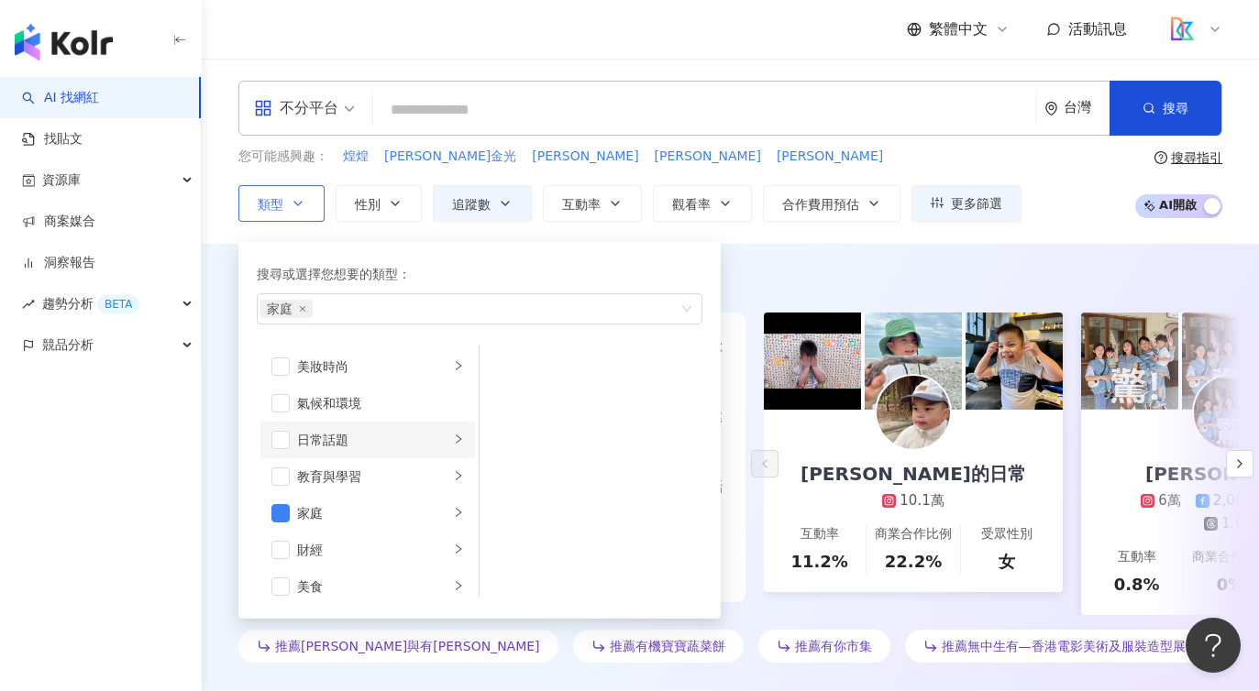
scroll to position [52, 0]
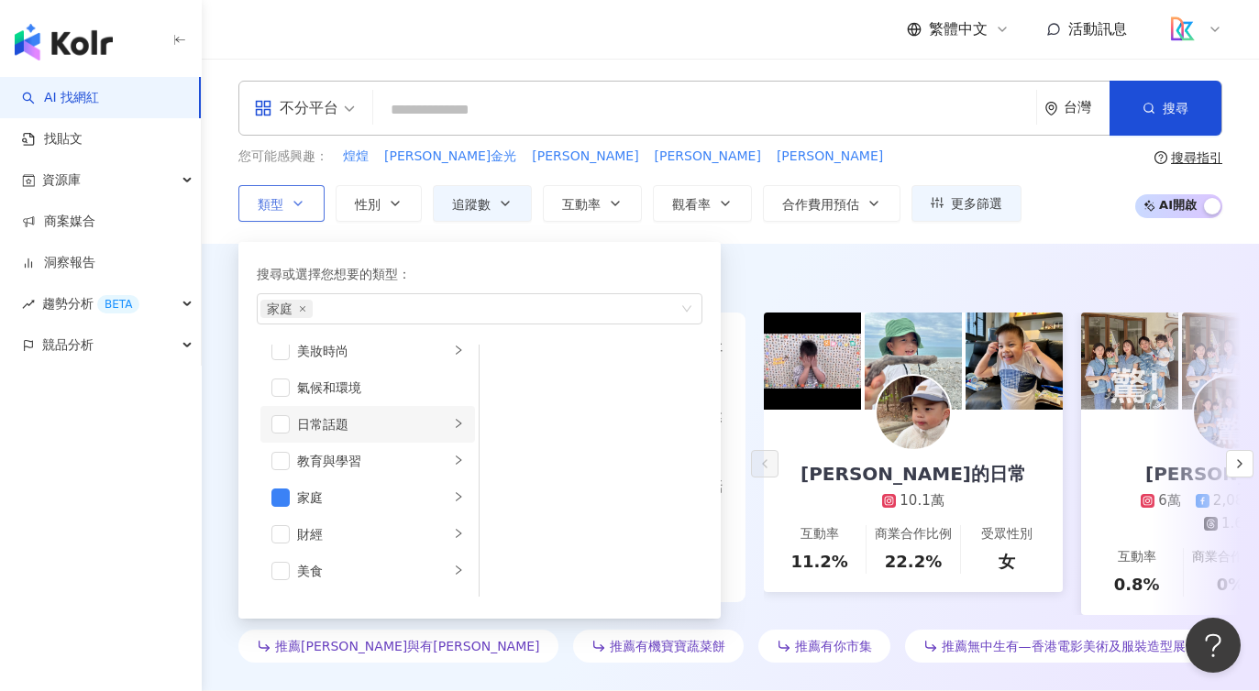
click at [306, 422] on div "日常話題" at bounding box center [373, 424] width 152 height 20
click at [319, 467] on div "教育與學習" at bounding box center [373, 461] width 152 height 20
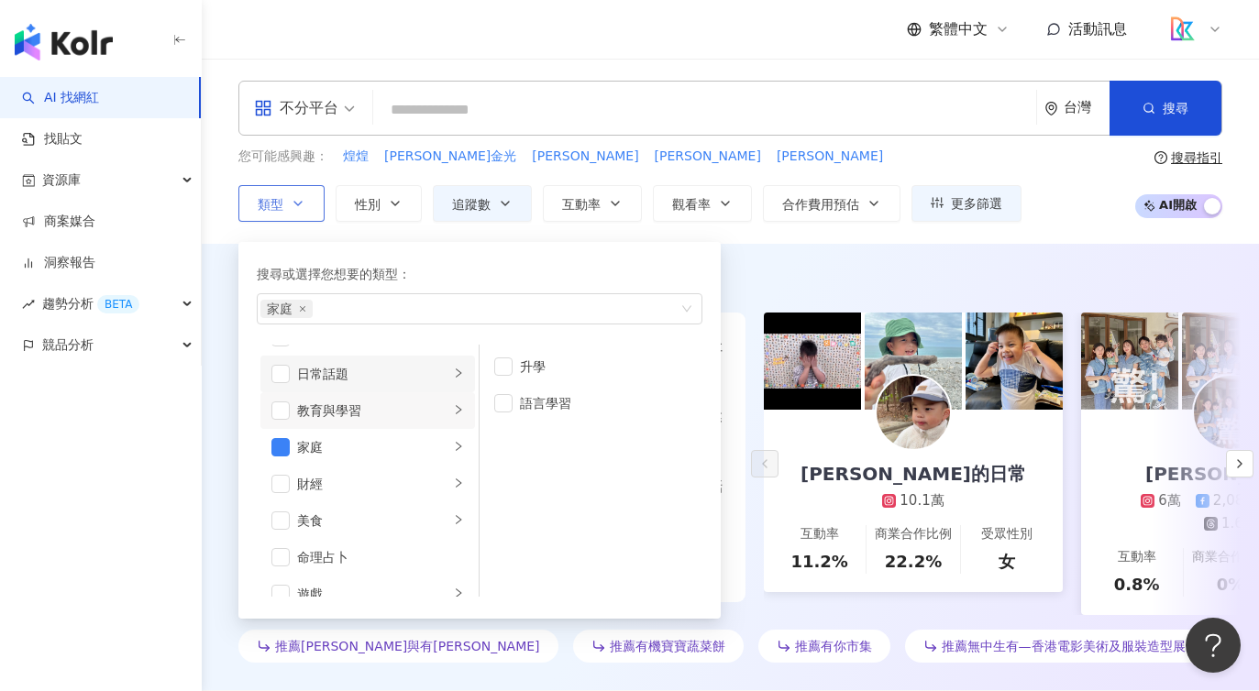
scroll to position [133, 0]
click at [333, 489] on div "美食" at bounding box center [373, 490] width 152 height 20
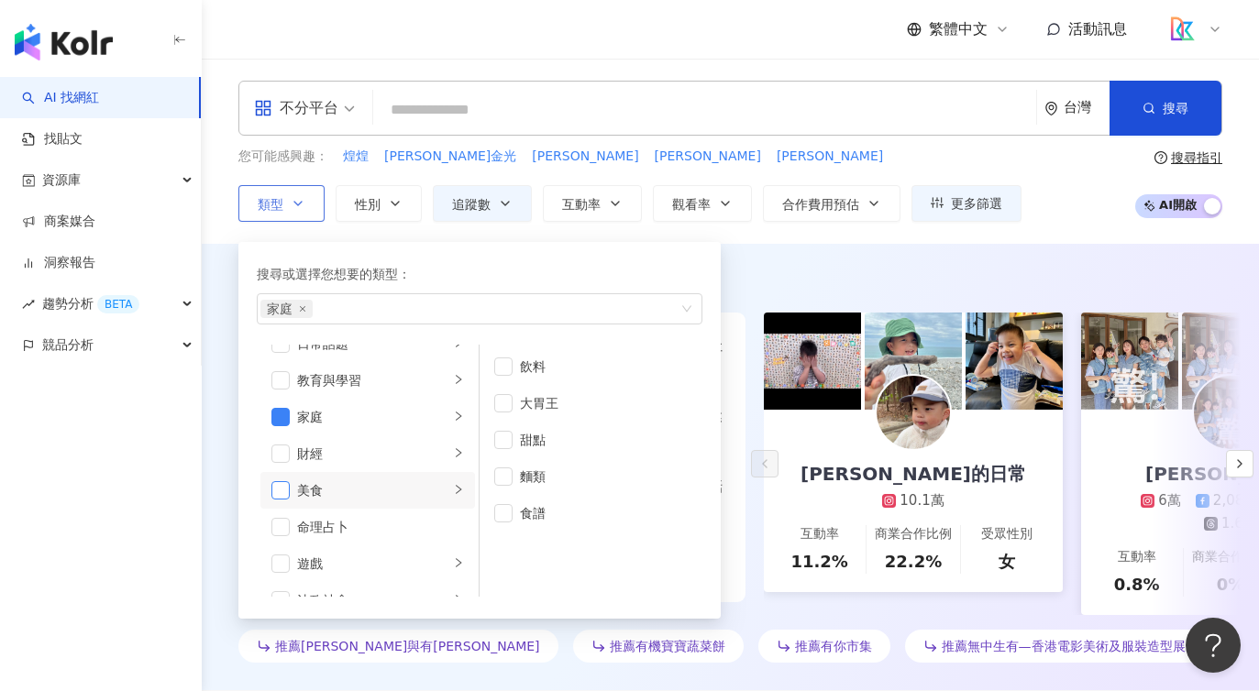
click at [279, 496] on span "button" at bounding box center [280, 490] width 18 height 18
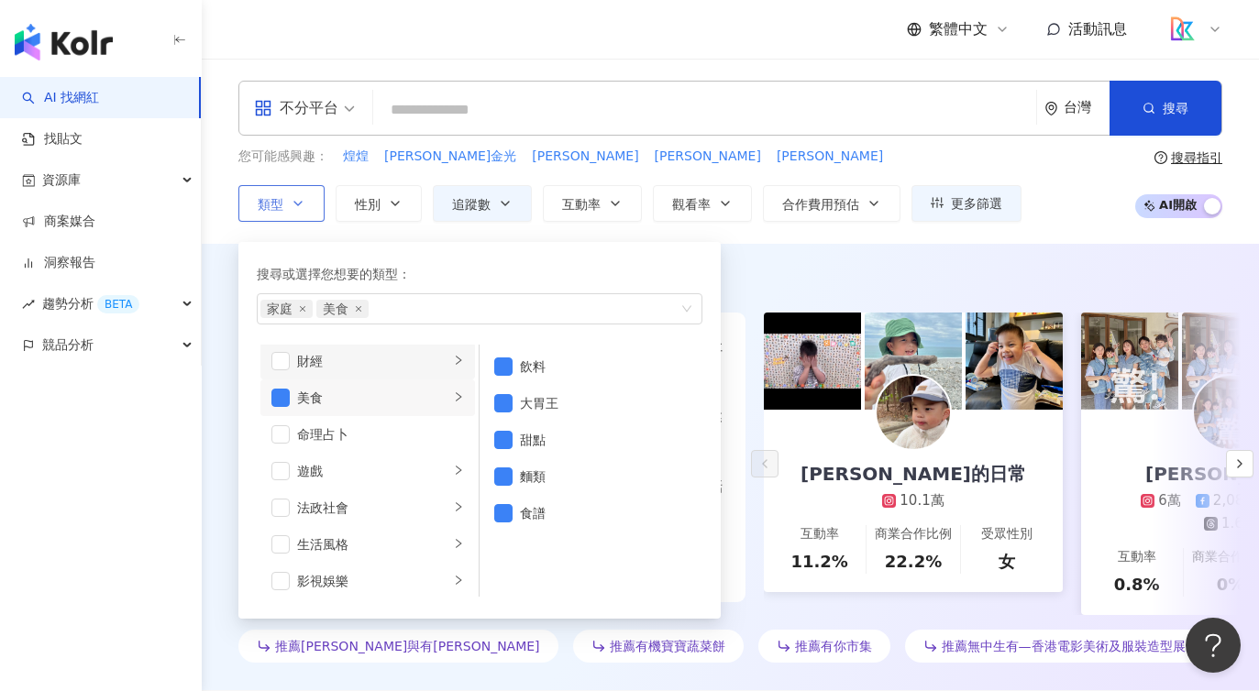
scroll to position [234, 0]
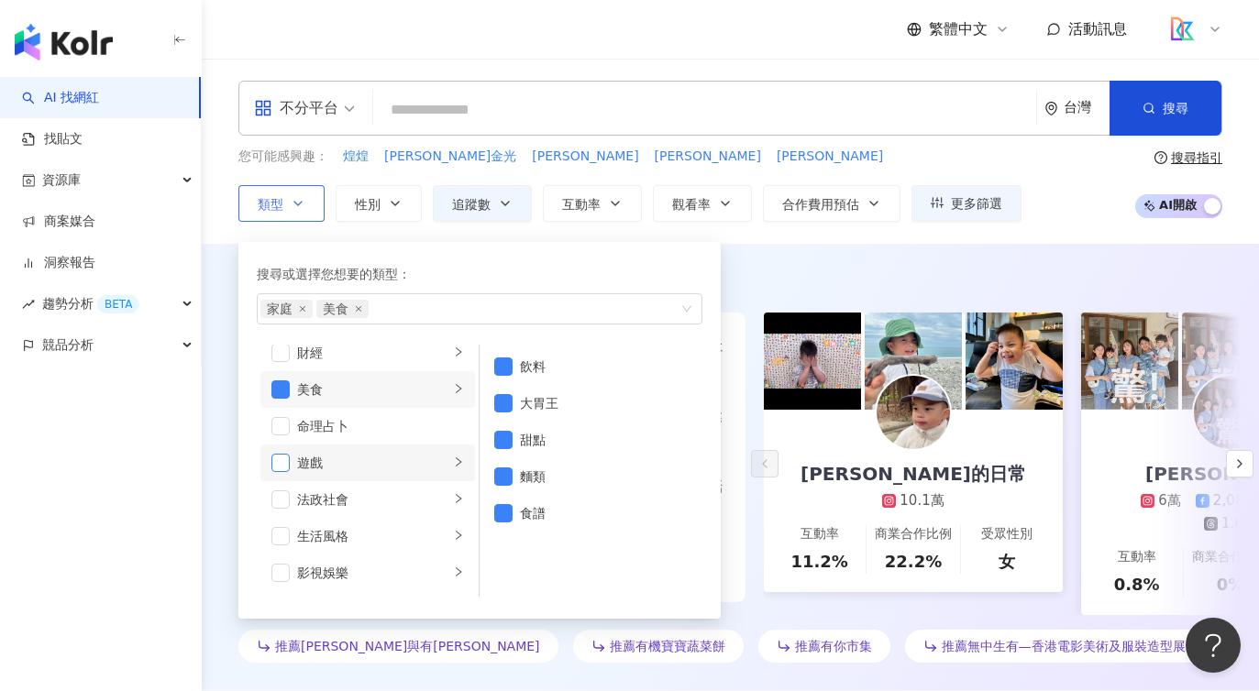
click at [278, 465] on span "button" at bounding box center [280, 463] width 18 height 18
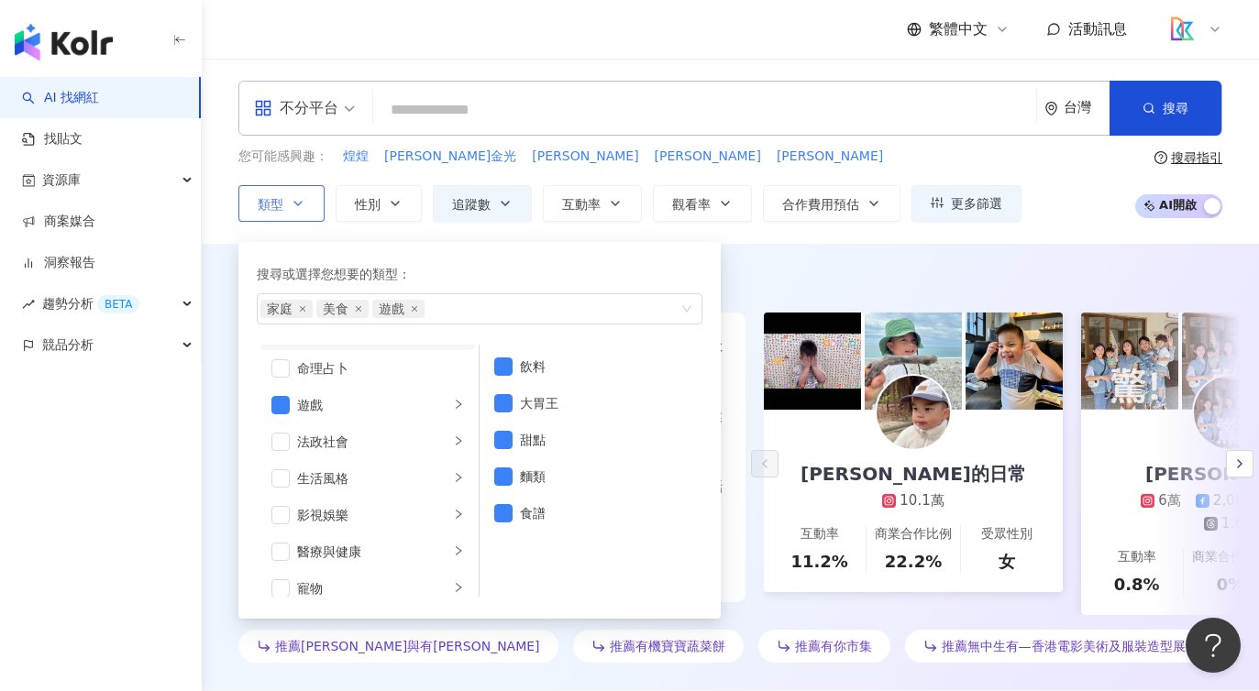
scroll to position [320, 0]
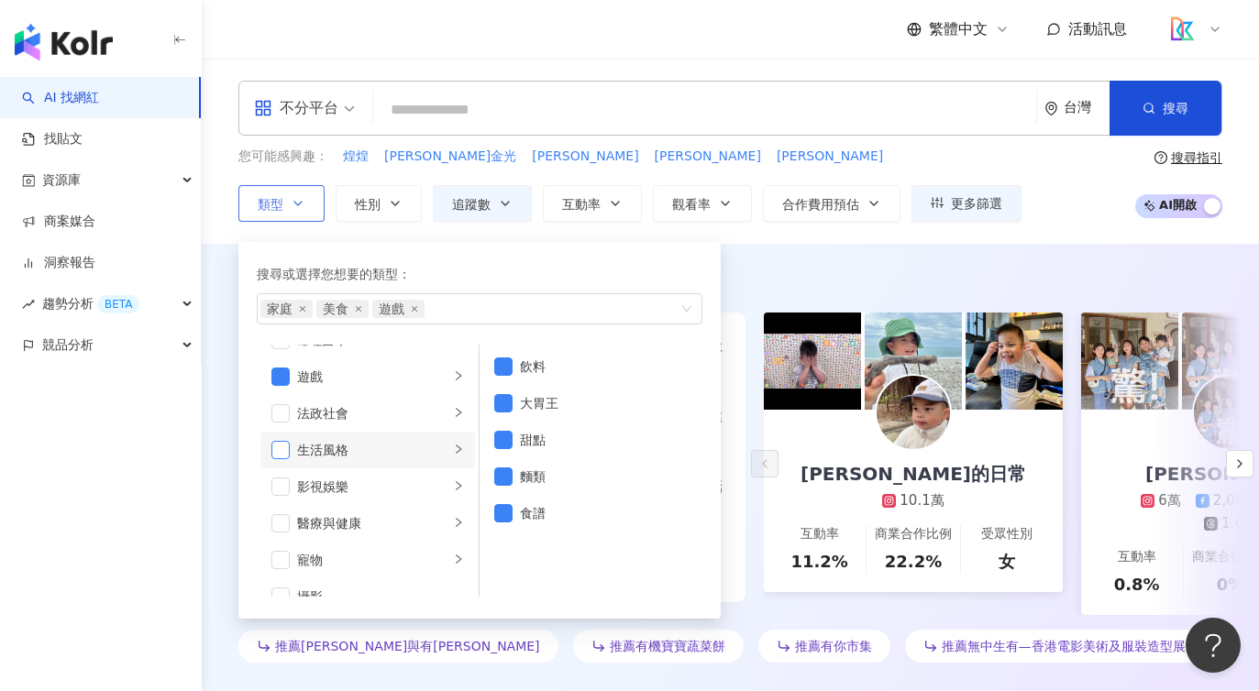
click at [289, 445] on span "button" at bounding box center [280, 450] width 18 height 18
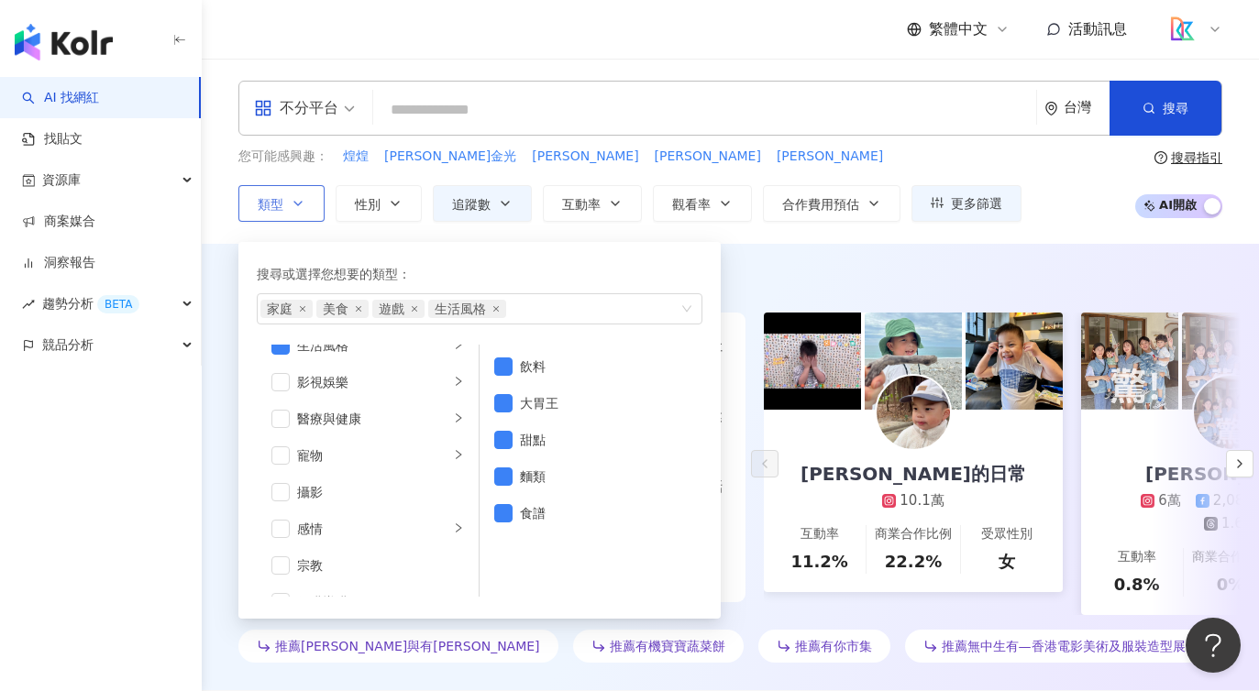
scroll to position [425, 0]
click at [766, 248] on div "AI 推薦 ： 推薦有肉的網紅 • 辰辰的日常 : 此網紅的內容涵蓋親子、家庭、美食及法政社會等多元領域，尤其在法政社會方面的互動率相對較高，顯示其擁有穩定的…" at bounding box center [730, 467] width 1057 height 447
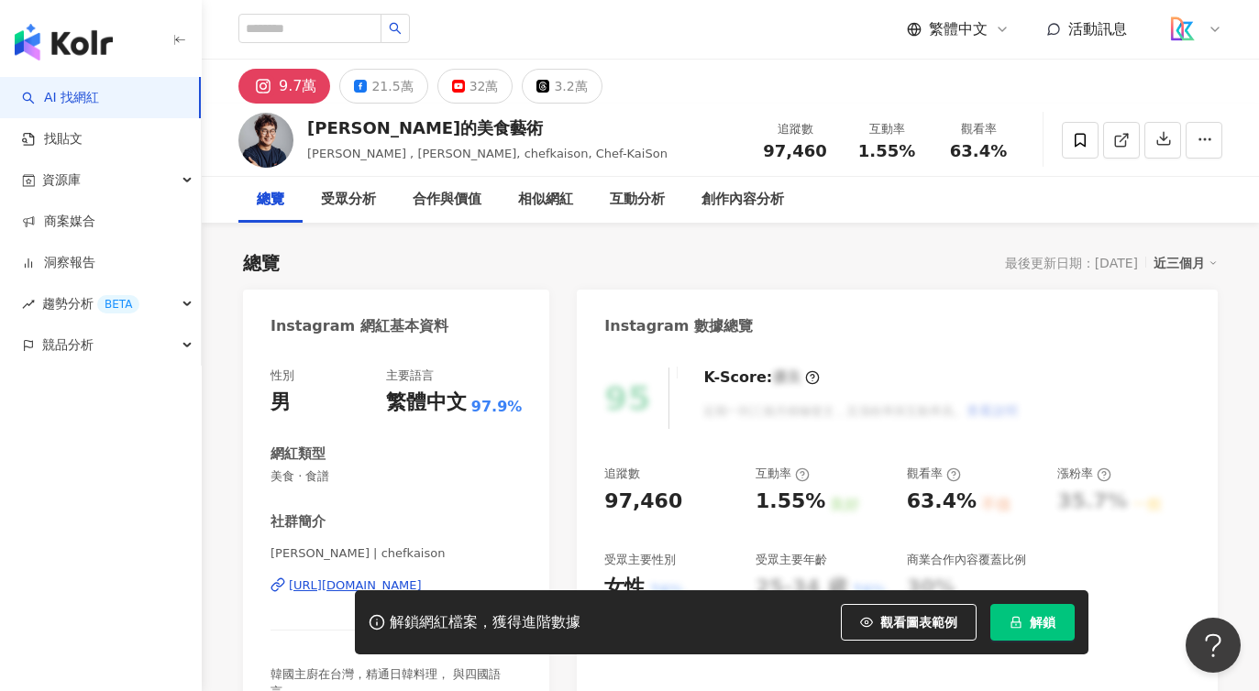
click at [702, 110] on div "[PERSON_NAME]的美食藝術 [PERSON_NAME] , [PERSON_NAME], chefkaison, Chef-KaiSon 追蹤數 9…" at bounding box center [730, 140] width 1057 height 72
click at [1215, 133] on button "button" at bounding box center [1204, 140] width 37 height 37
click at [768, 56] on div "繁體中文 活動訊息" at bounding box center [730, 29] width 984 height 59
click at [982, 27] on span "繁體中文" at bounding box center [958, 29] width 59 height 20
click at [714, 96] on div "9.7萬 21.5萬 32萬 3.2萬" at bounding box center [730, 82] width 1057 height 44
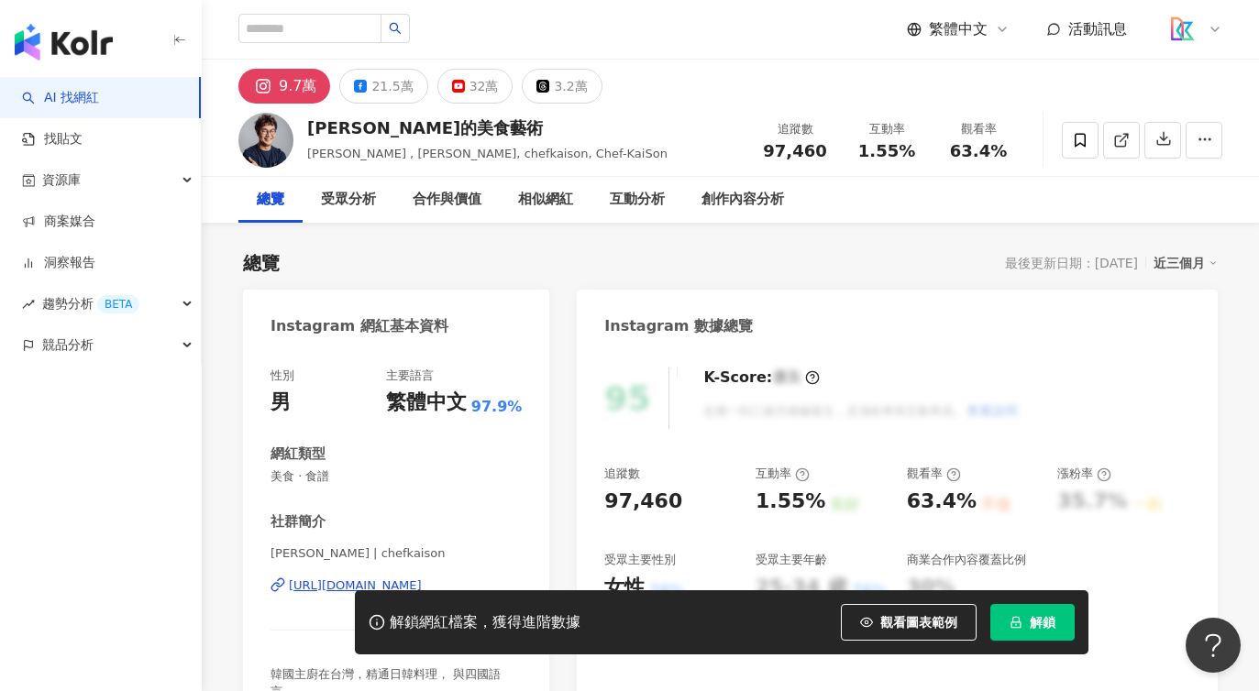
click at [725, 133] on div "[PERSON_NAME]的美食藝術 [PERSON_NAME] , [PERSON_NAME], chefkaison, Chef-KaiSon 追蹤數 9…" at bounding box center [730, 140] width 1057 height 72
click at [549, 203] on div "相似網紅" at bounding box center [545, 200] width 55 height 22
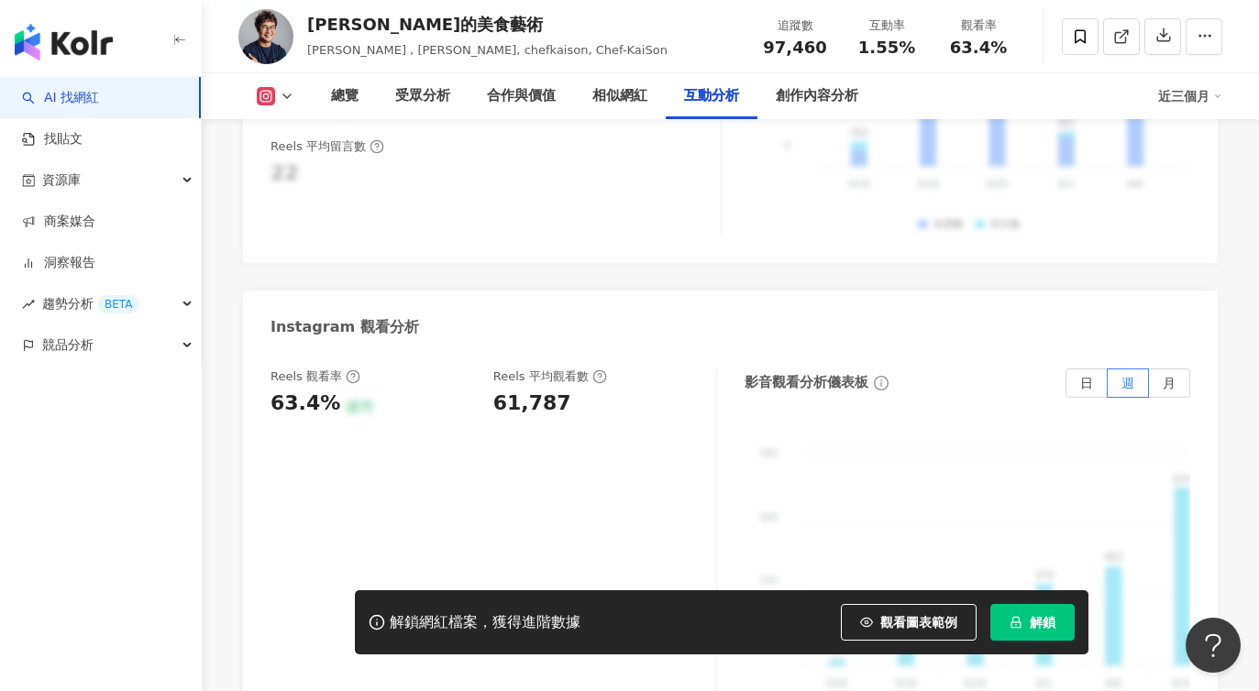
scroll to position [3506, 0]
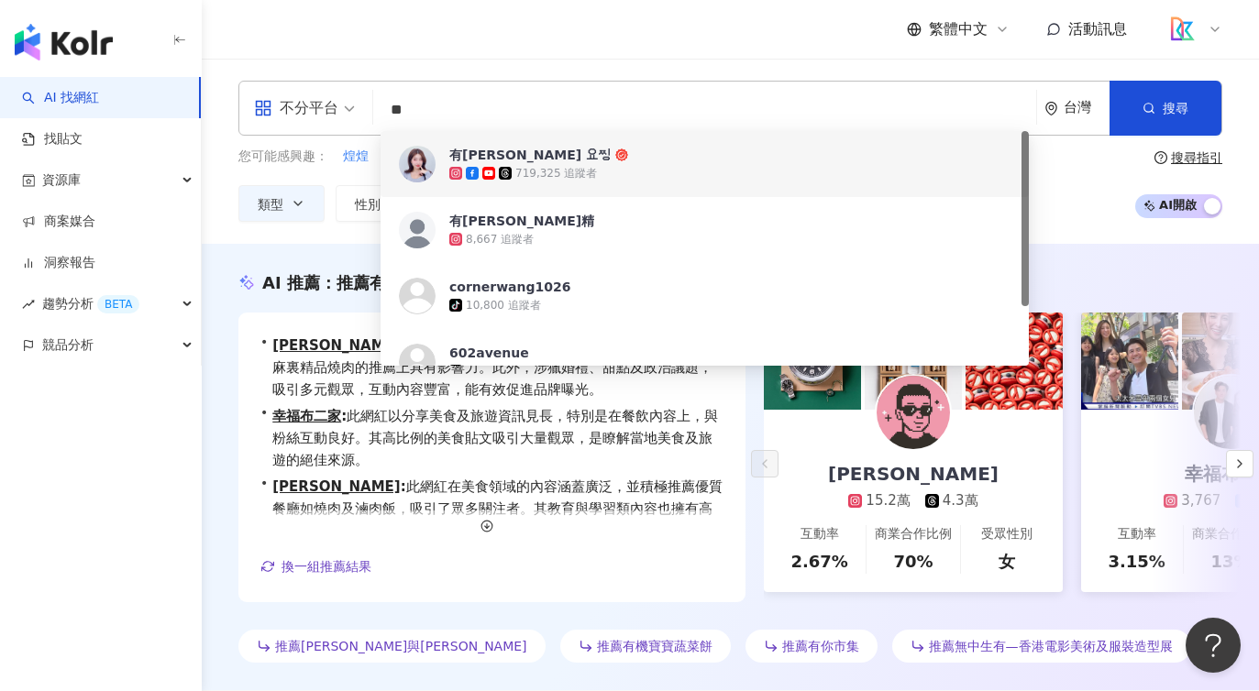
click at [1078, 179] on div "您可能感興趣： 煌煌 璨璨金光 璟蓁 璟蓉 璟鳳 類型 性別 追蹤數 互動率 觀看率 合作費用預估 更多篩選 搜尋指引 AI 開啟 AI 關閉" at bounding box center [730, 184] width 984 height 75
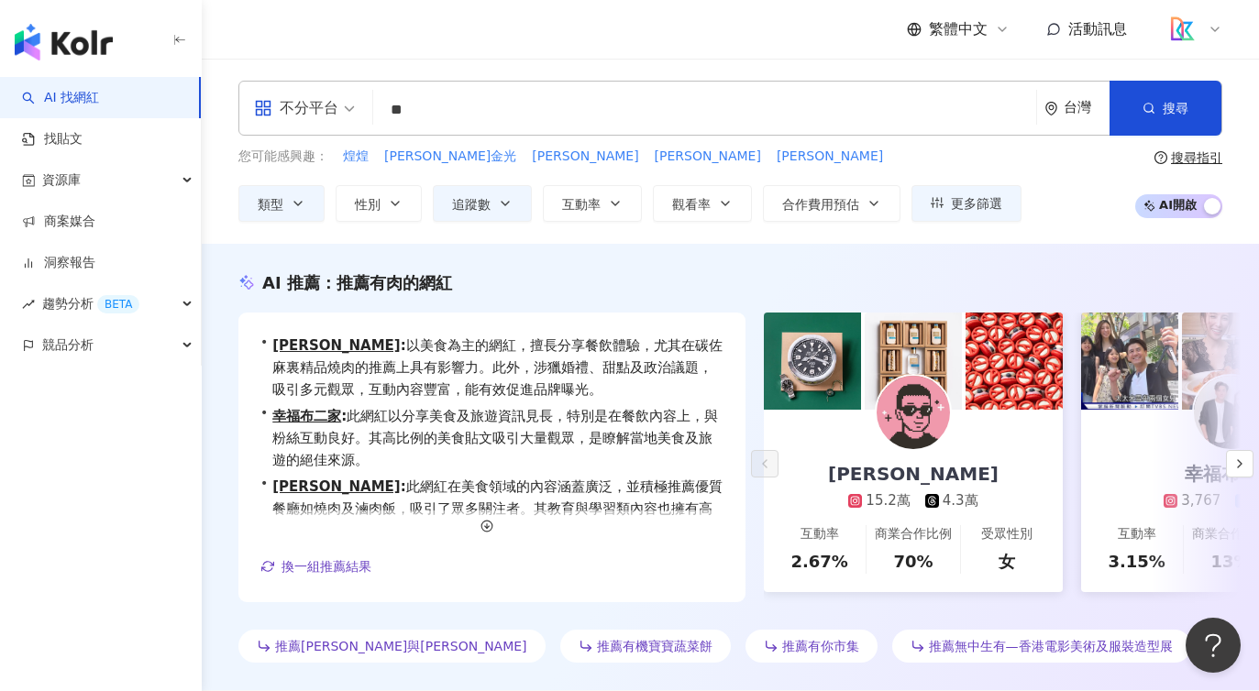
click at [638, 272] on div "AI 推薦 ： 推薦有肉的網紅" at bounding box center [730, 282] width 984 height 23
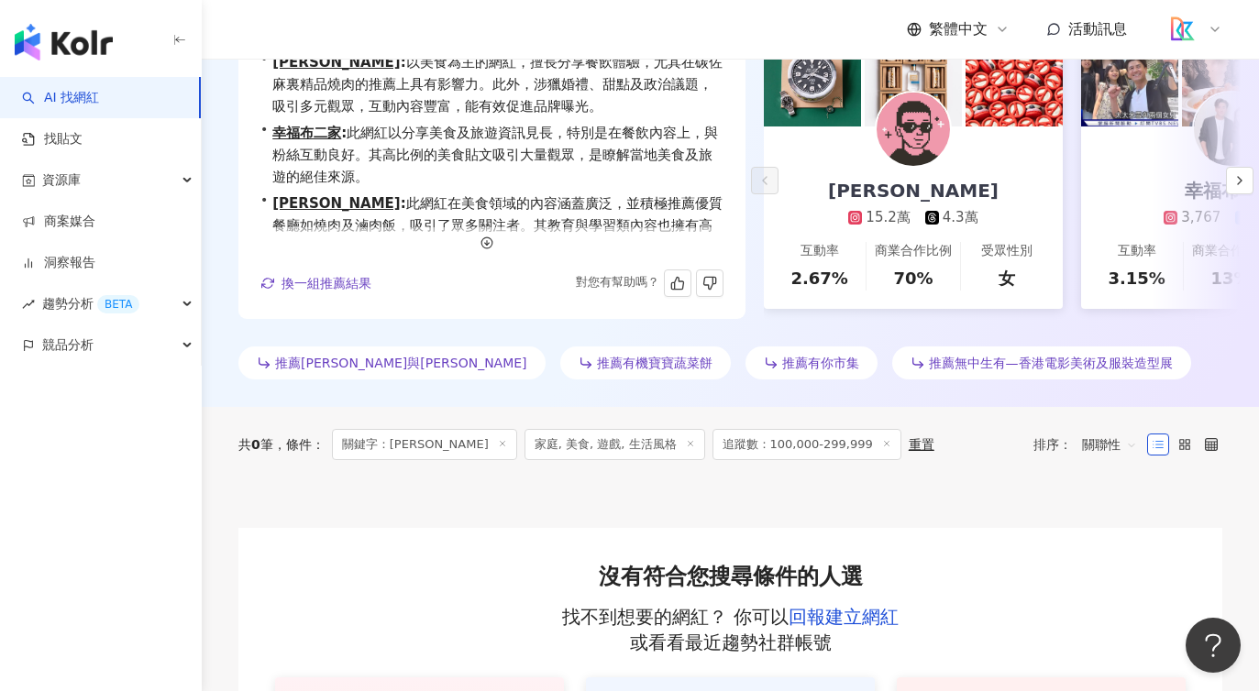
scroll to position [667, 0]
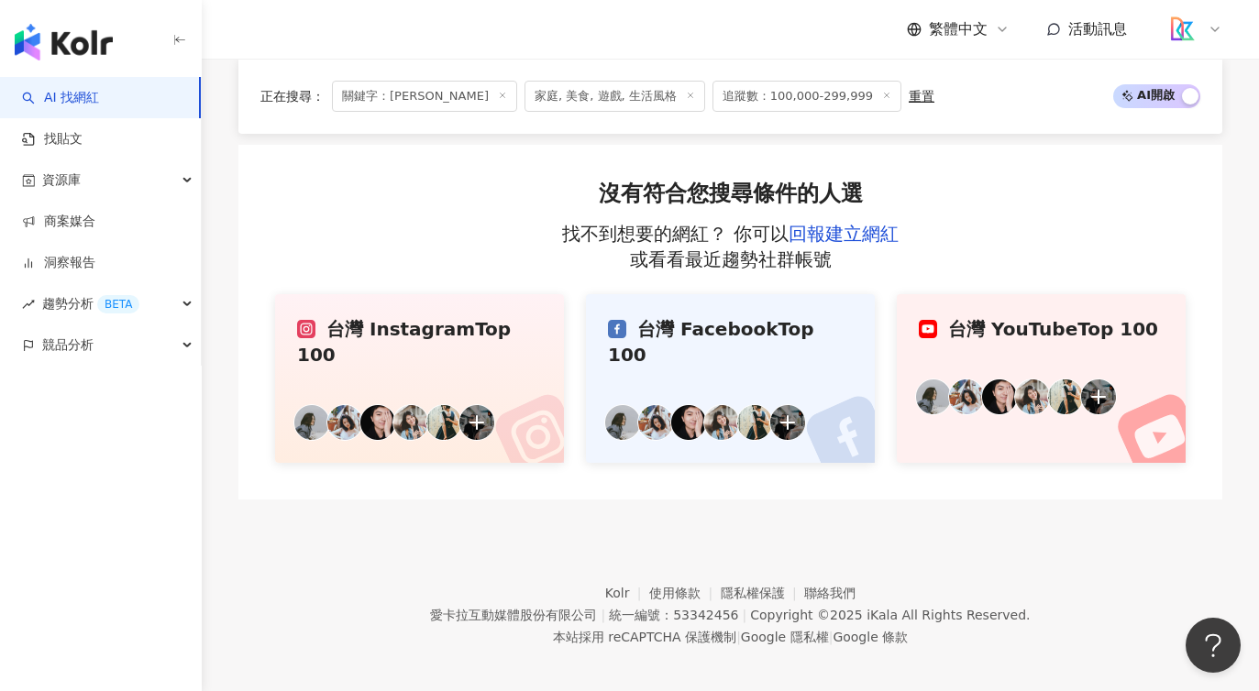
click at [1014, 234] on div "沒有符合您搜尋條件的人選 找不到想要的網紅？ 你可以 回報建立網紅 或看看最近趨勢社群帳號 或許你想看 台灣 Instagram Top 100 台灣 Fac…" at bounding box center [730, 323] width 984 height 356
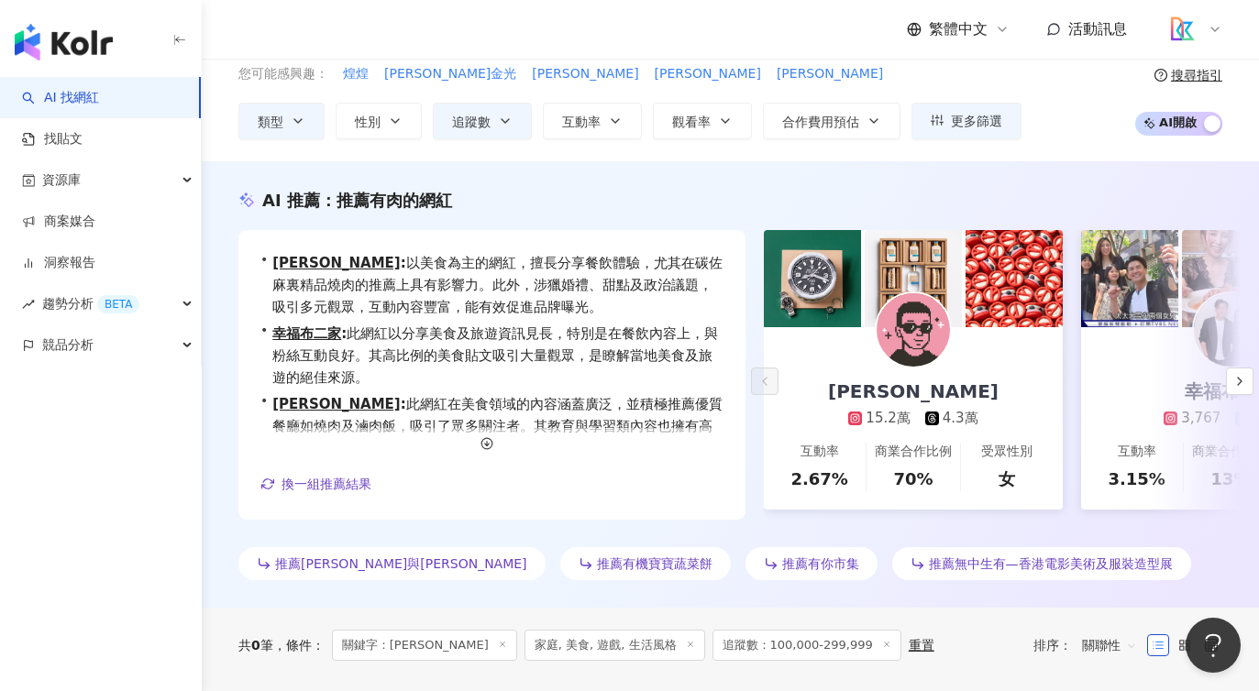
scroll to position [50, 0]
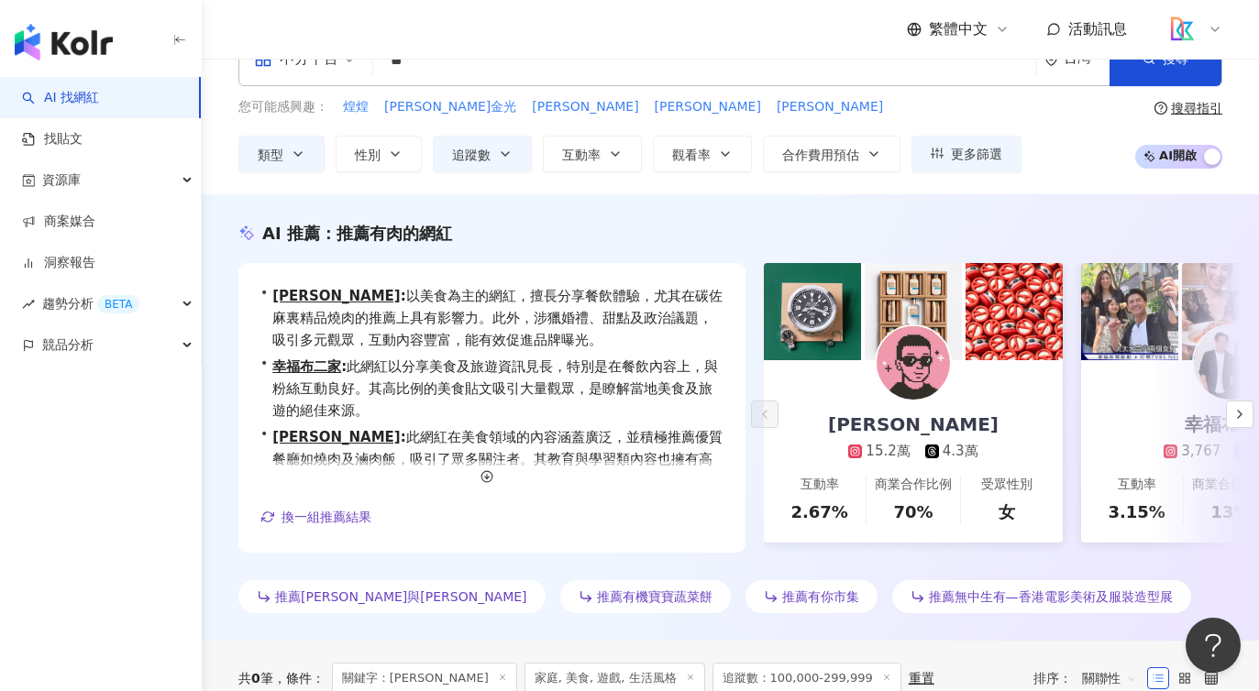
click at [431, 50] on div "繁體中文 活動訊息" at bounding box center [730, 29] width 984 height 59
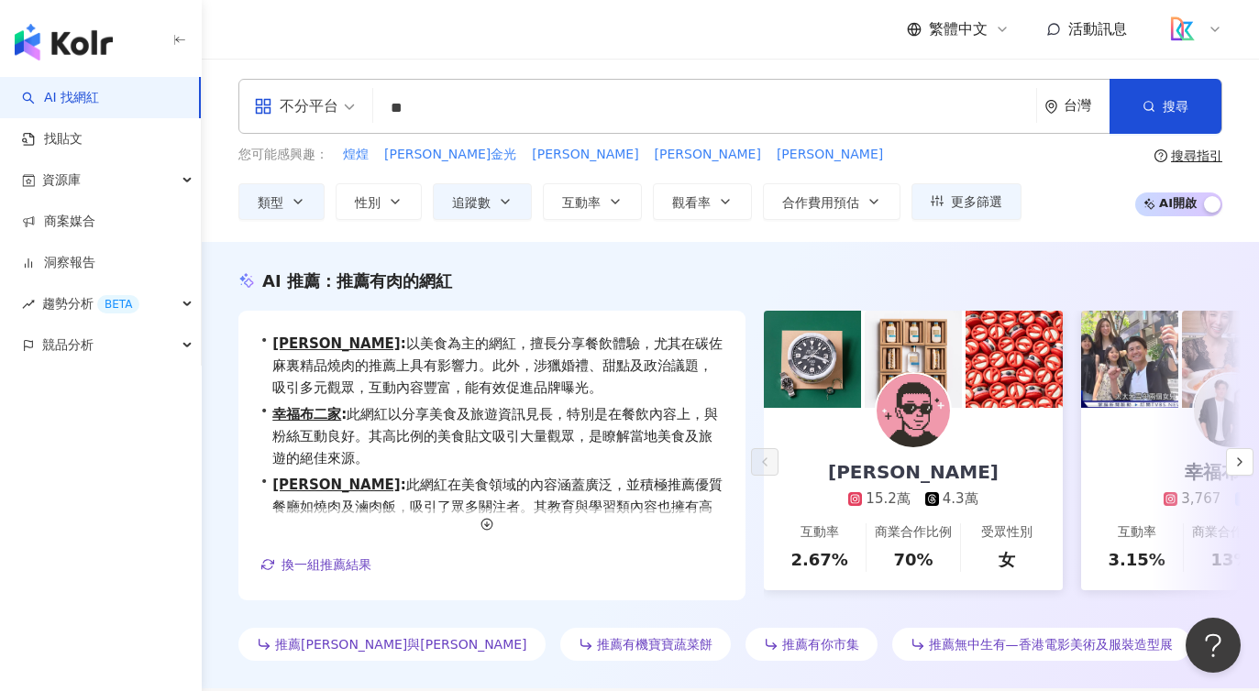
scroll to position [0, 0]
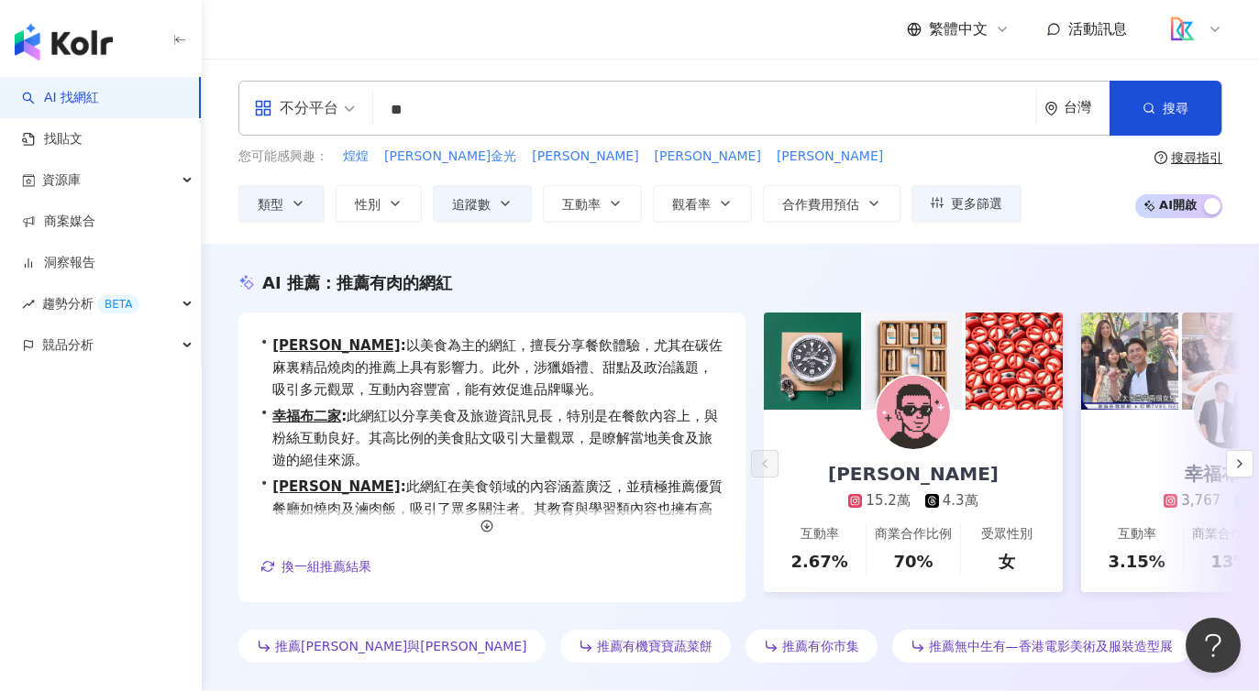
click at [461, 105] on input "**" at bounding box center [705, 110] width 648 height 35
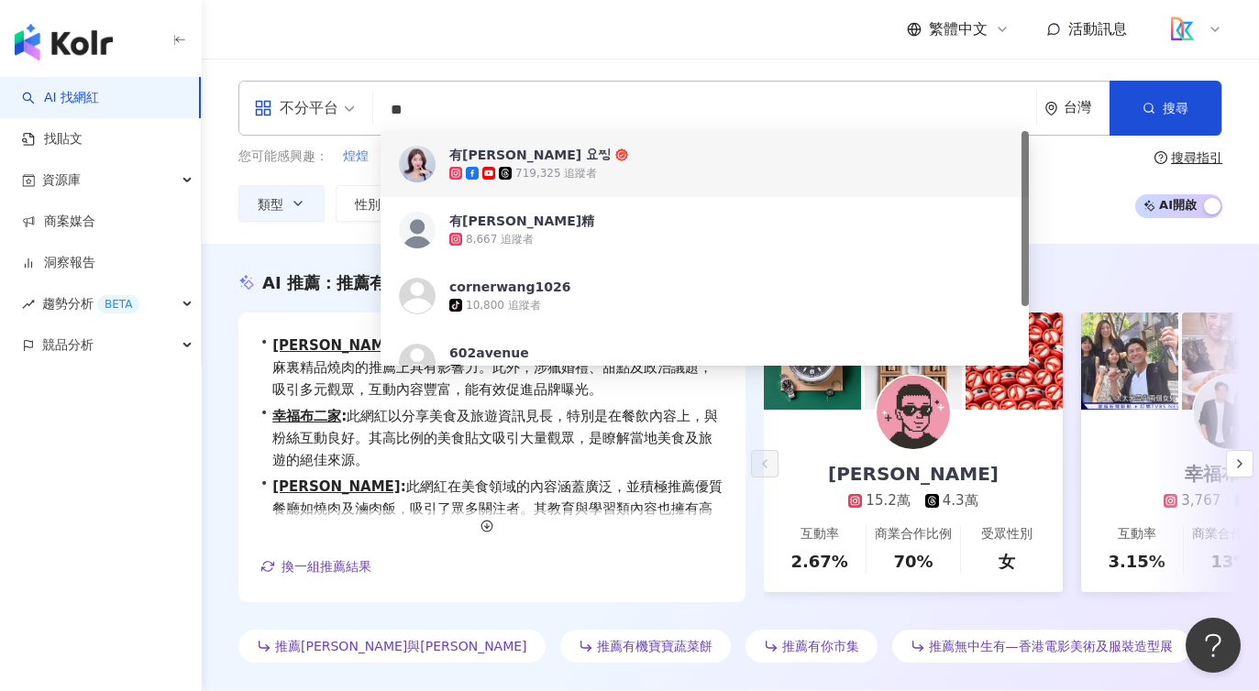
type input "*"
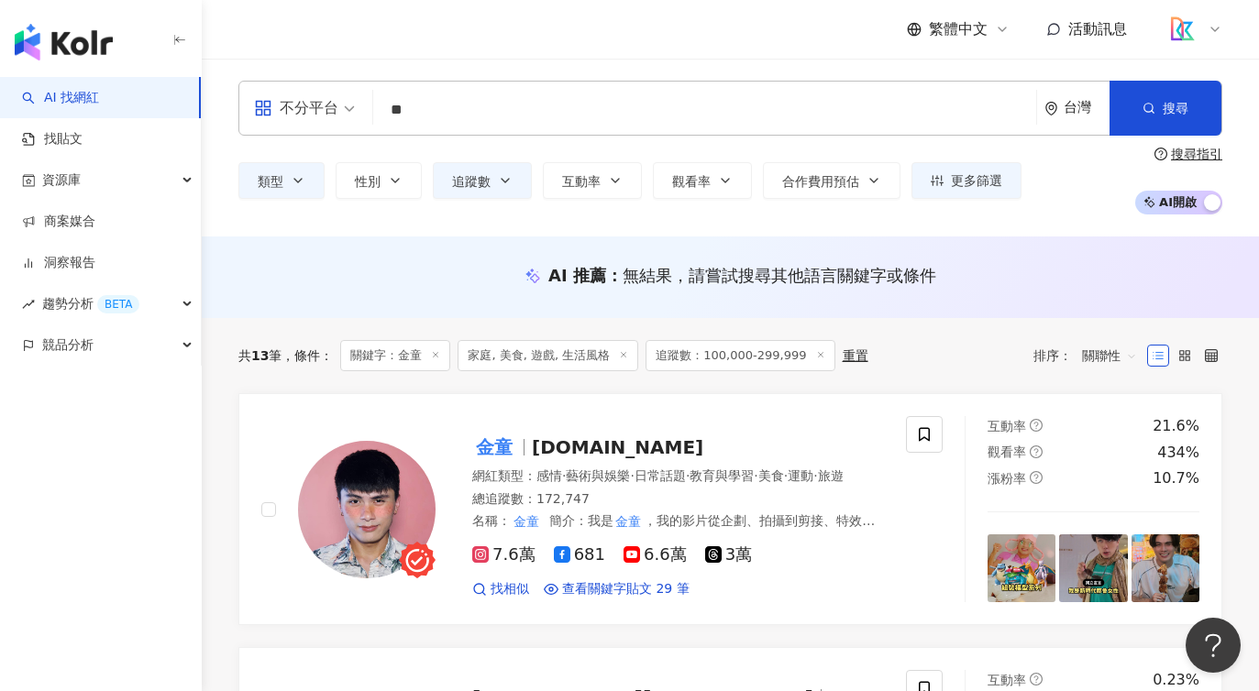
click at [1120, 333] on div "共 13 筆 條件 ： 關鍵字：金童 家庭, 美食, 遊戲, 生活風格 追蹤數：100,000-299,999 重置 排序： 關聯性" at bounding box center [730, 355] width 984 height 75
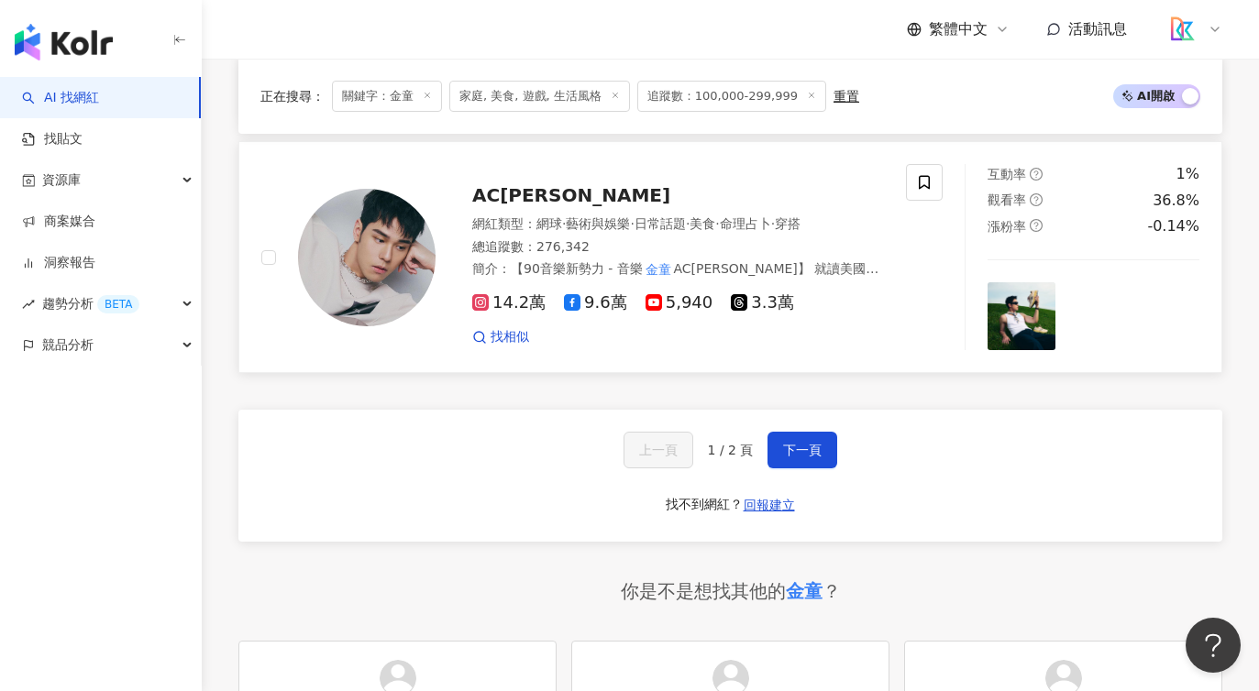
scroll to position [3139, 0]
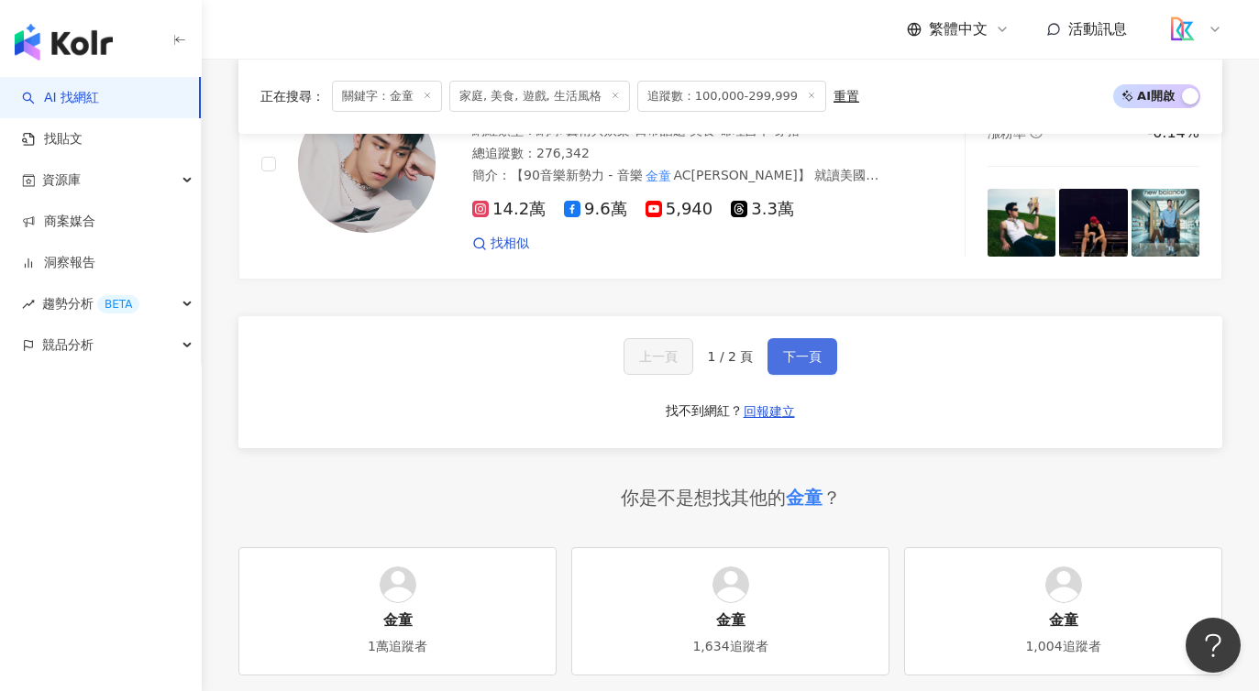
click at [809, 358] on span "下一頁" at bounding box center [802, 356] width 39 height 15
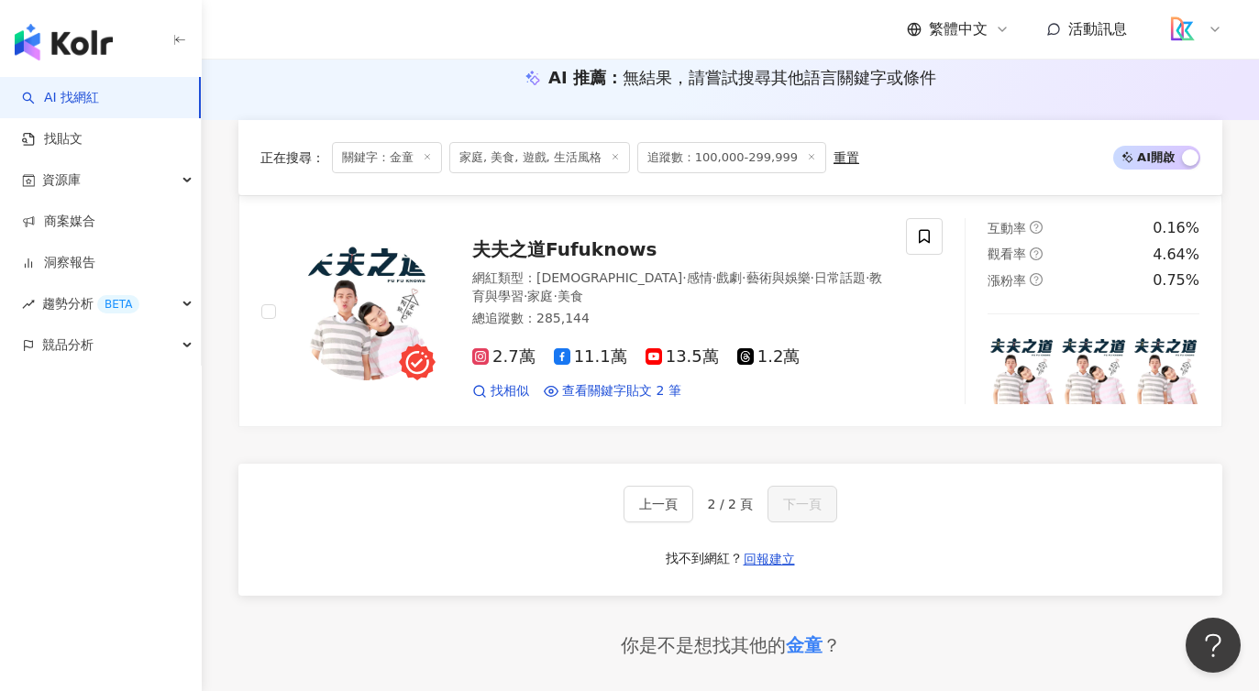
scroll to position [194, 0]
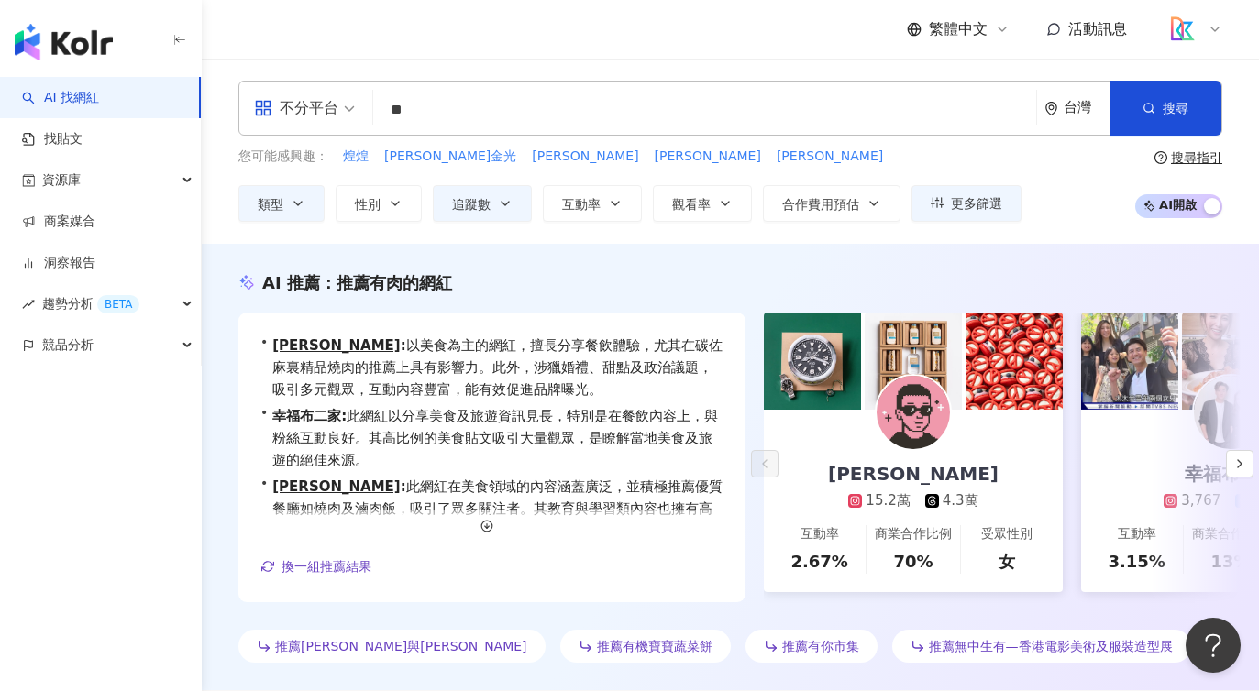
click at [520, 111] on input "**" at bounding box center [705, 110] width 648 height 35
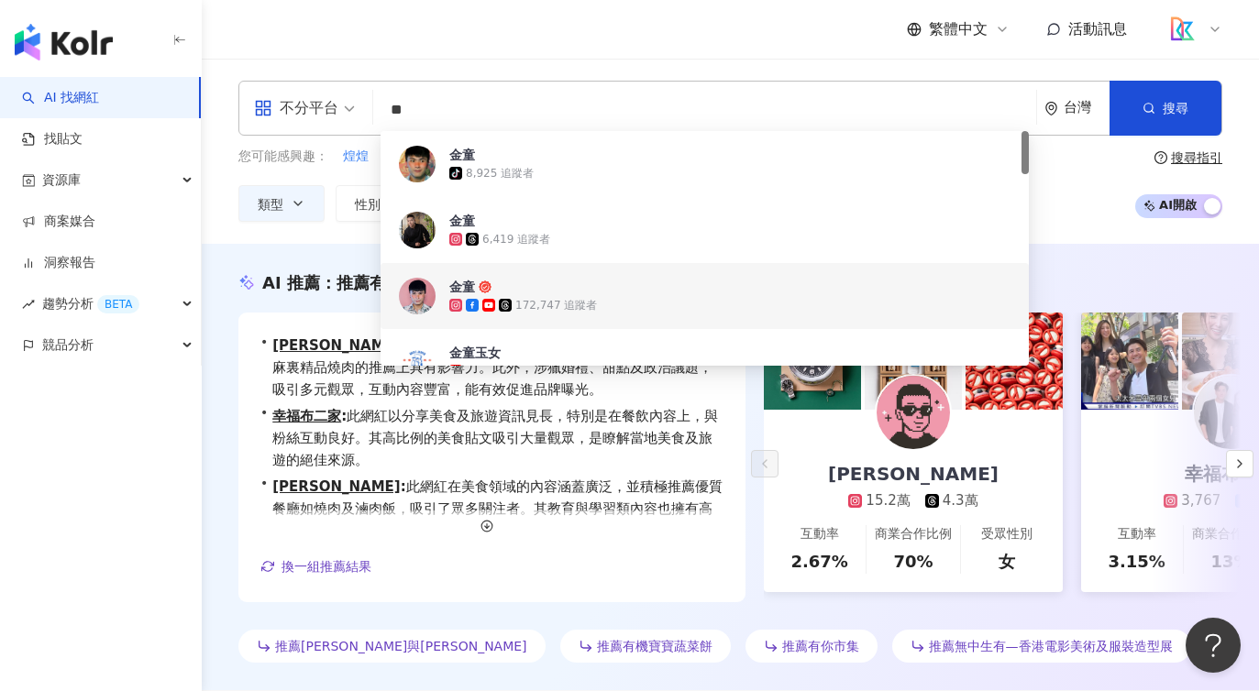
type input "*"
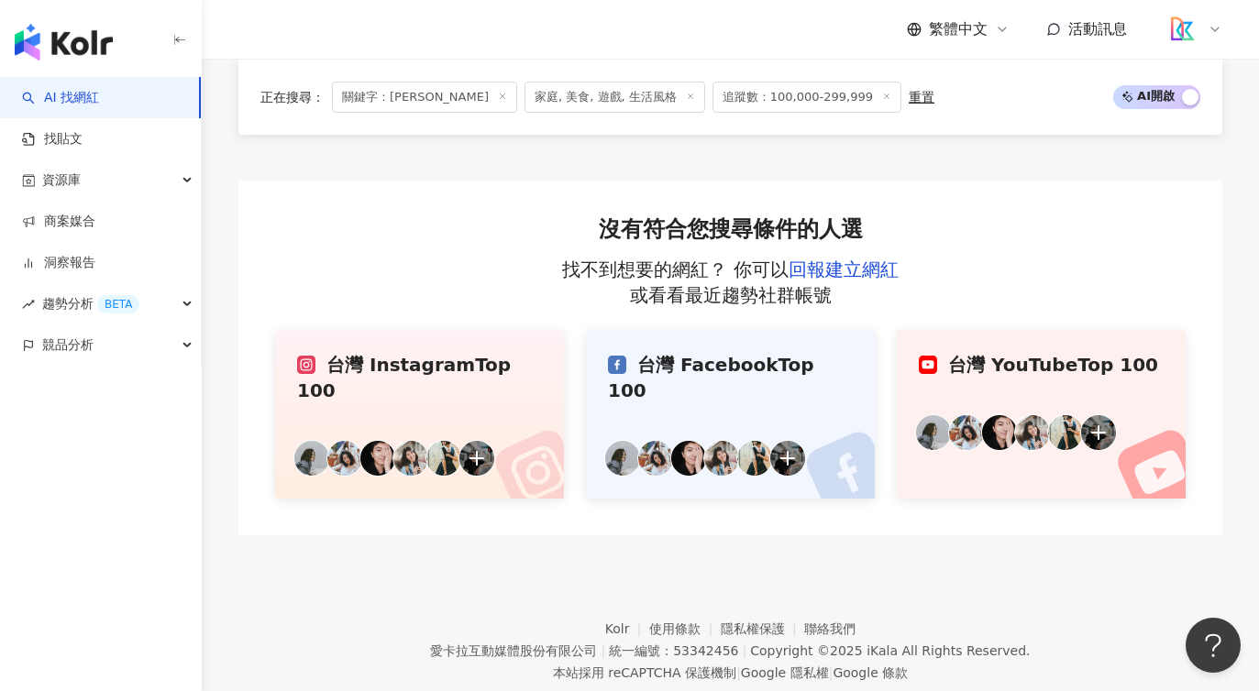
scroll to position [667, 0]
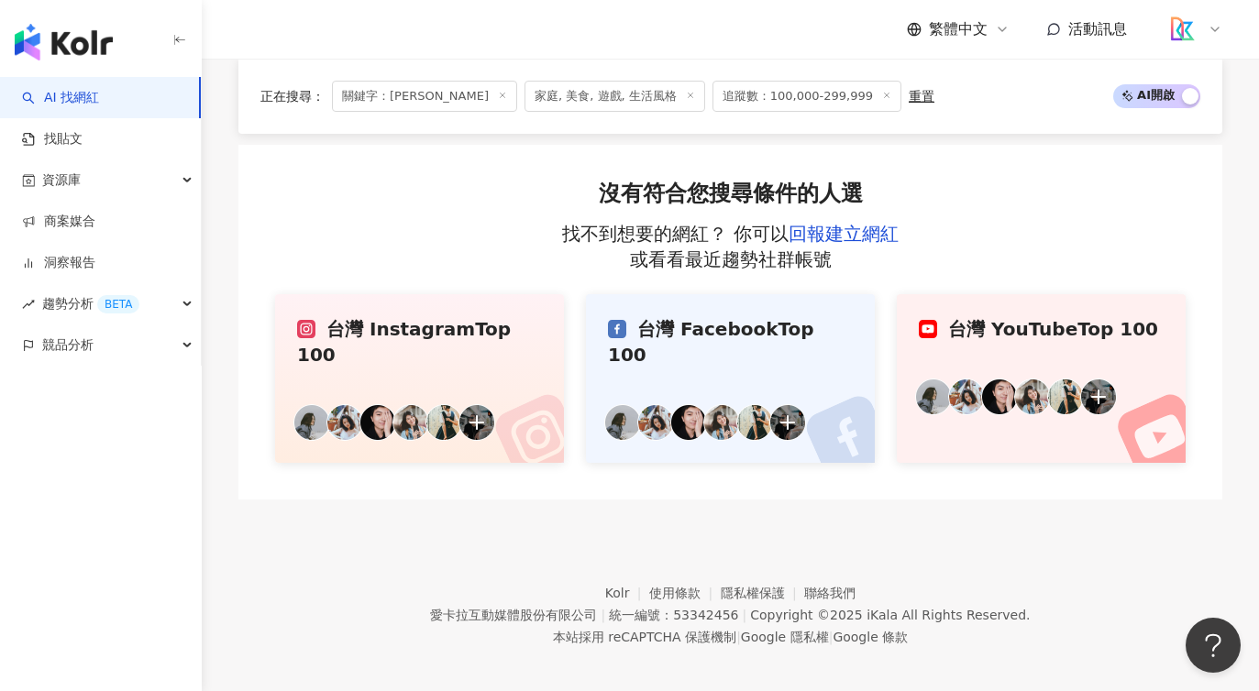
click at [815, 370] on link "台灣 Facebook Top 100" at bounding box center [730, 378] width 289 height 169
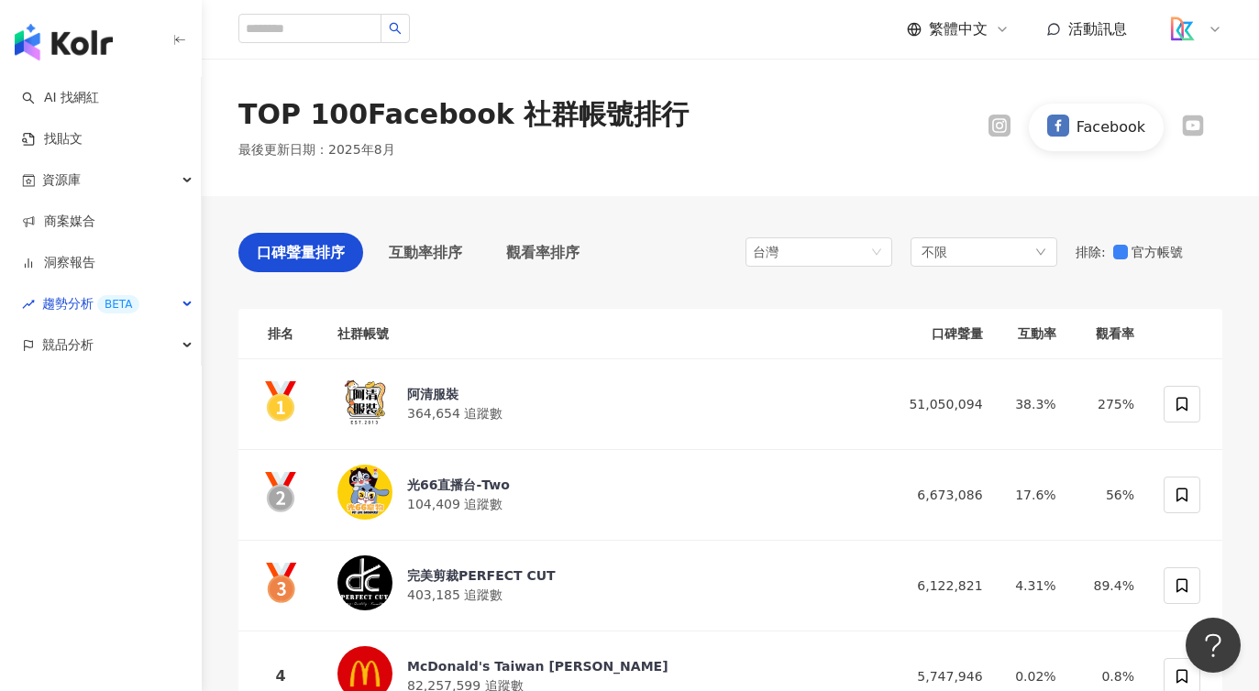
click at [469, 109] on div "TOP 100 Facebook 社群帳號排行" at bounding box center [463, 114] width 450 height 39
click at [1193, 128] on icon at bounding box center [1192, 125] width 17 height 12
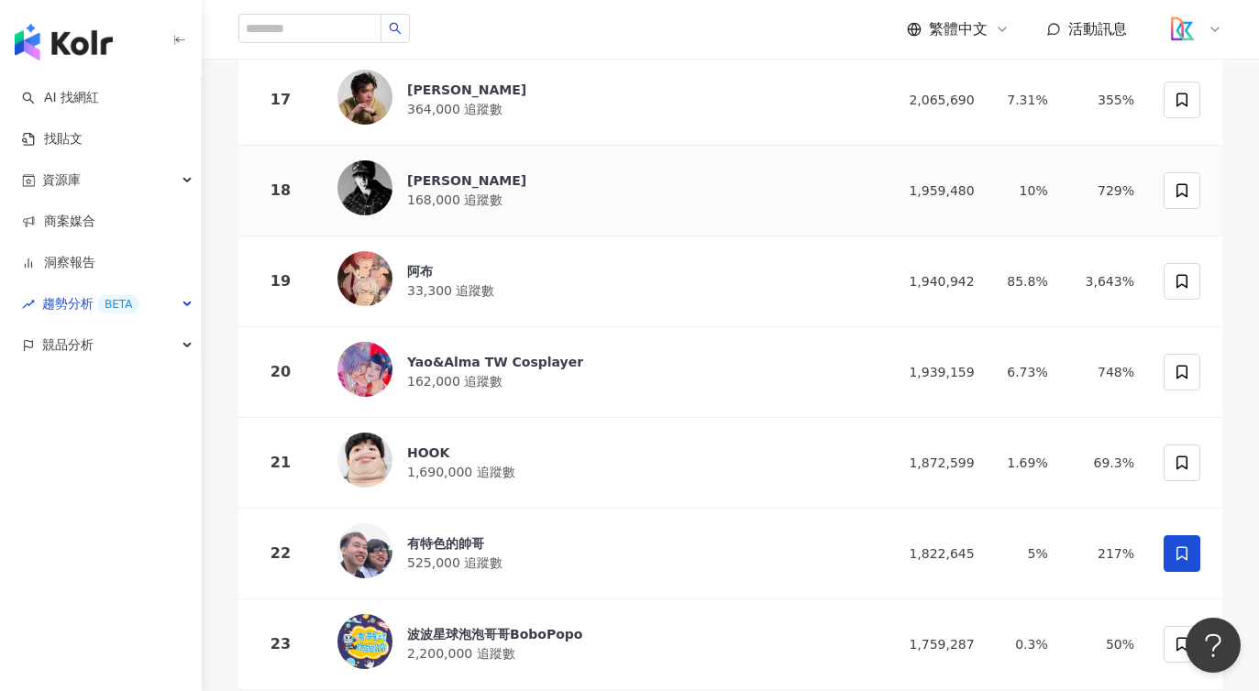
scroll to position [1758, 0]
click at [458, 173] on div "婁峻碩 SHOU" at bounding box center [466, 180] width 119 height 18
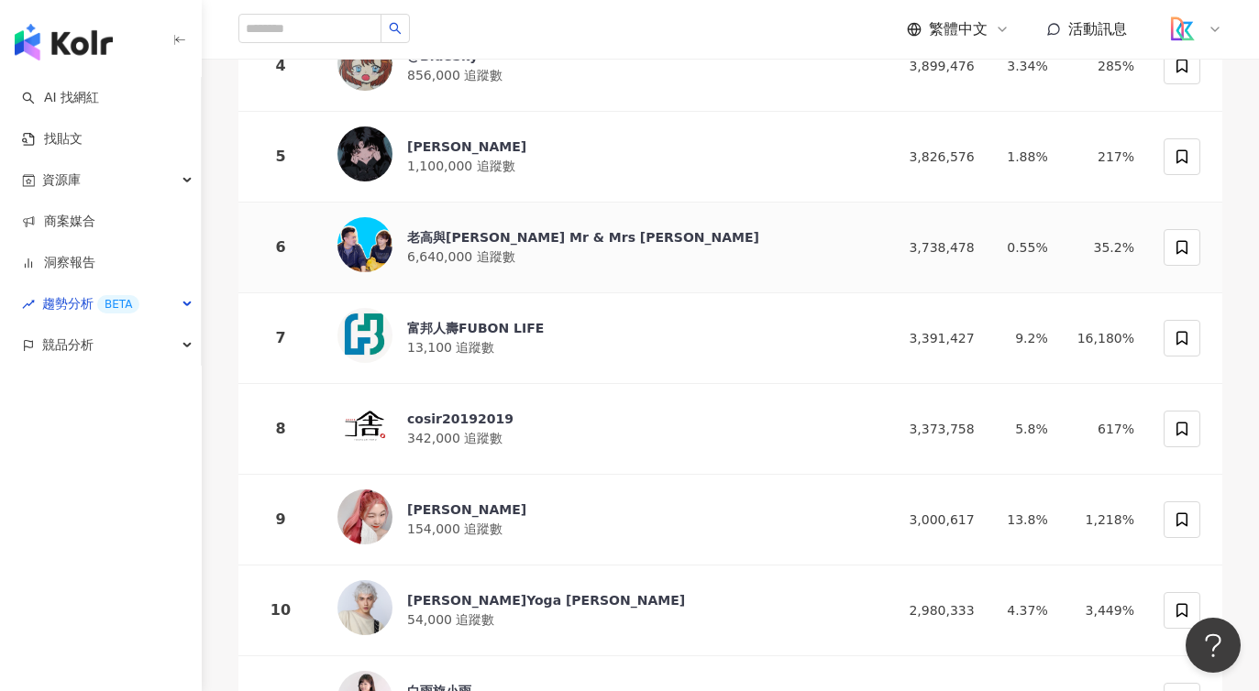
scroll to position [0, 0]
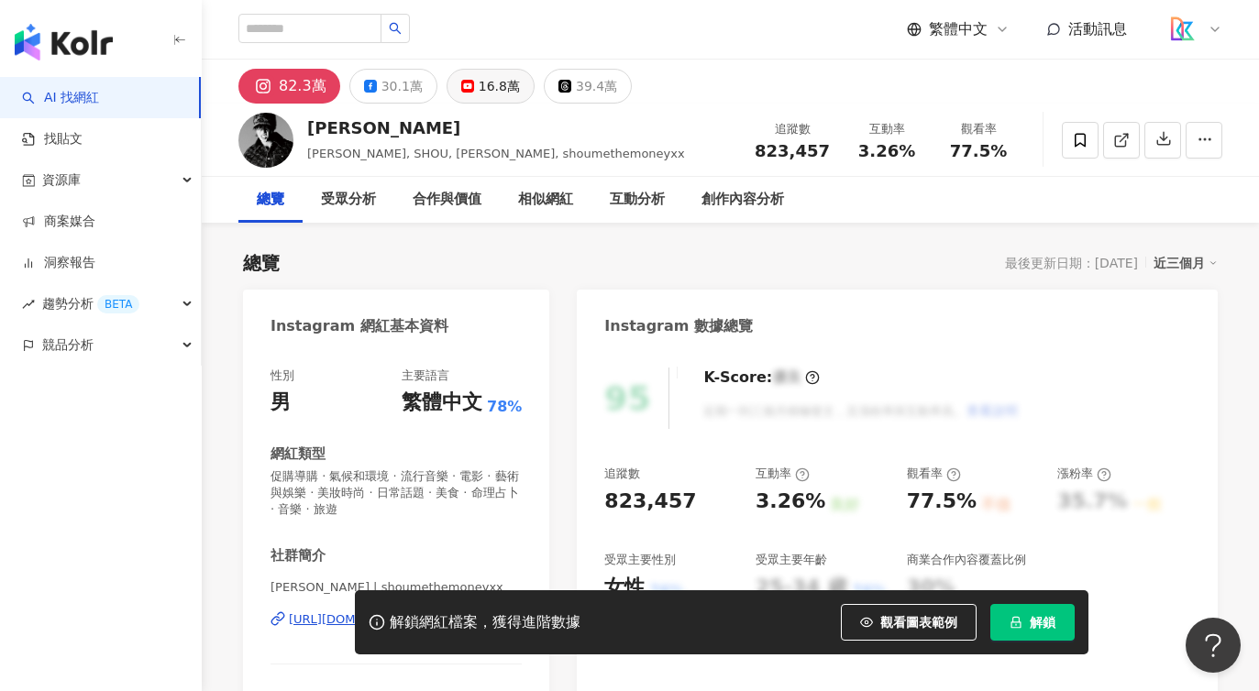
click at [487, 93] on div "16.8萬" at bounding box center [499, 86] width 41 height 26
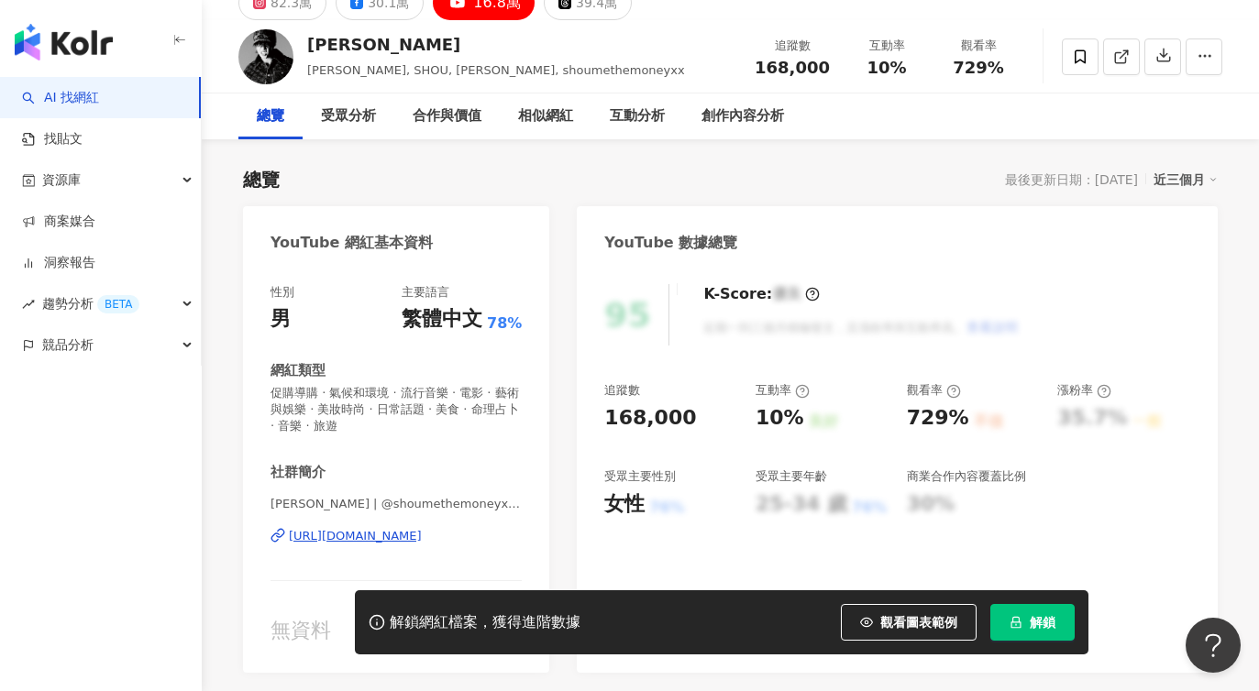
scroll to position [26, 0]
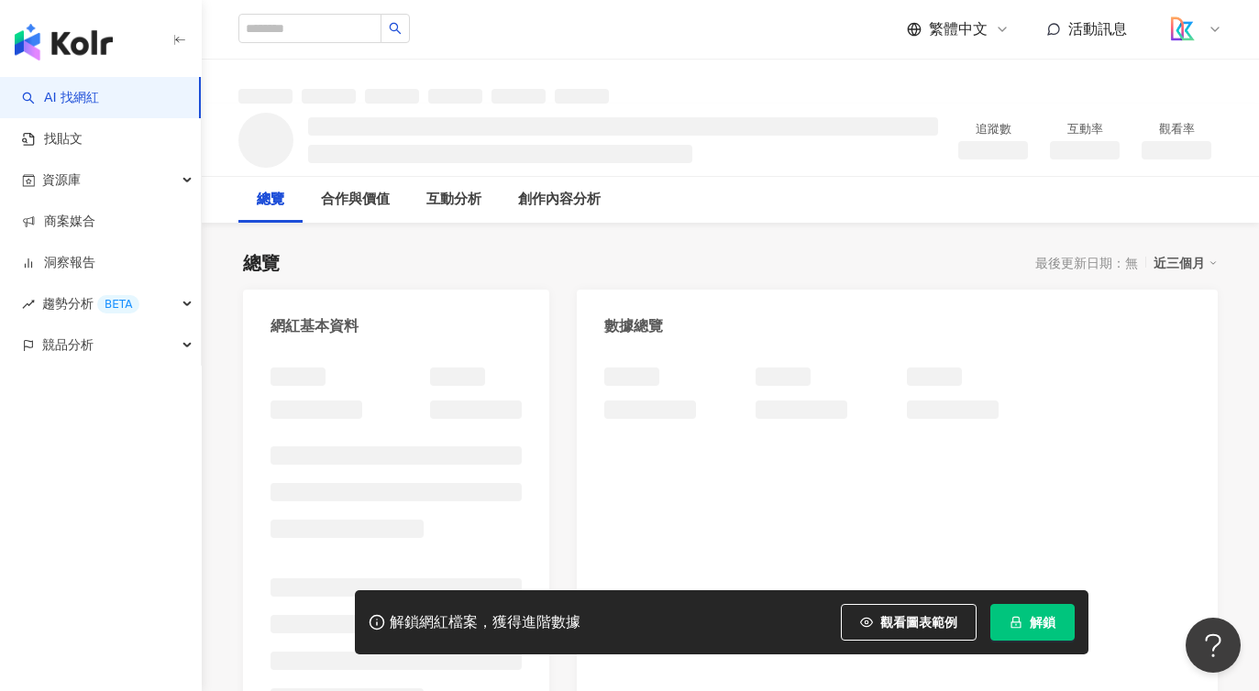
click at [722, 248] on div "總覽 最後更新日期：無 近三個月 網紅基本資料 數據總覽 成長趨勢分析 追蹤趨勢圖表" at bounding box center [730, 639] width 975 height 814
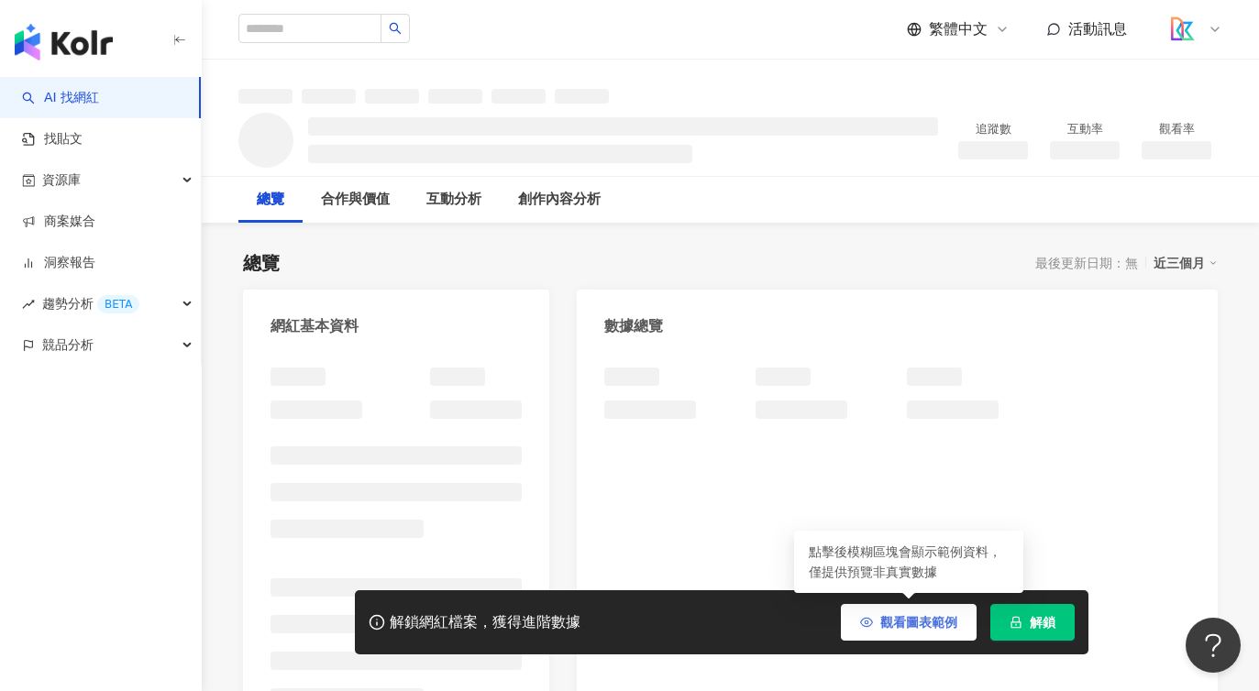
click at [954, 623] on span "觀看圖表範例" at bounding box center [918, 622] width 77 height 15
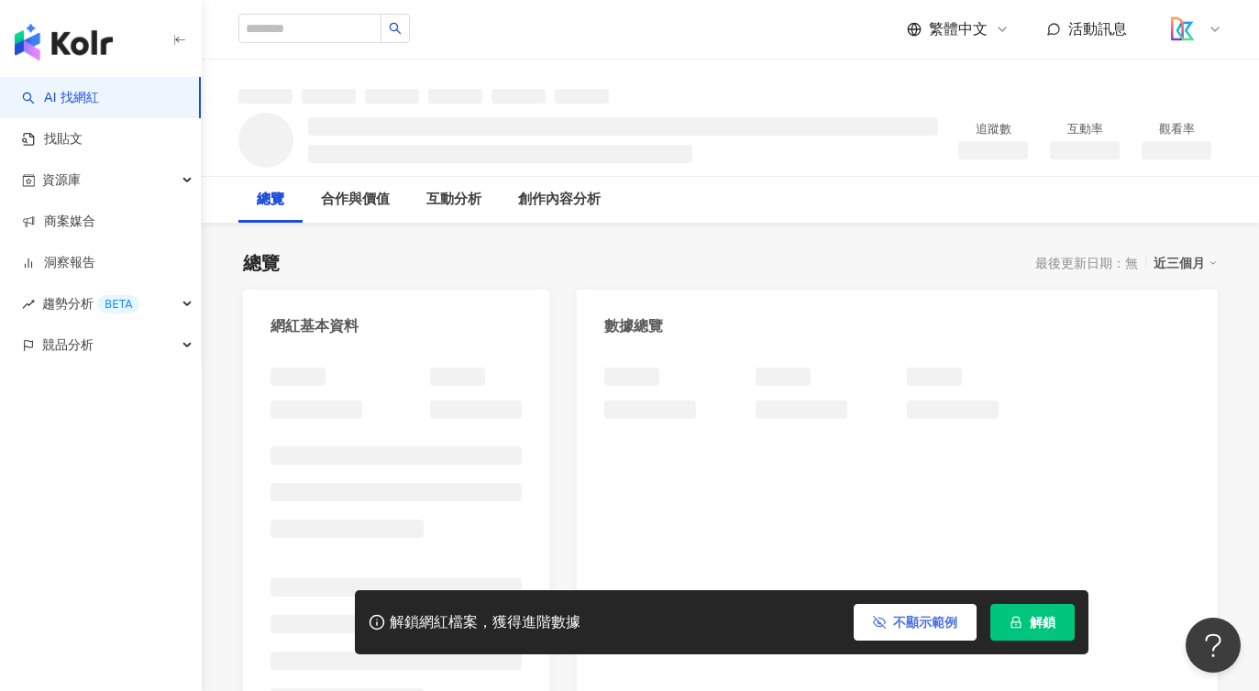
click at [907, 624] on span "不顯示範例" at bounding box center [925, 622] width 64 height 15
click at [899, 632] on button "觀看圖表範例" at bounding box center [909, 622] width 136 height 37
click at [635, 271] on div "總覽 最後更新日期：無 近三個月" at bounding box center [730, 263] width 975 height 26
click at [99, 89] on link "AI 找網紅" at bounding box center [60, 98] width 77 height 18
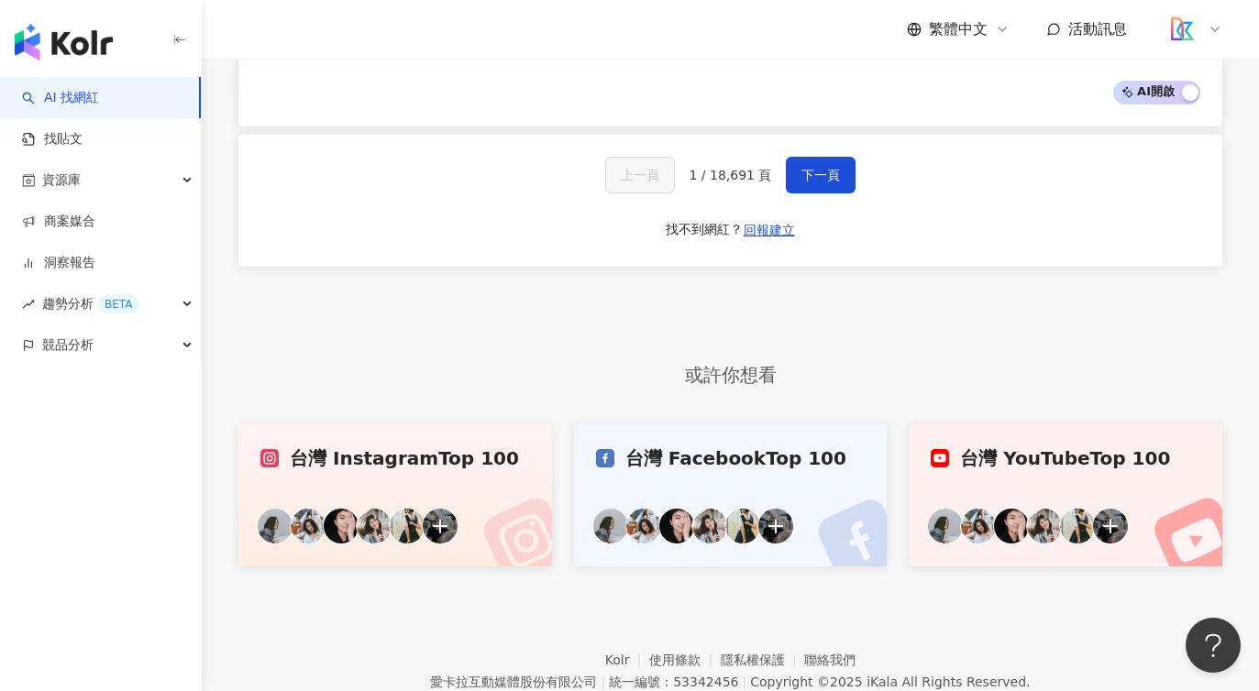
scroll to position [3290, 0]
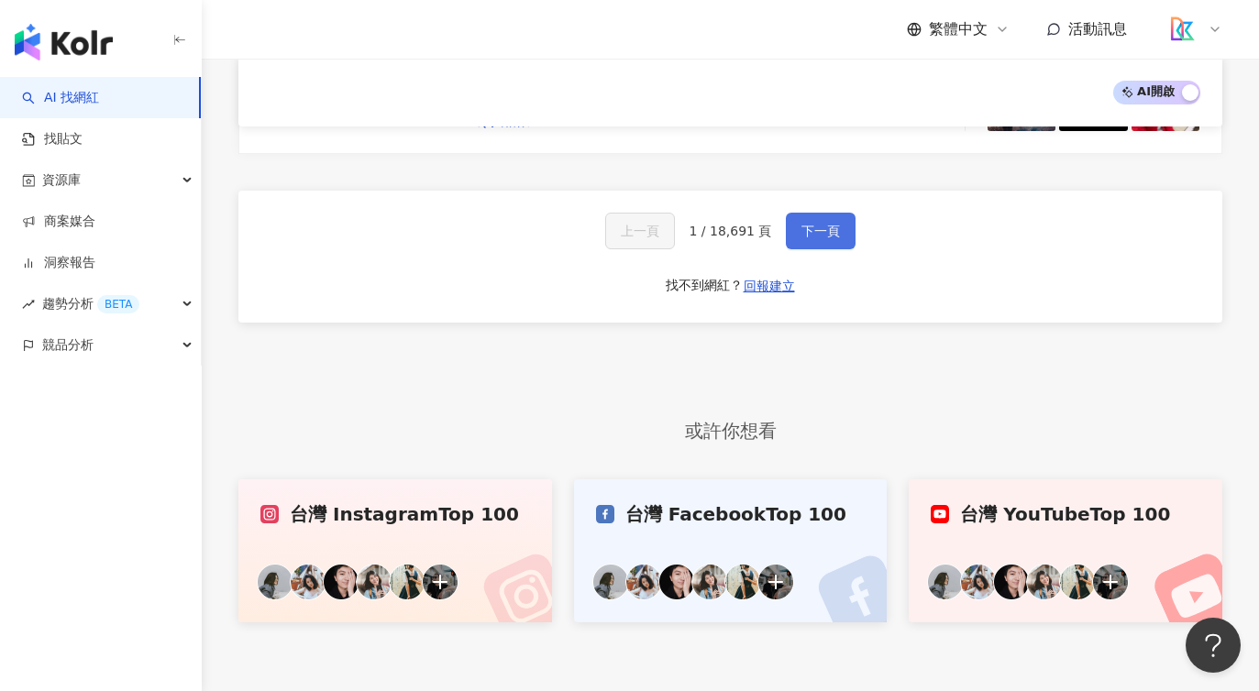
click at [828, 213] on button "下一頁" at bounding box center [821, 231] width 70 height 37
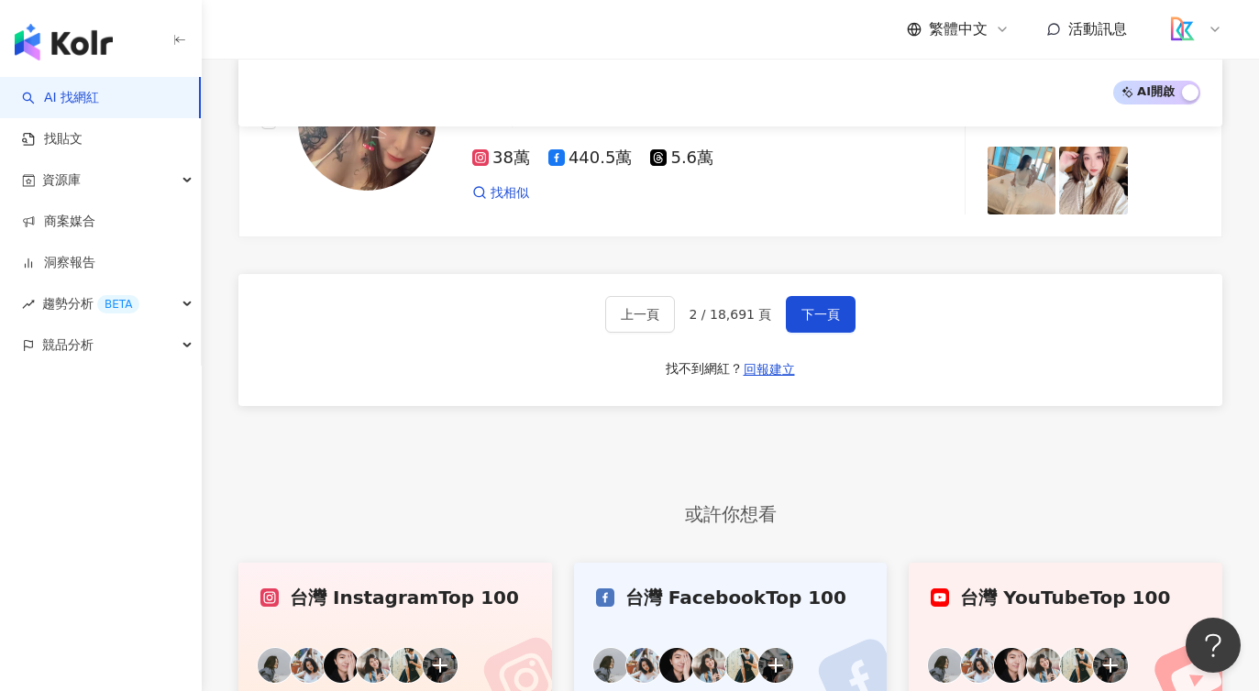
scroll to position [3216, 0]
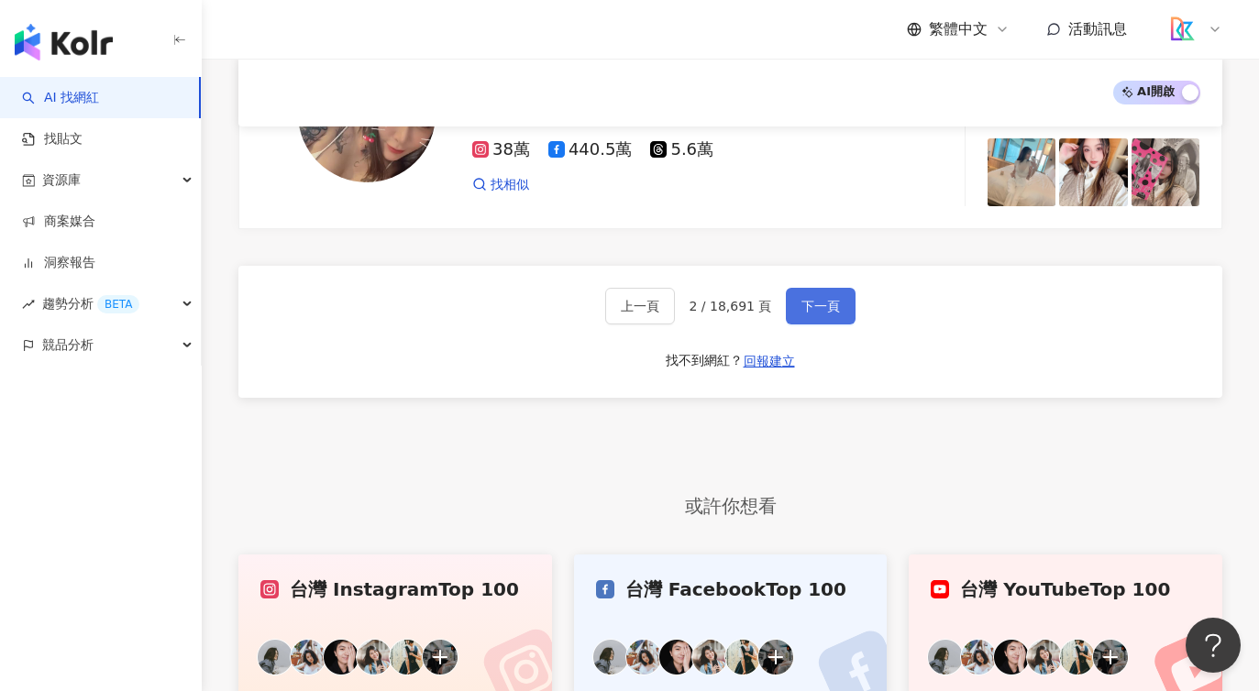
click at [815, 299] on span "下一頁" at bounding box center [820, 306] width 39 height 15
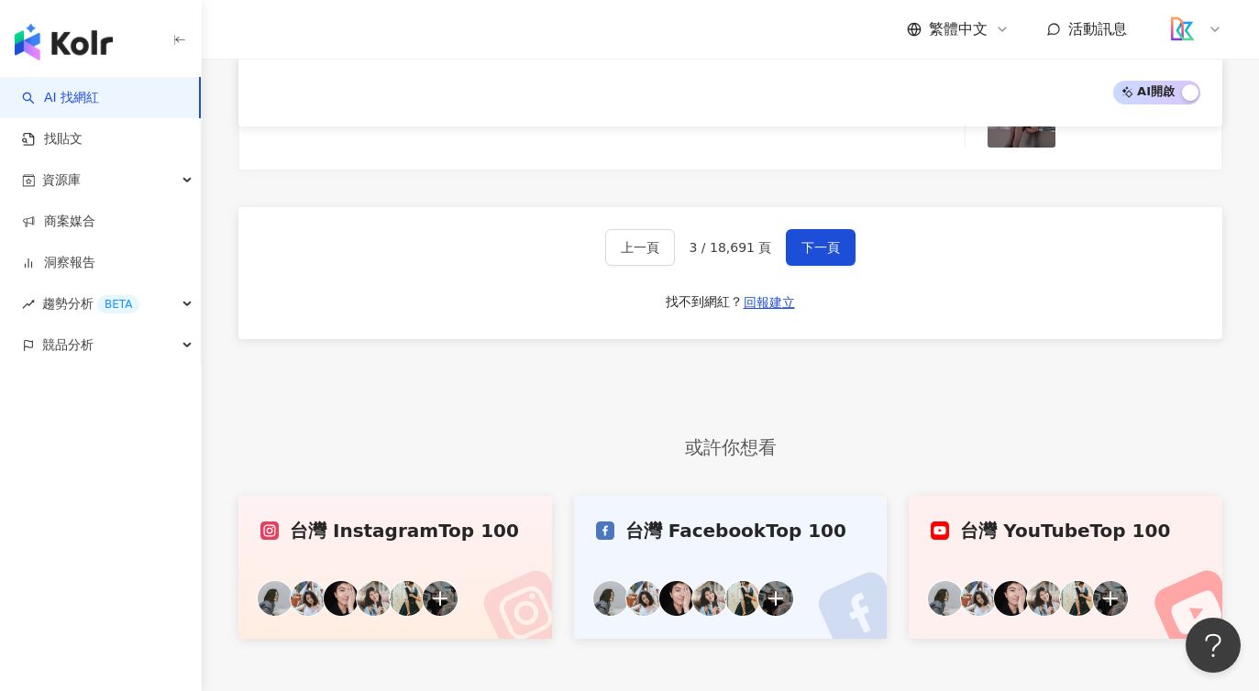
scroll to position [3421, 0]
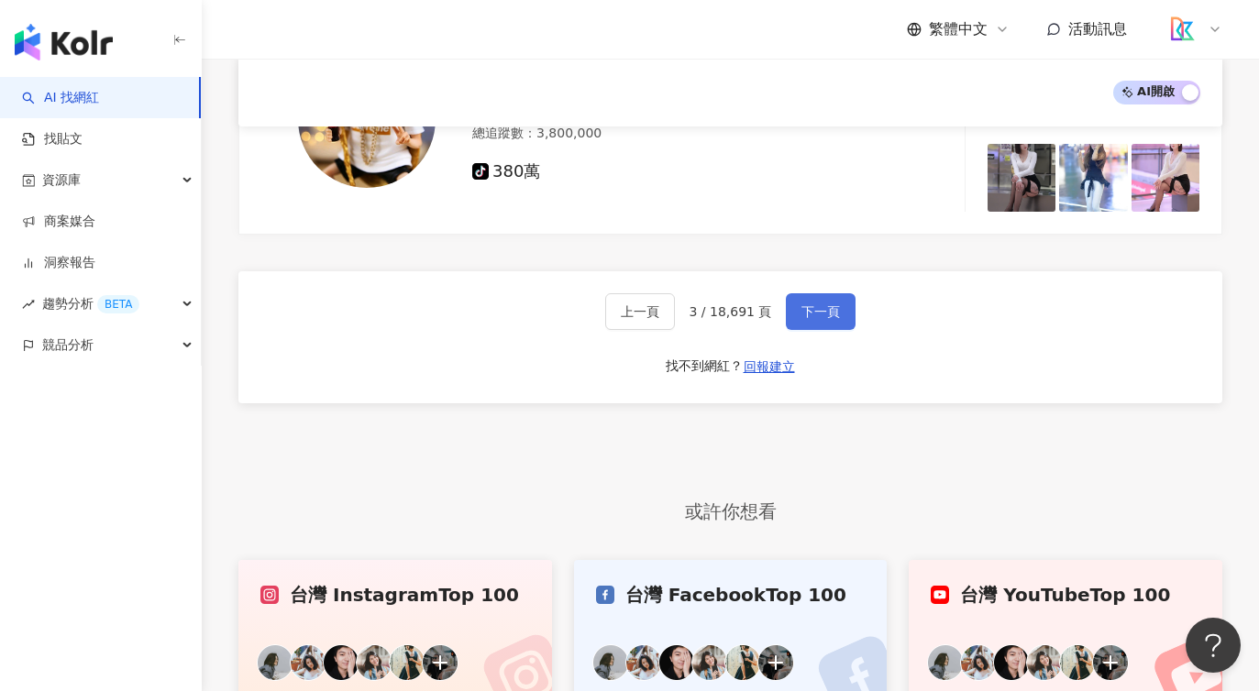
click at [830, 304] on span "下一頁" at bounding box center [820, 311] width 39 height 15
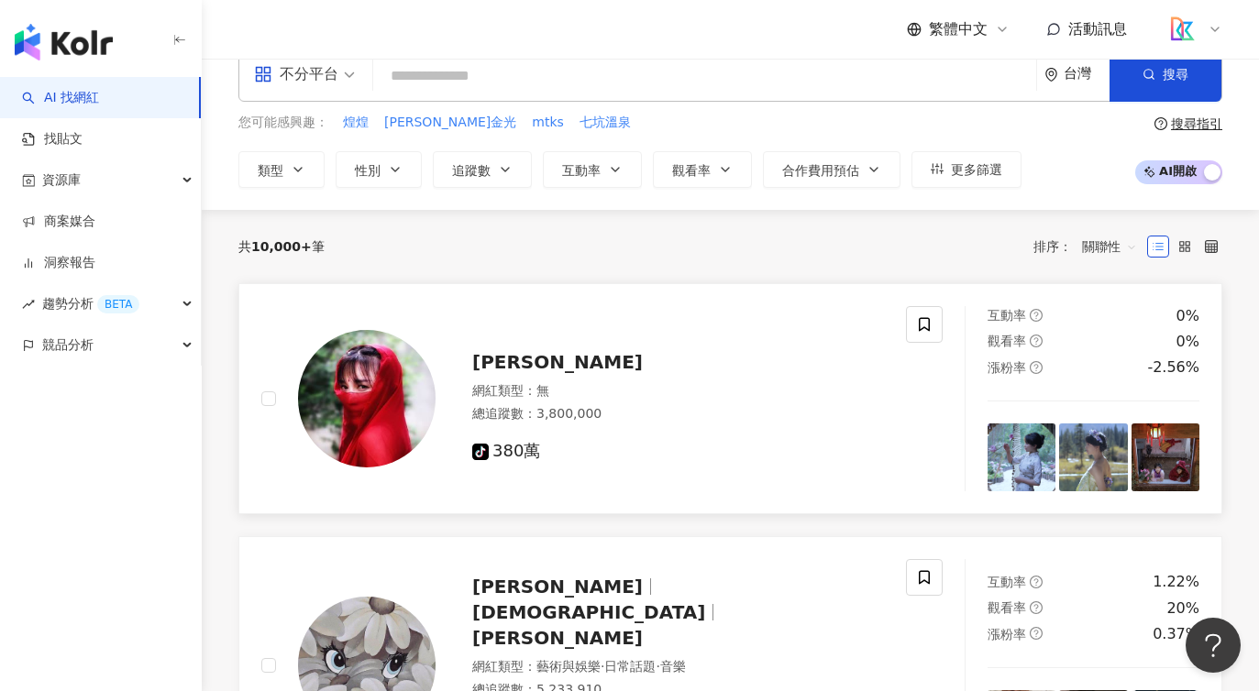
scroll to position [0, 0]
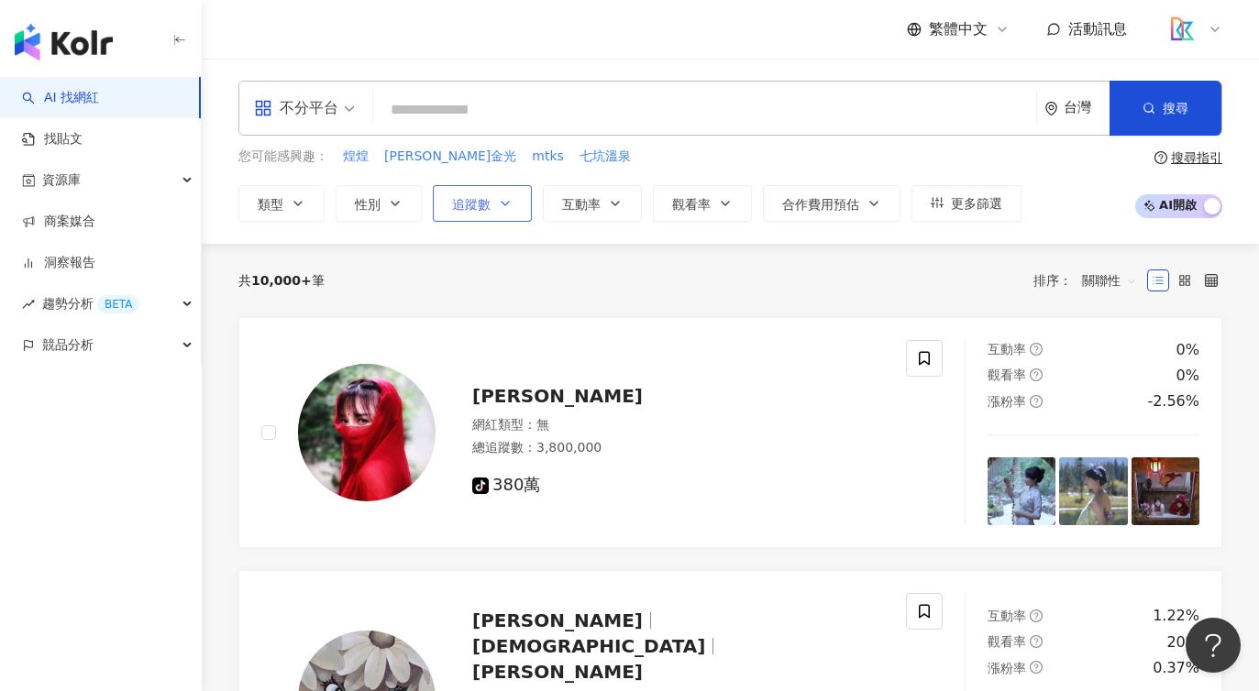
click at [498, 204] on icon "button" at bounding box center [505, 203] width 15 height 15
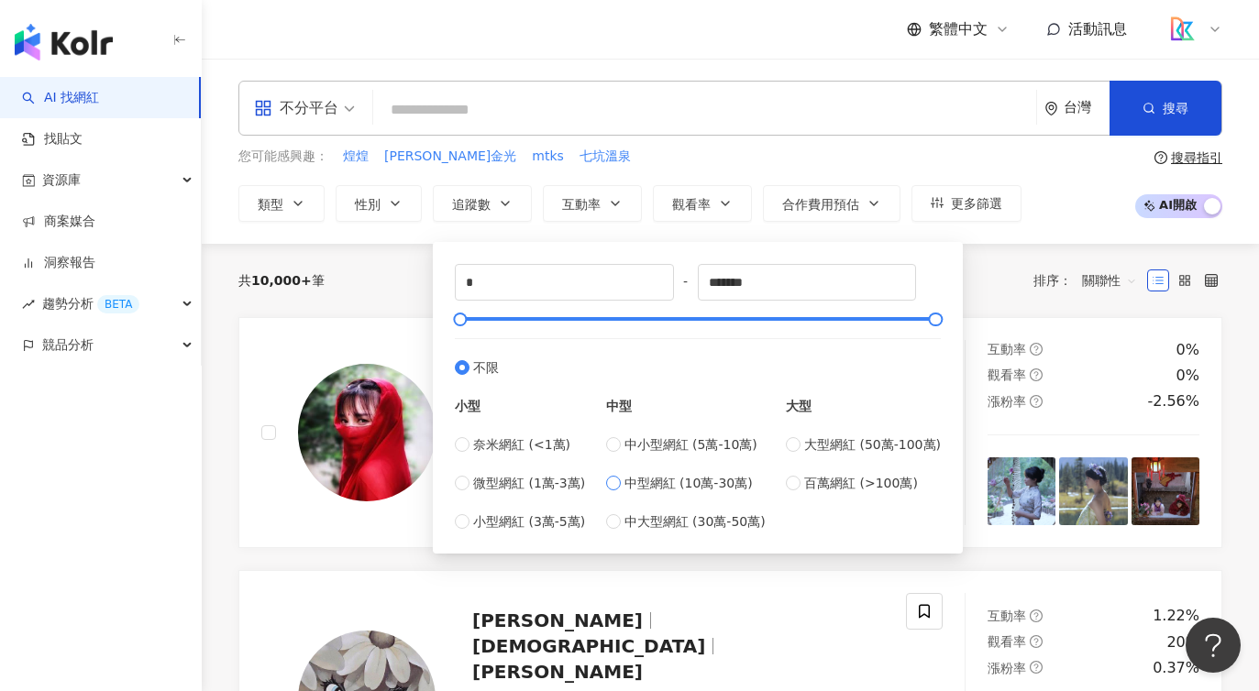
click at [697, 475] on span "中型網紅 (10萬-30萬)" at bounding box center [688, 483] width 128 height 20
type input "******"
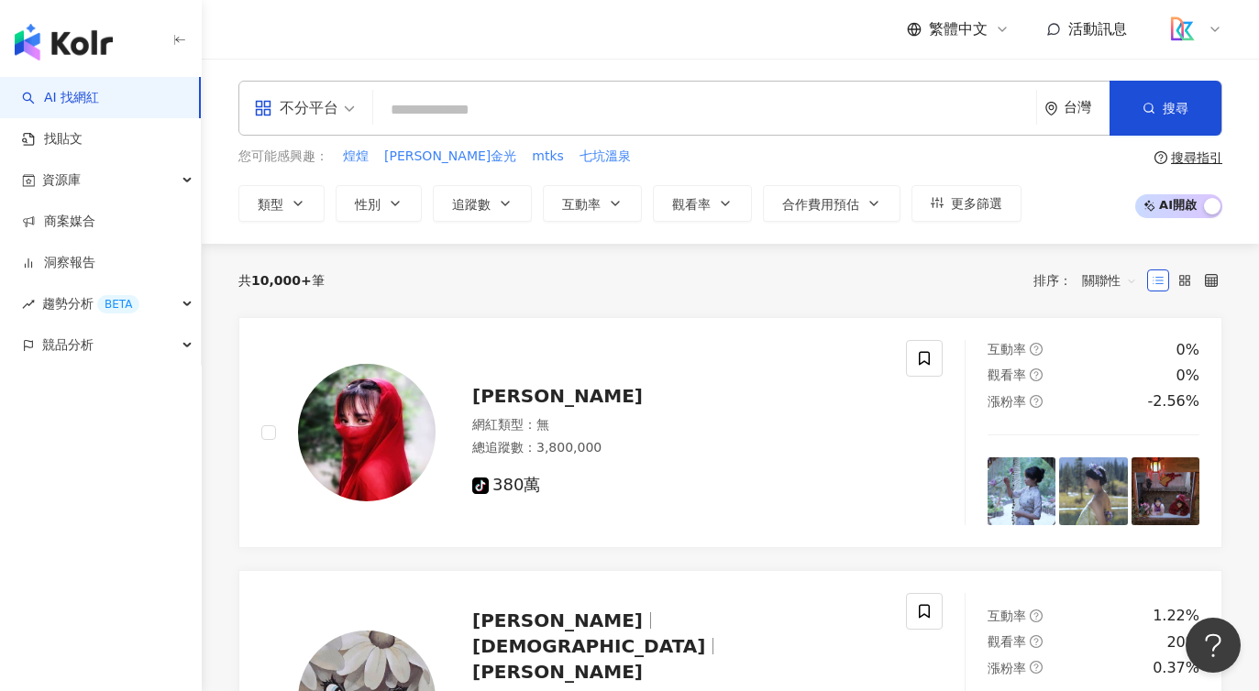
click at [387, 280] on div "共 10,000+ 筆 排序： 關聯性" at bounding box center [730, 280] width 984 height 29
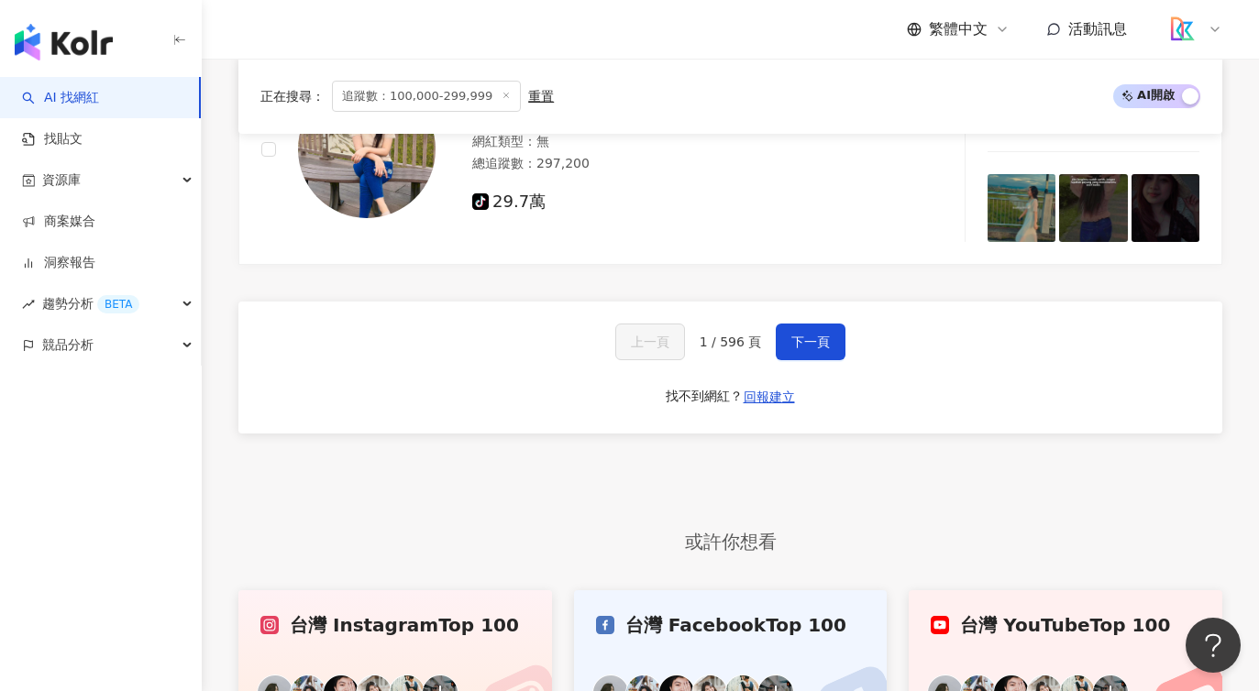
scroll to position [3426, 0]
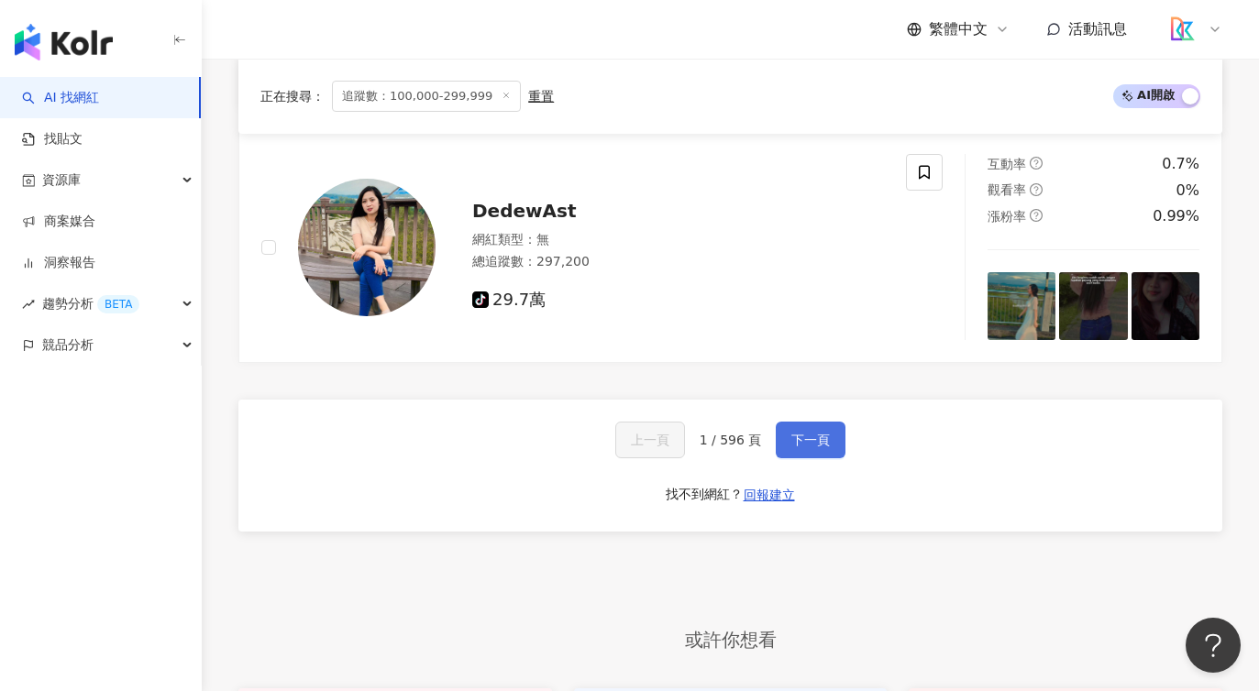
click at [804, 442] on button "下一頁" at bounding box center [811, 440] width 70 height 37
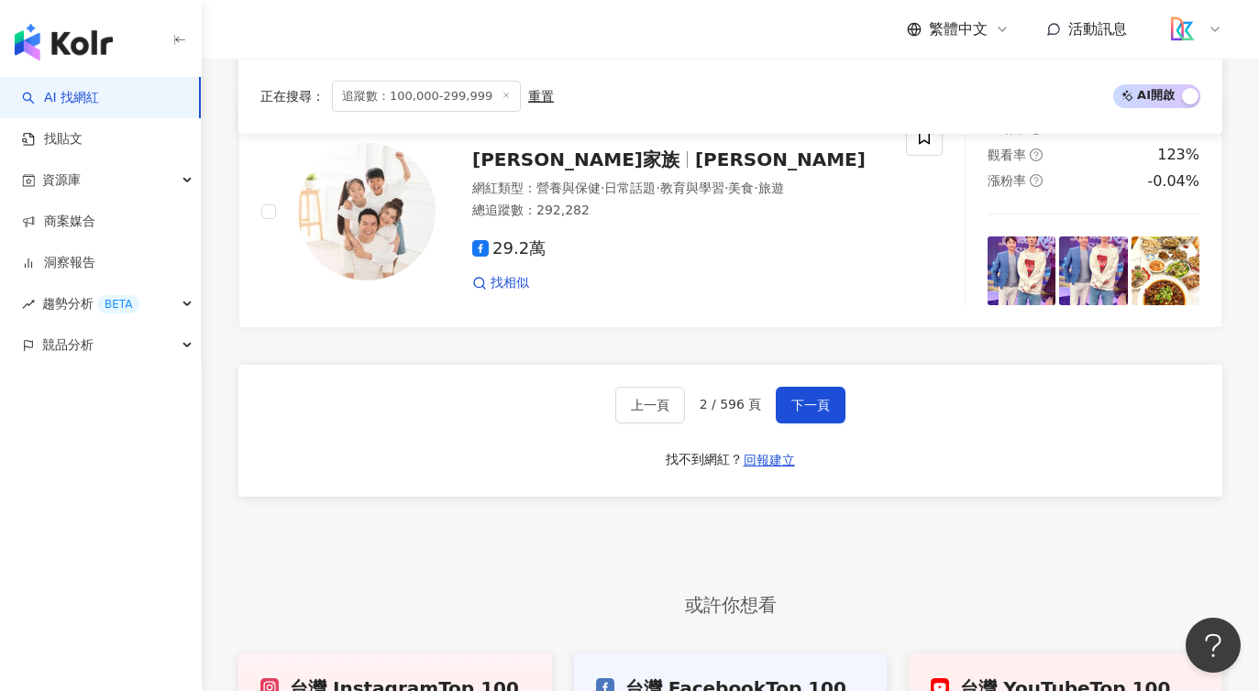
scroll to position [3237, 0]
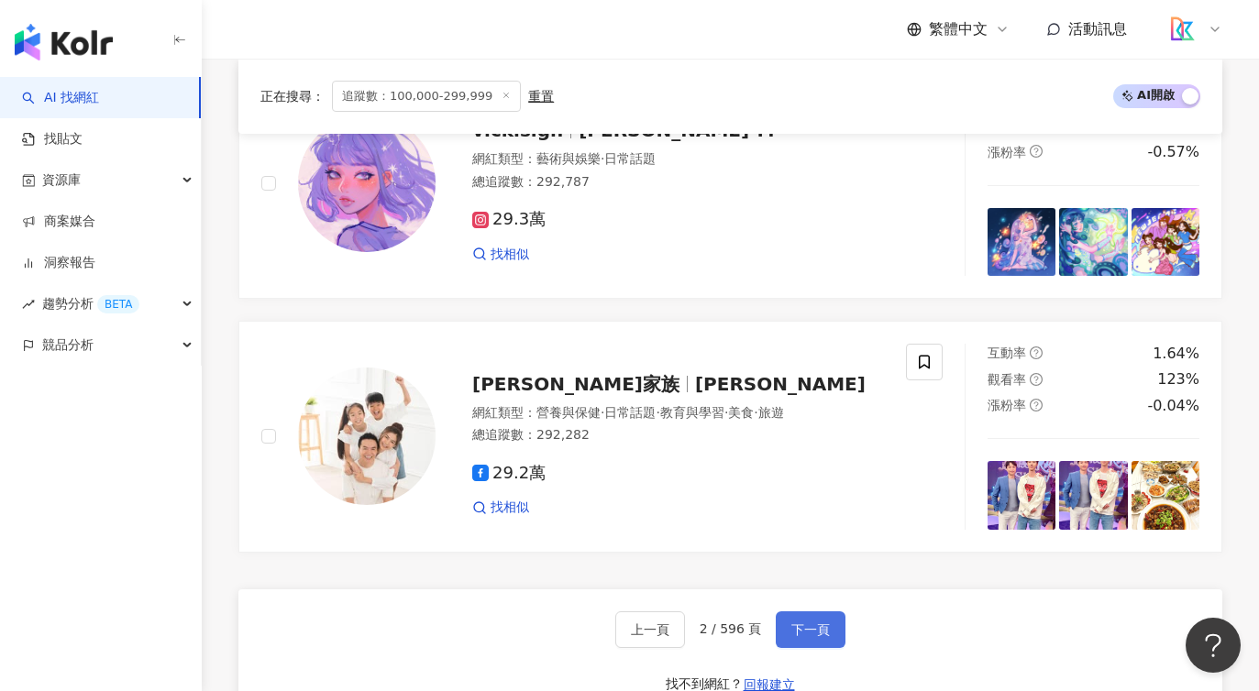
click at [833, 648] on button "下一頁" at bounding box center [811, 630] width 70 height 37
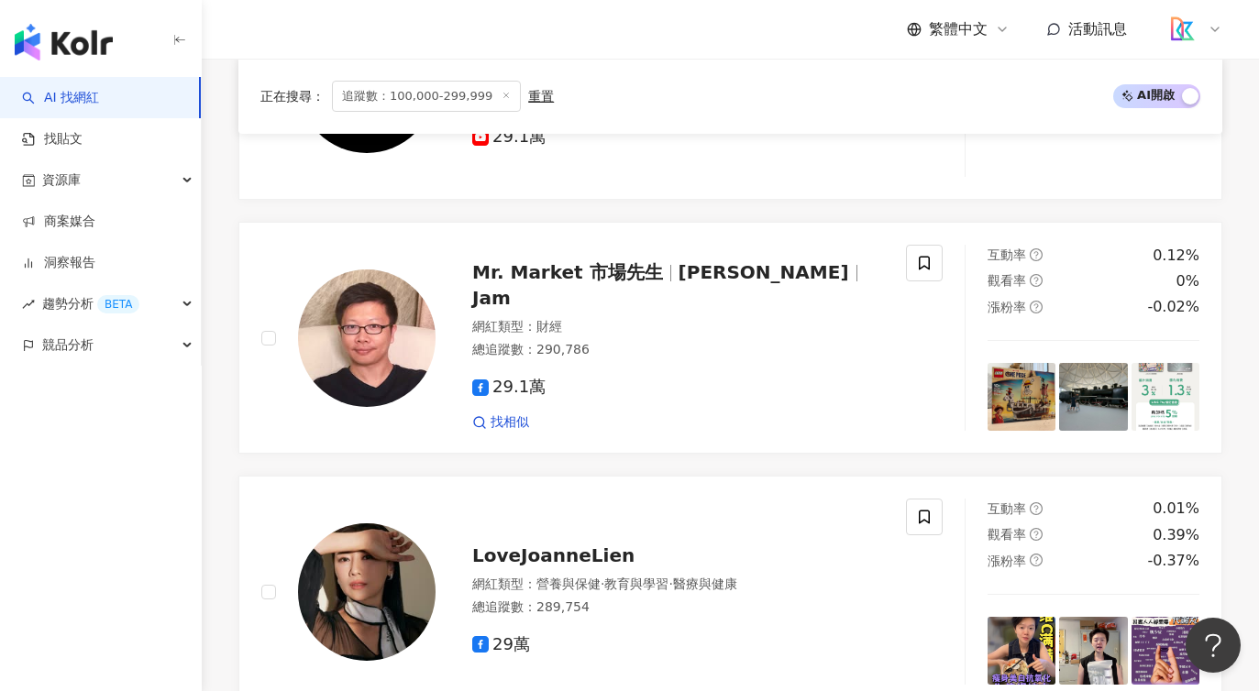
scroll to position [3238, 0]
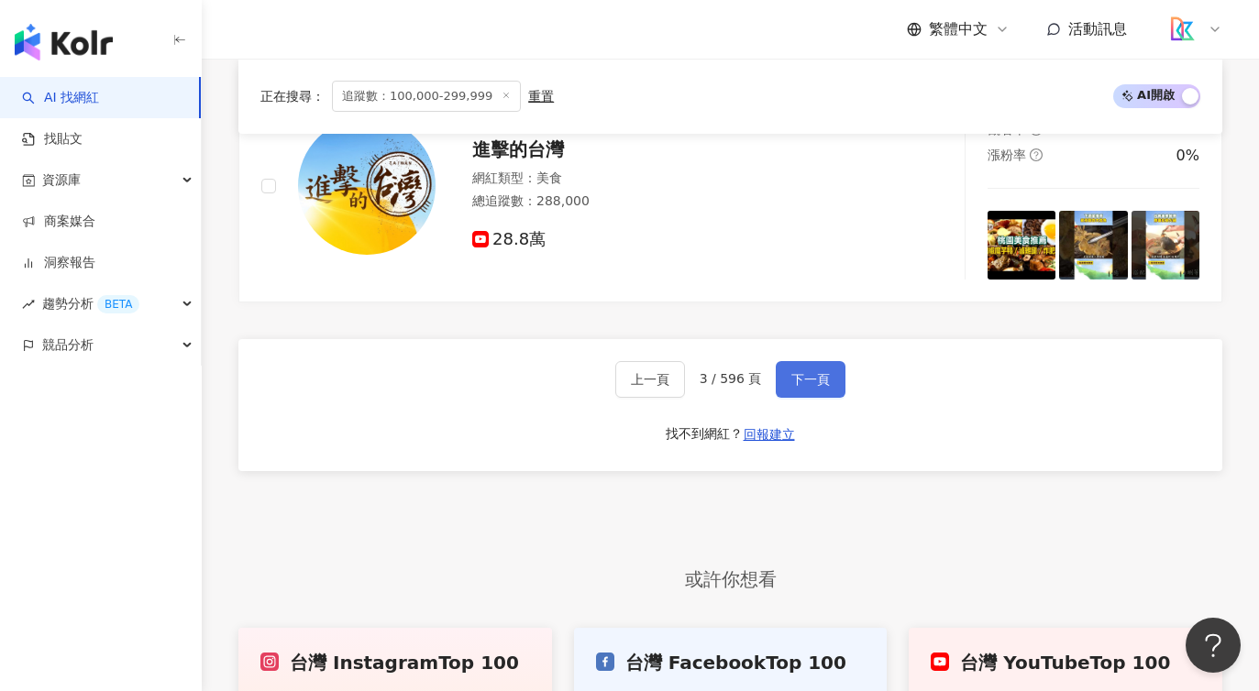
click at [805, 398] on button "下一頁" at bounding box center [811, 379] width 70 height 37
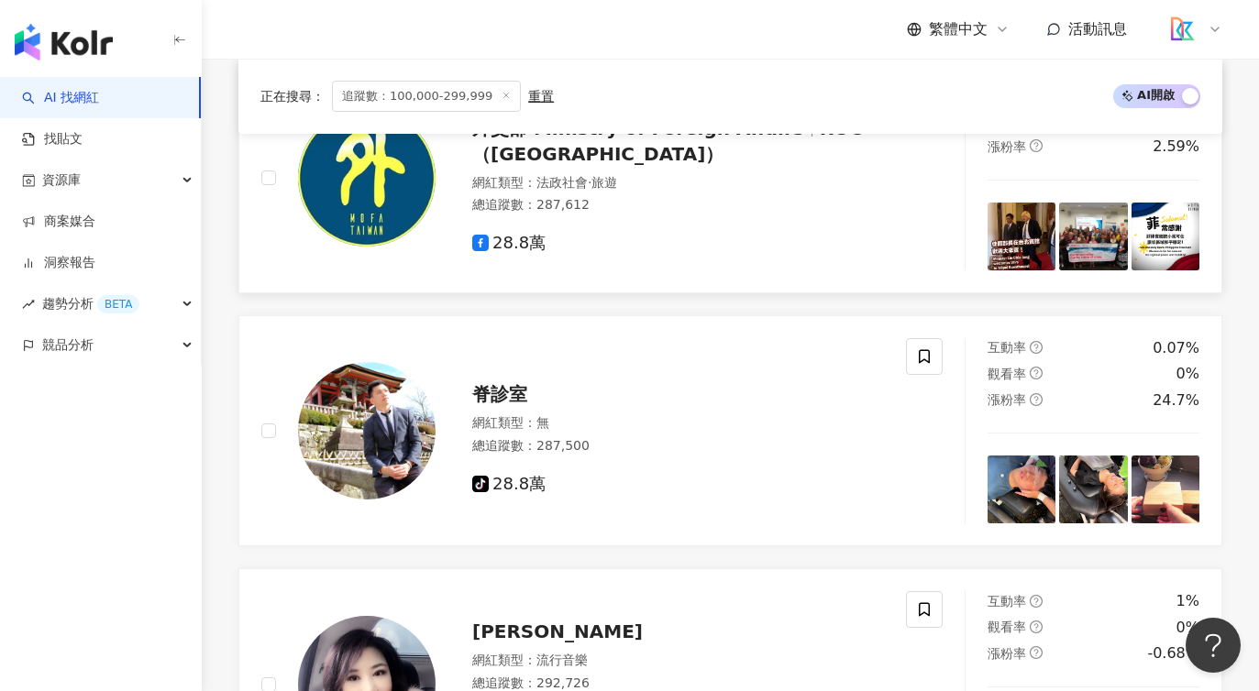
scroll to position [1253, 0]
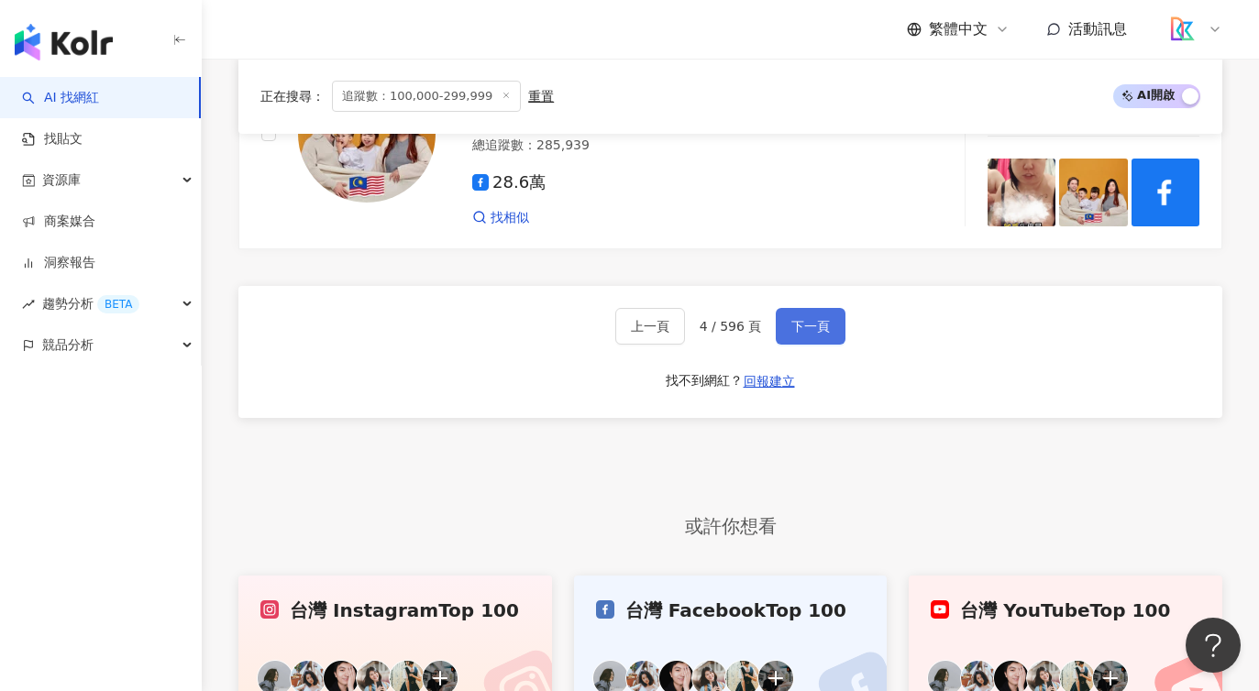
click at [808, 329] on button "下一頁" at bounding box center [811, 326] width 70 height 37
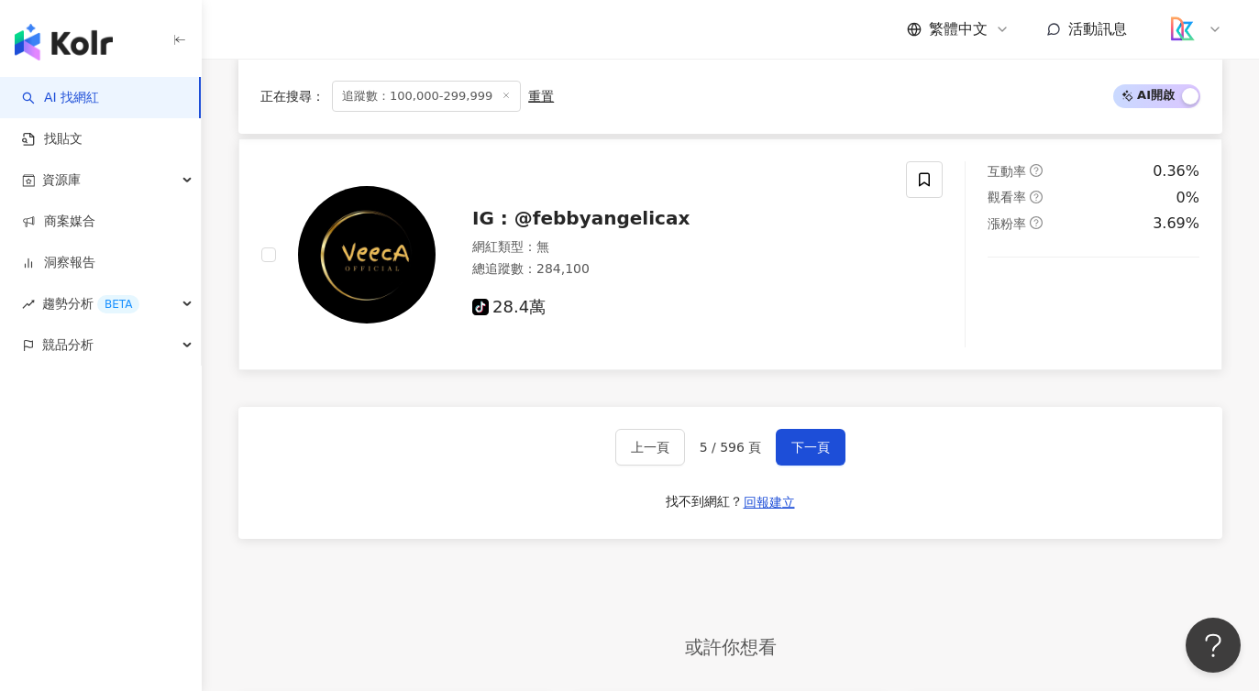
scroll to position [3522, 0]
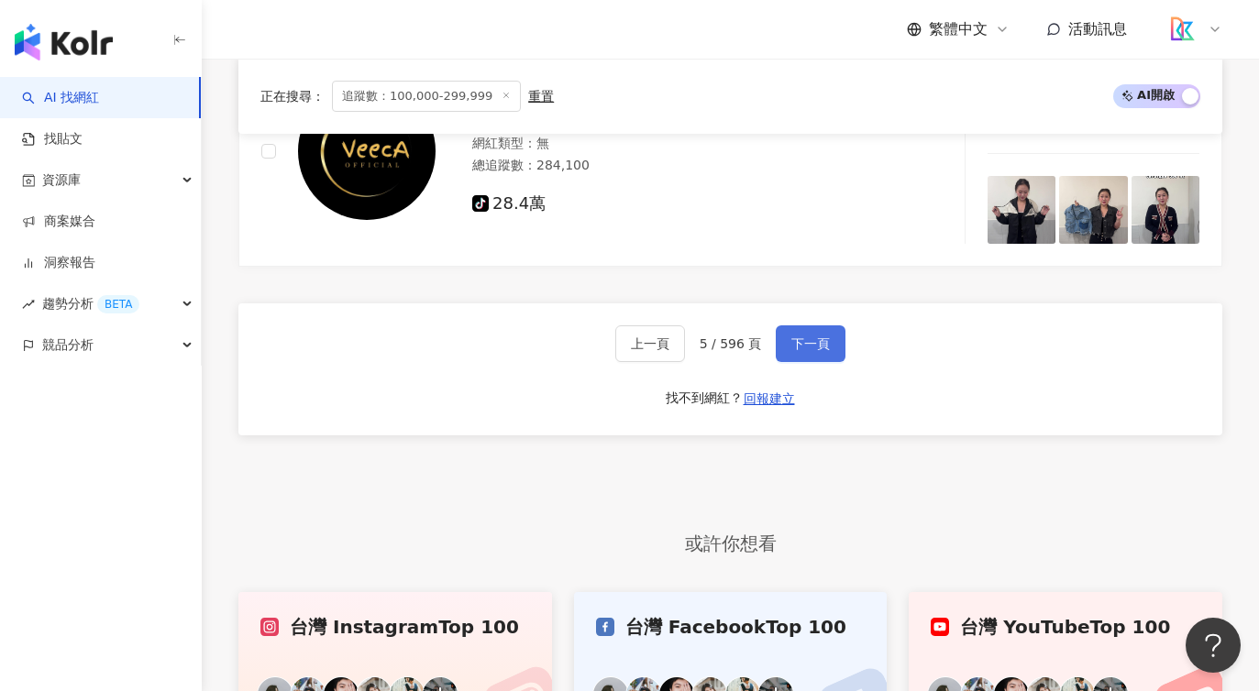
click at [842, 355] on button "下一頁" at bounding box center [811, 343] width 70 height 37
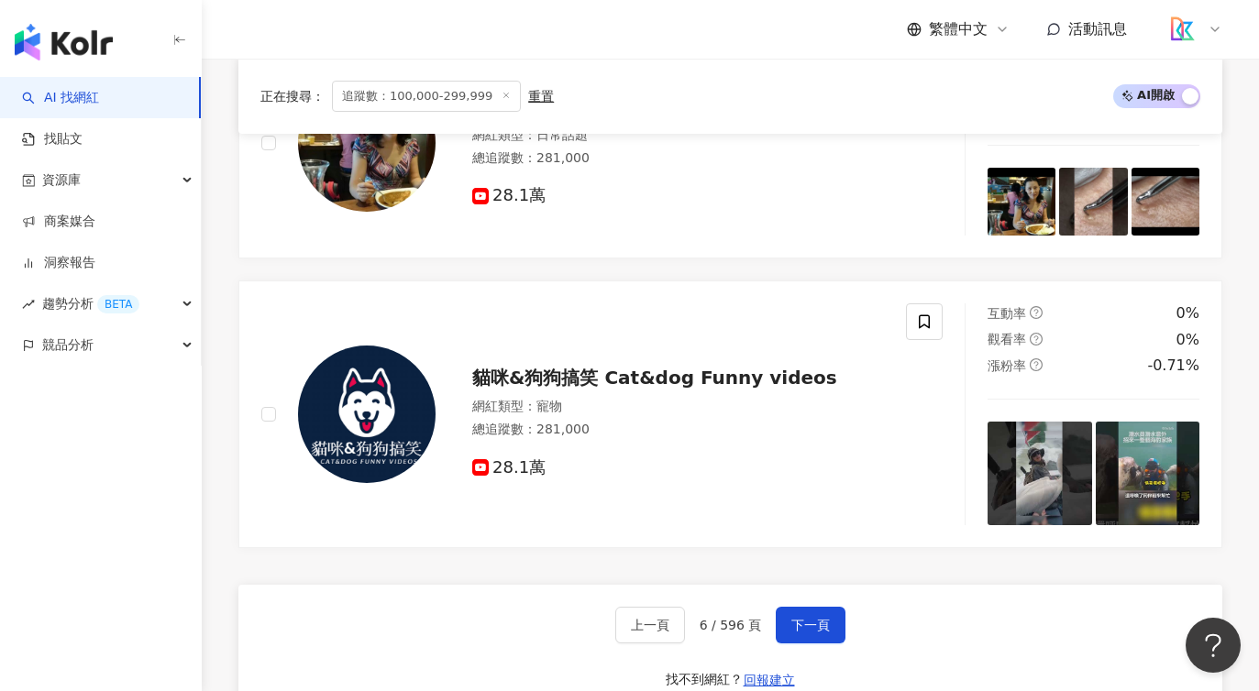
scroll to position [3528, 0]
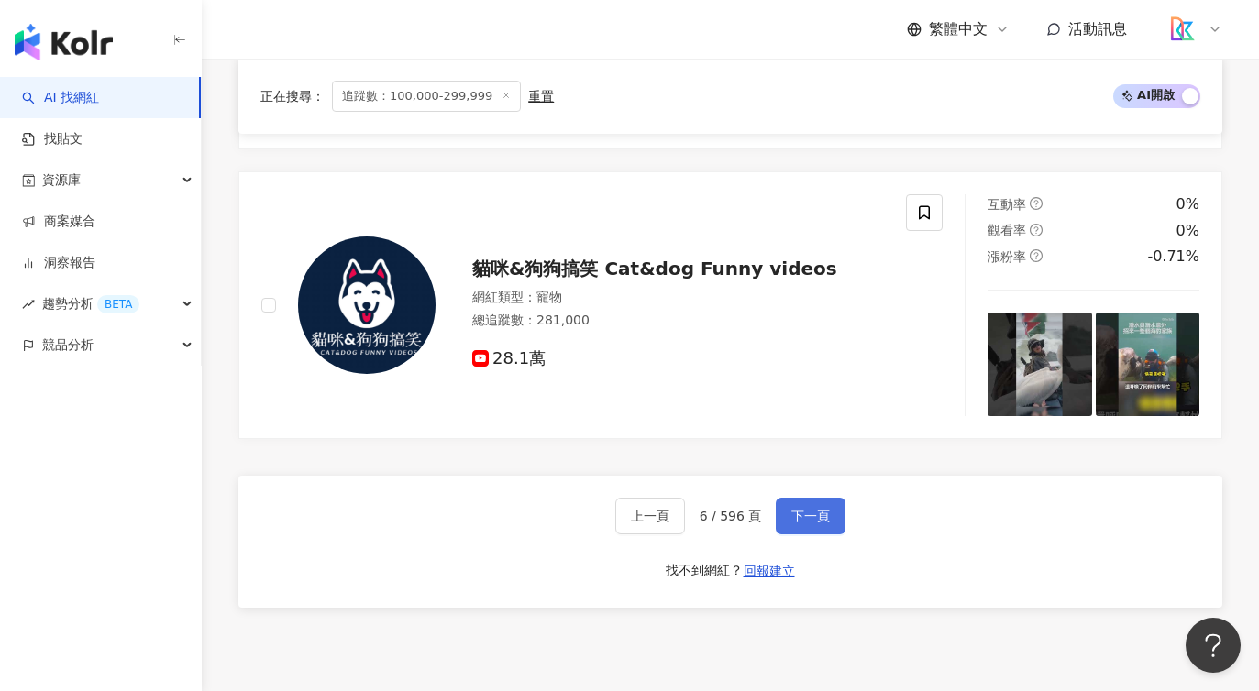
click at [800, 524] on span "下一頁" at bounding box center [810, 516] width 39 height 15
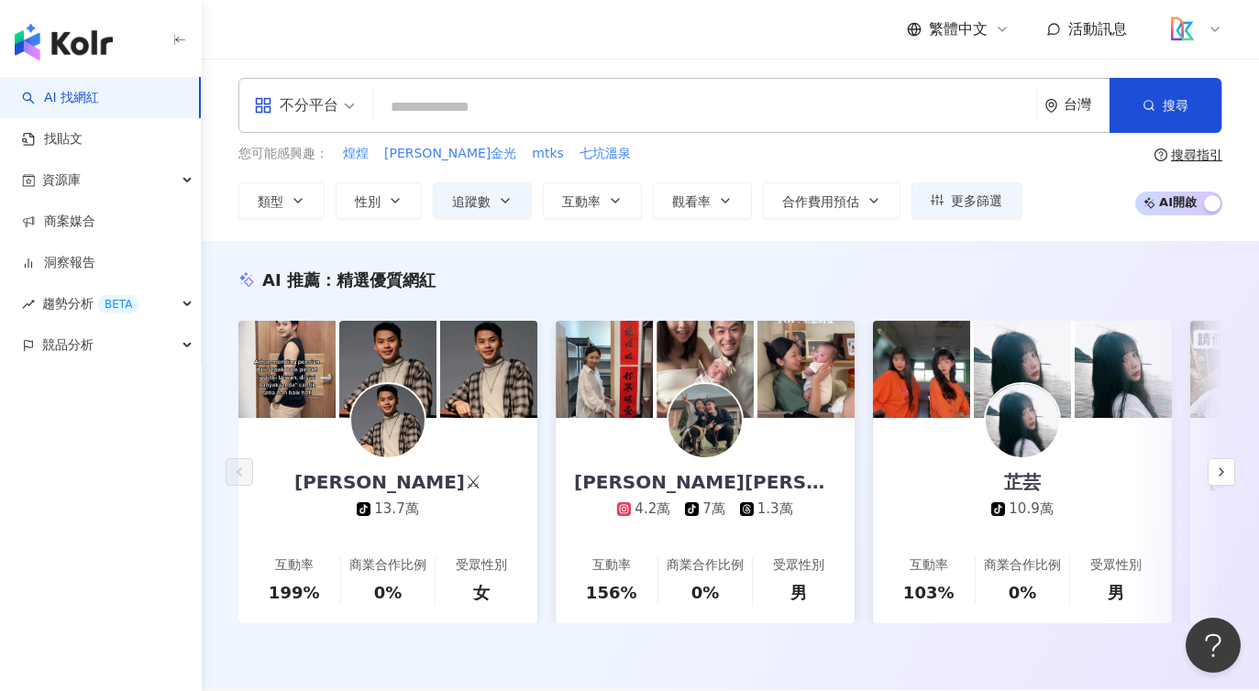
scroll to position [4, 0]
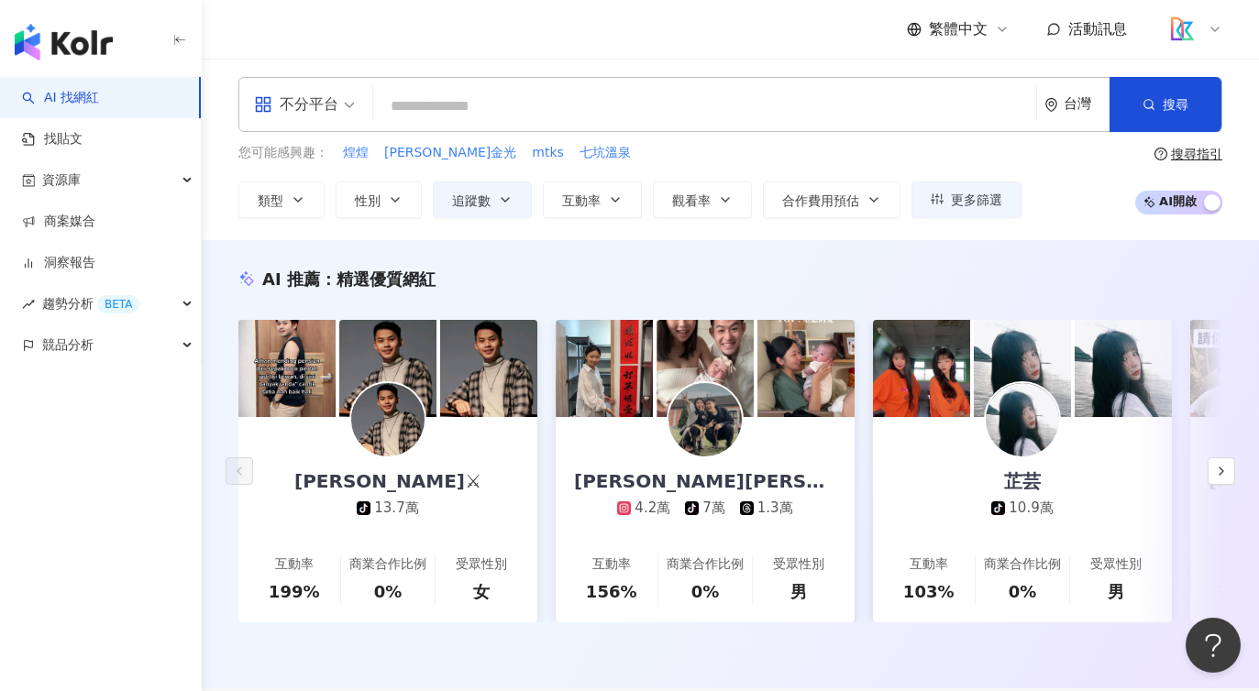
click at [437, 106] on input "search" at bounding box center [705, 106] width 648 height 35
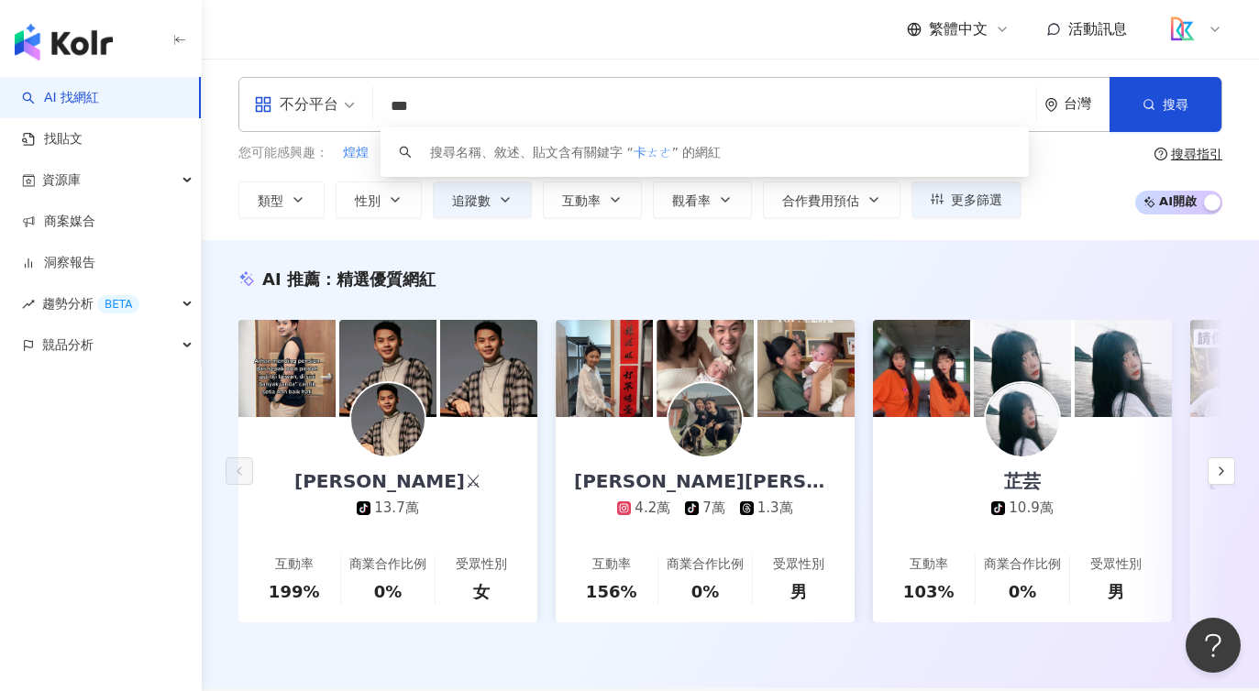
type input "**"
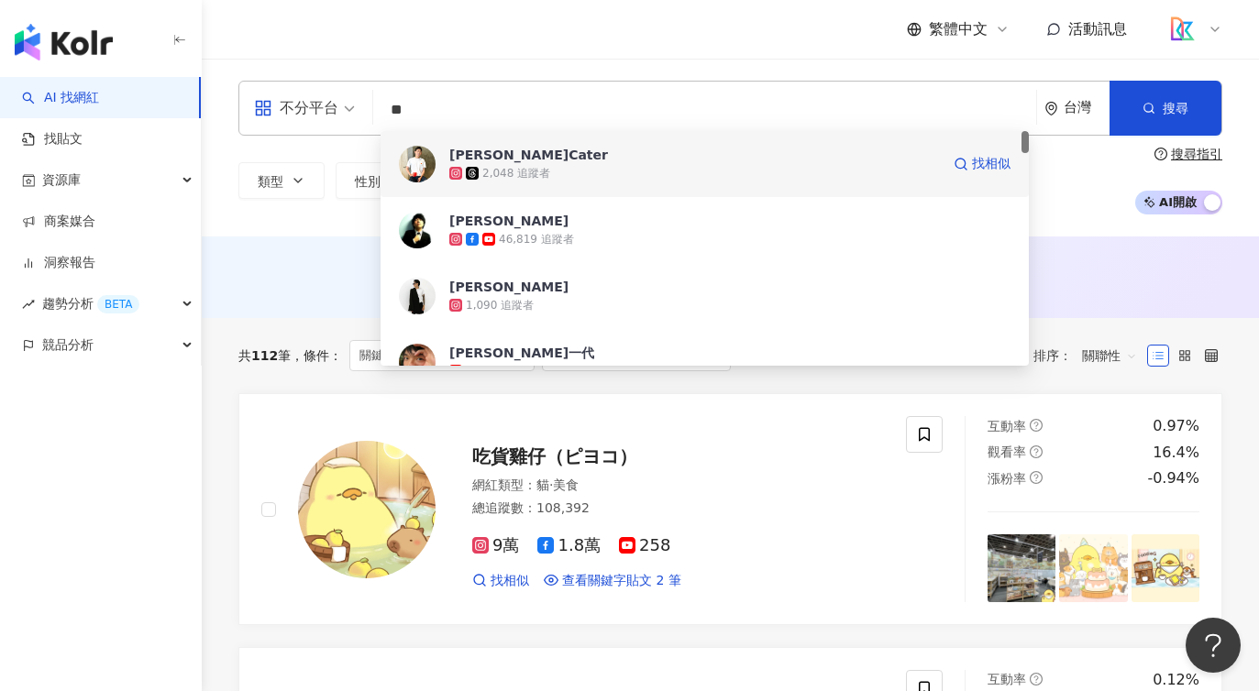
click at [592, 164] on div "2,048 追蹤者" at bounding box center [694, 173] width 491 height 18
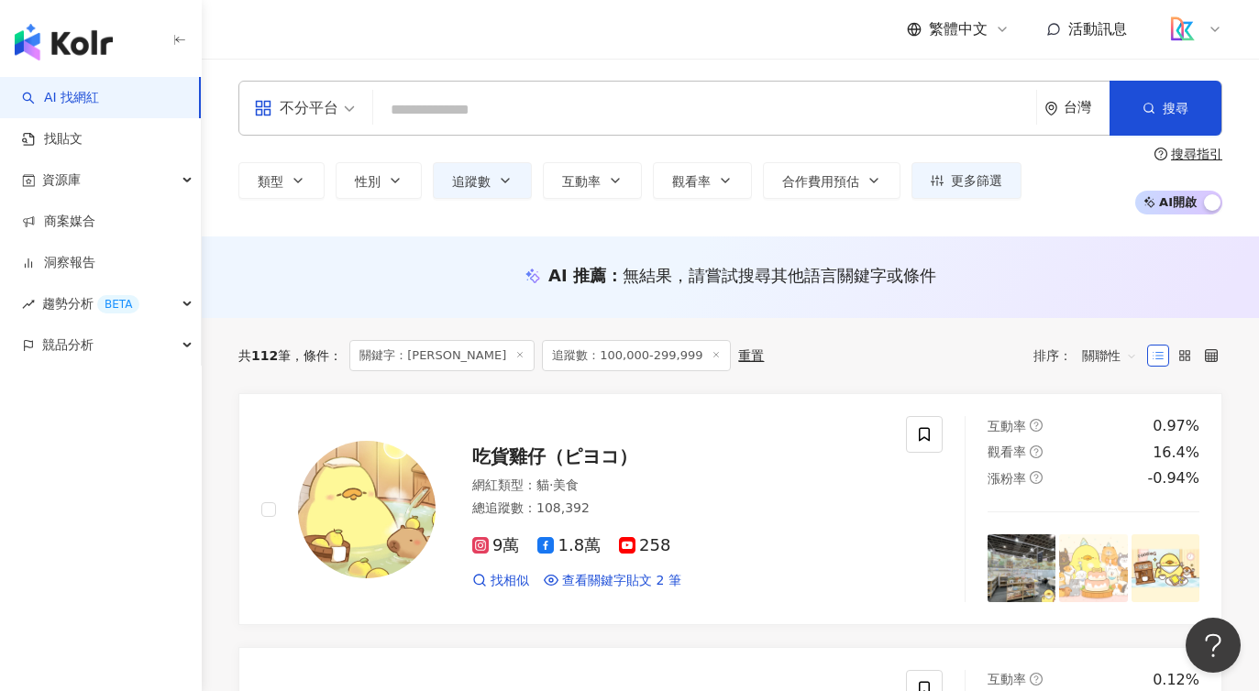
click at [475, 114] on input "search" at bounding box center [705, 110] width 648 height 35
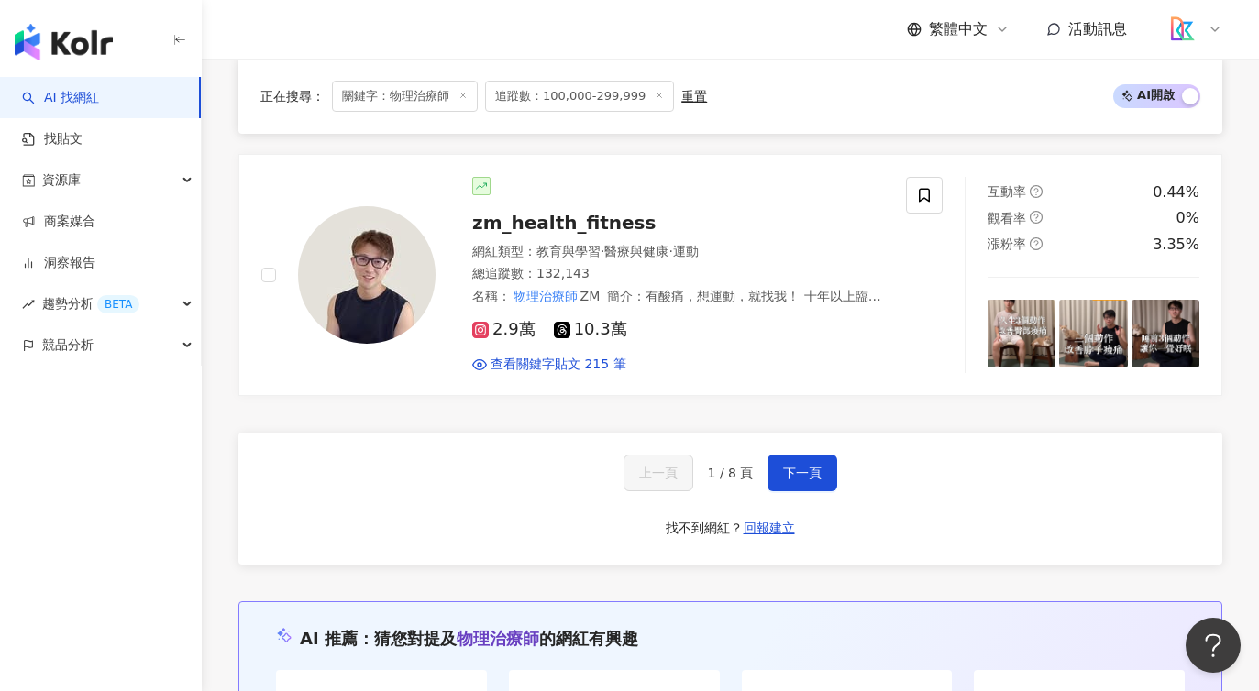
scroll to position [3806, 0]
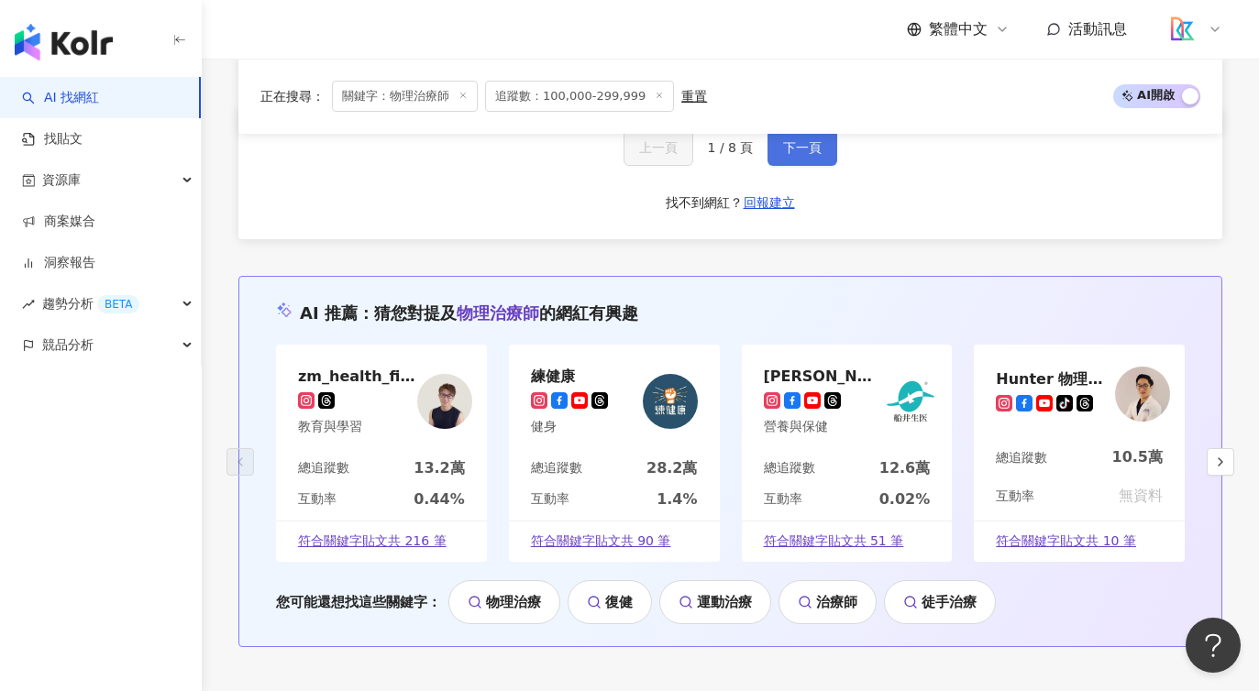
type input "*****"
click at [767, 149] on button "下一頁" at bounding box center [802, 147] width 70 height 37
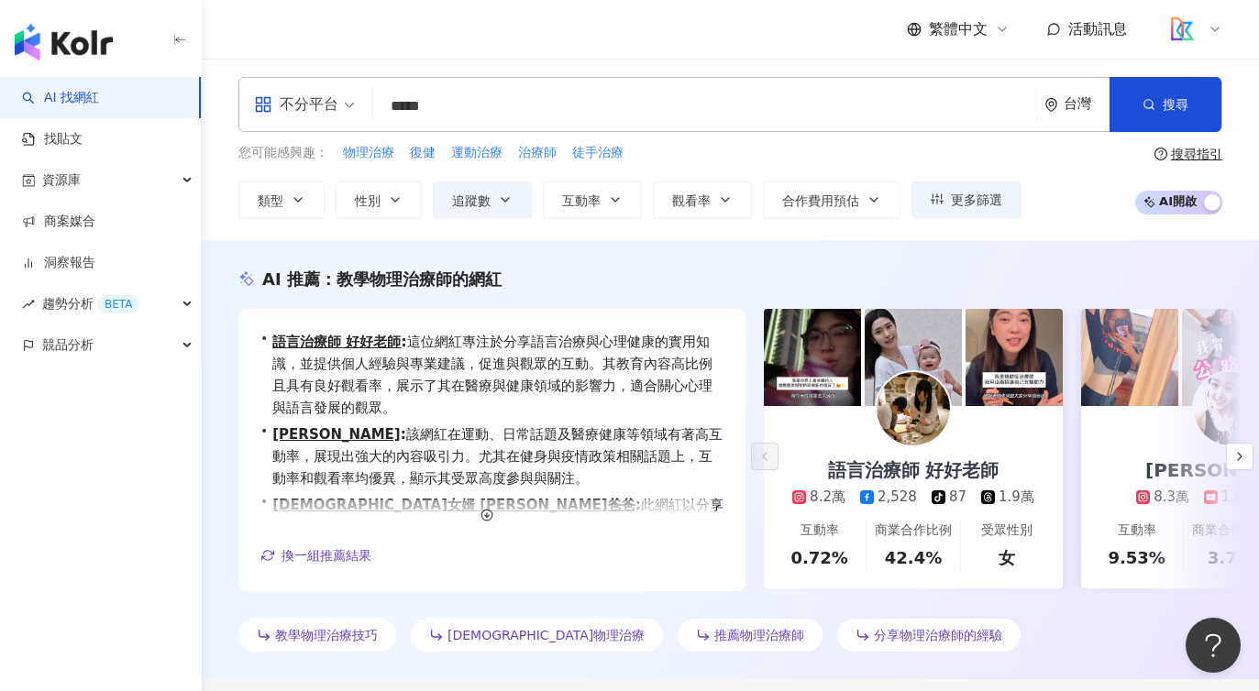
scroll to position [17, 0]
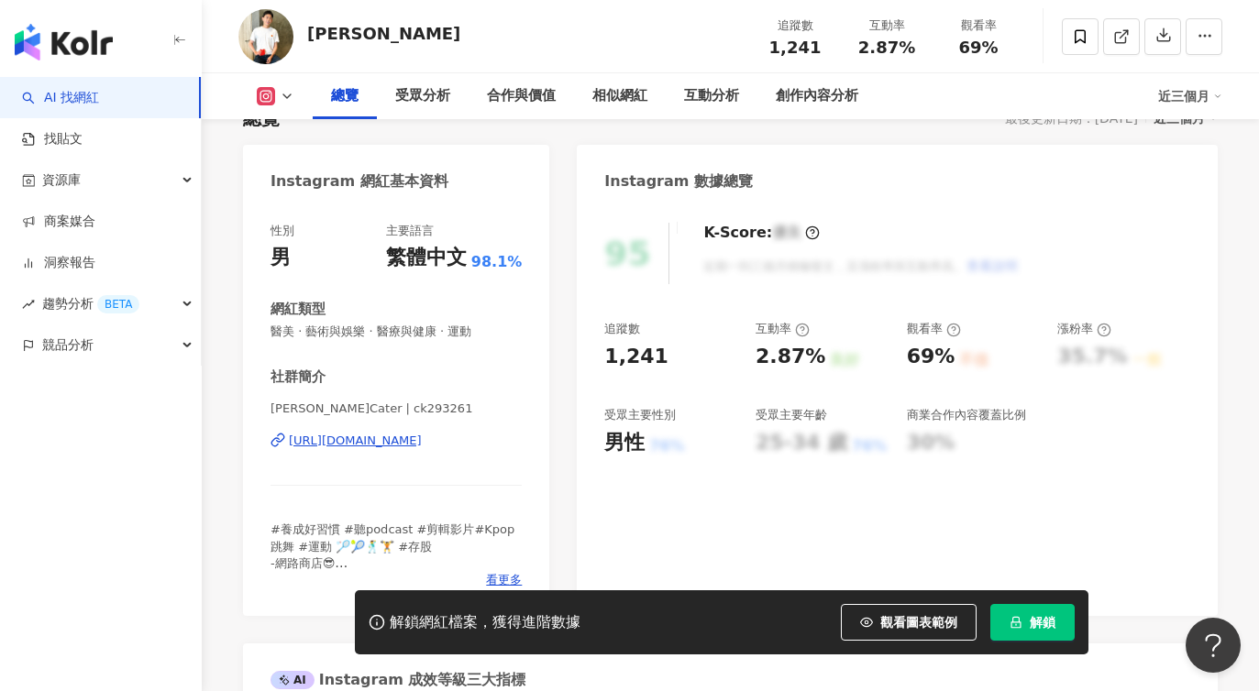
scroll to position [202, 0]
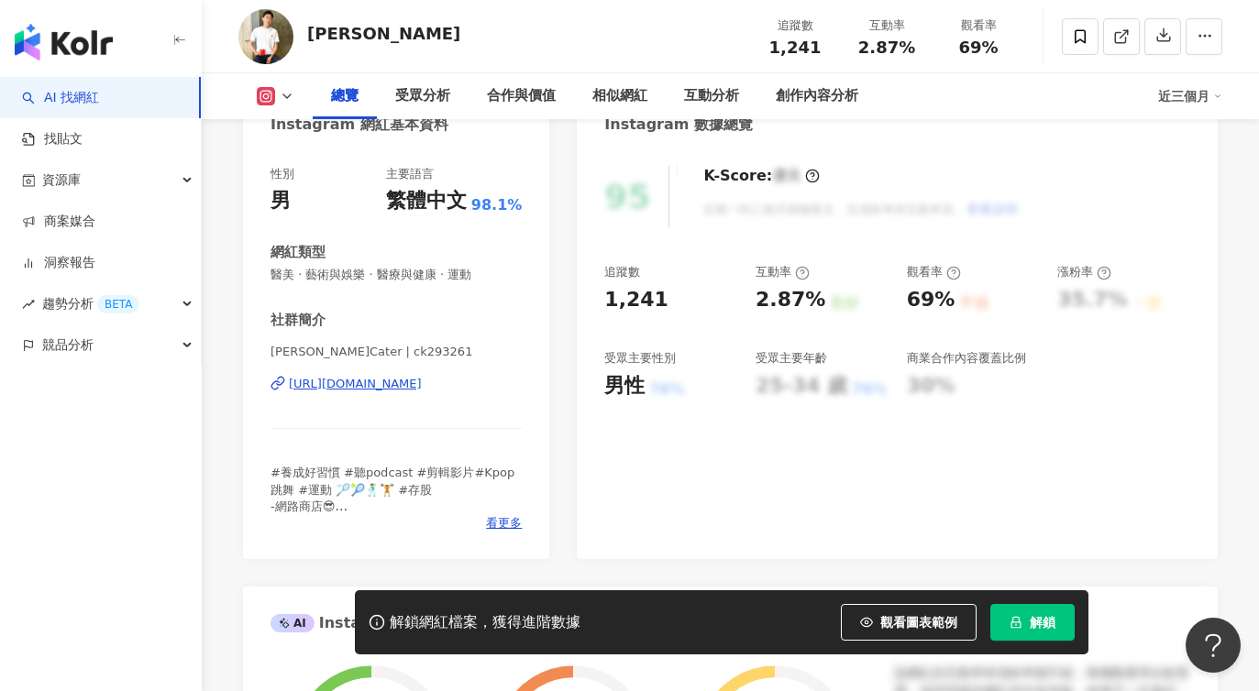
click at [422, 379] on div "[URL][DOMAIN_NAME]" at bounding box center [355, 384] width 133 height 17
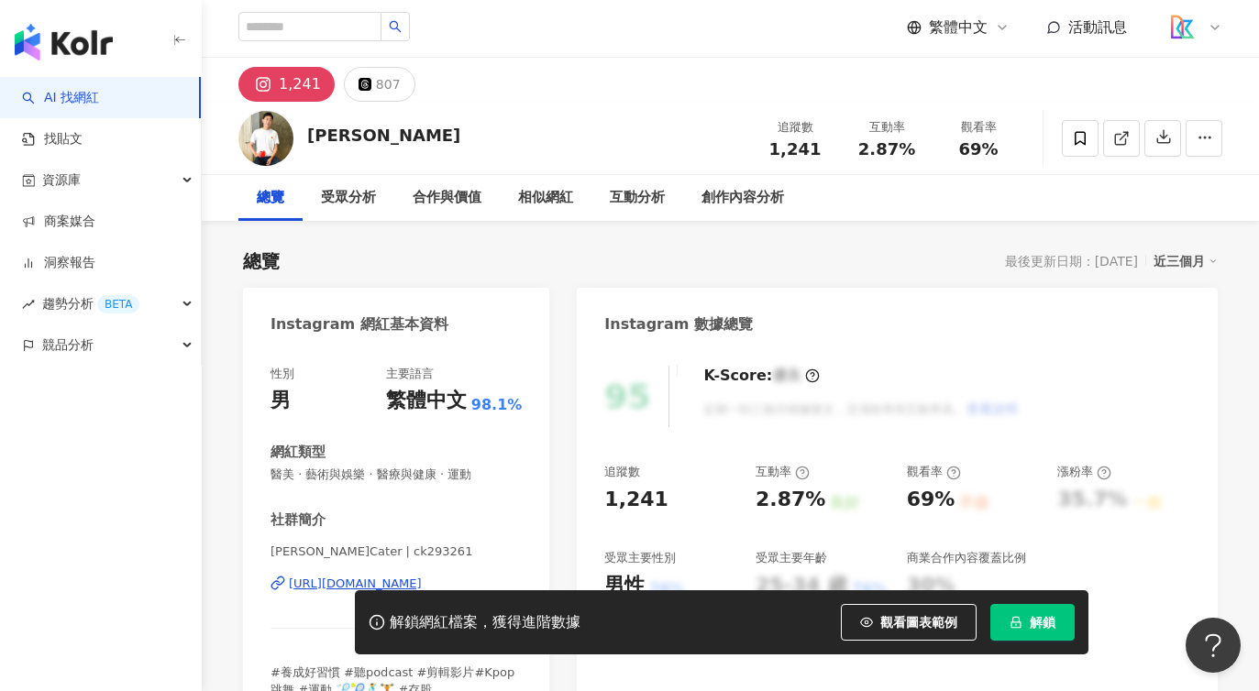
scroll to position [0, 0]
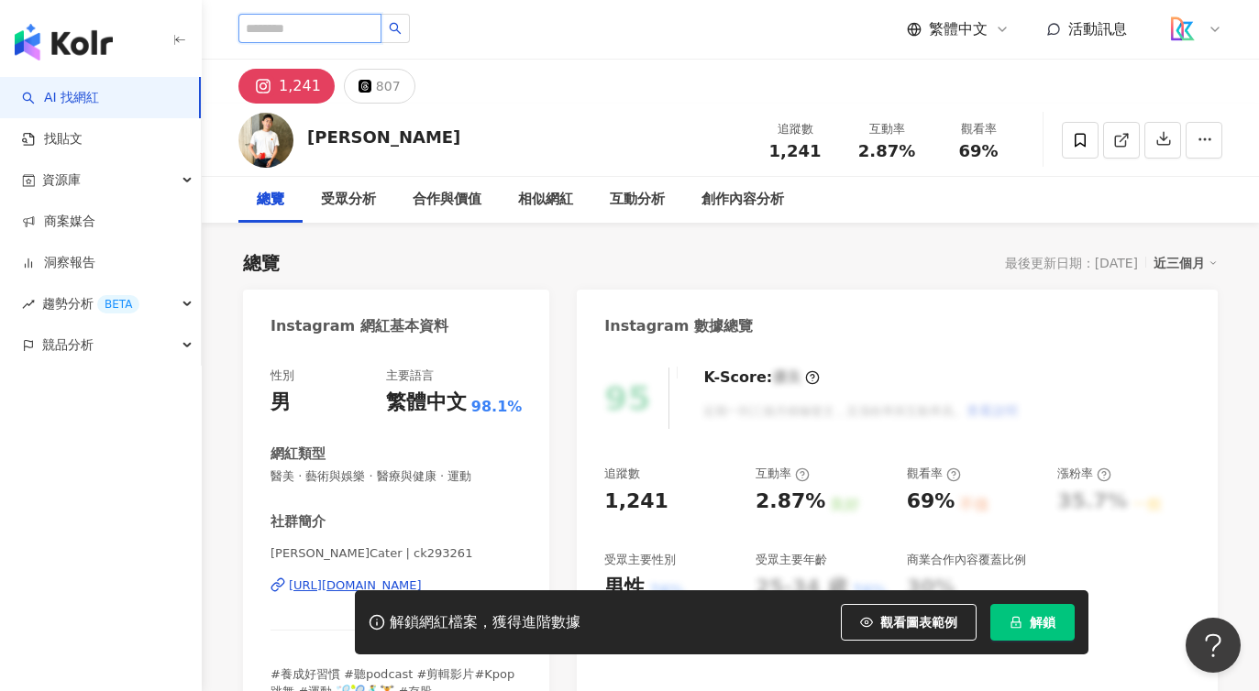
click at [282, 28] on input "search" at bounding box center [309, 28] width 143 height 29
type input "**"
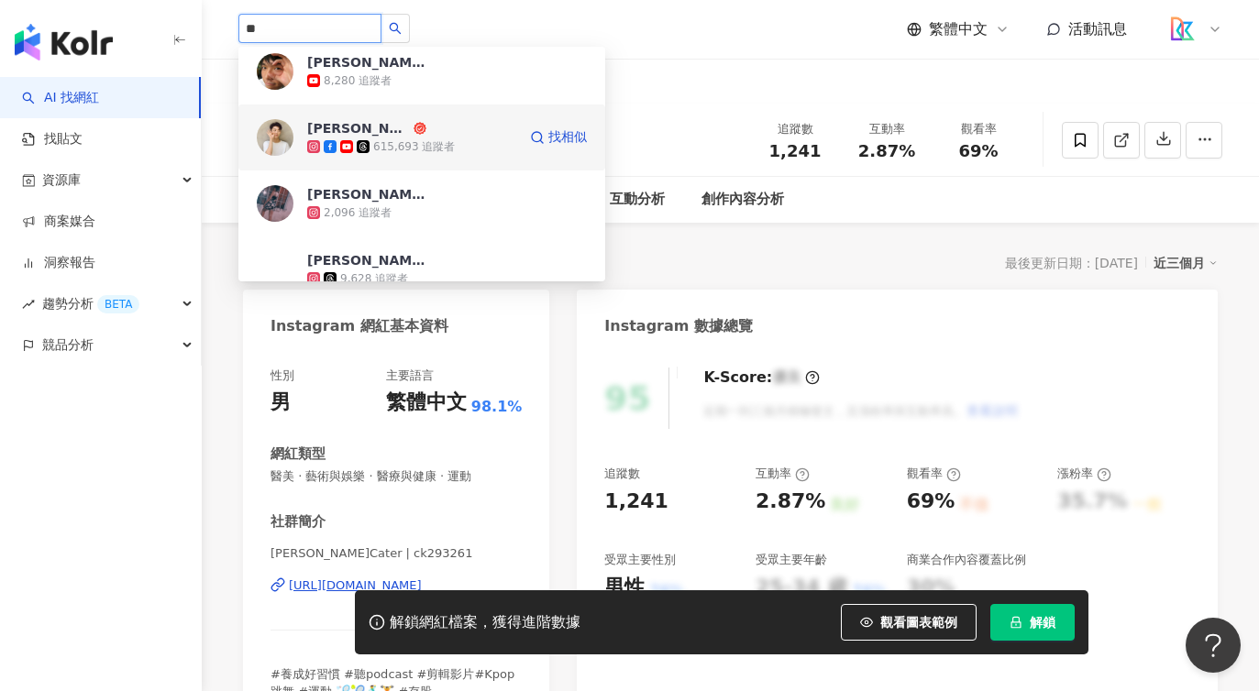
scroll to position [208, 0]
click at [449, 129] on div "[PERSON_NAME]615,693 追蹤者" at bounding box center [411, 135] width 209 height 37
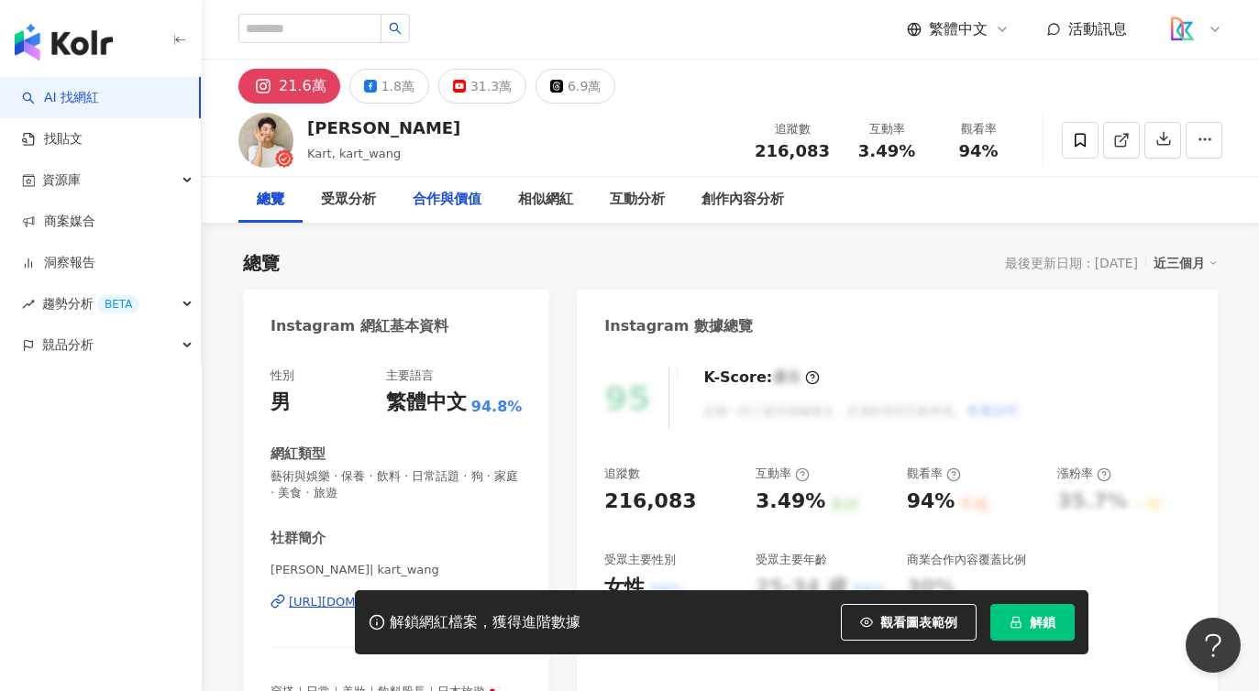
click at [439, 201] on div "合作與價值" at bounding box center [447, 200] width 69 height 22
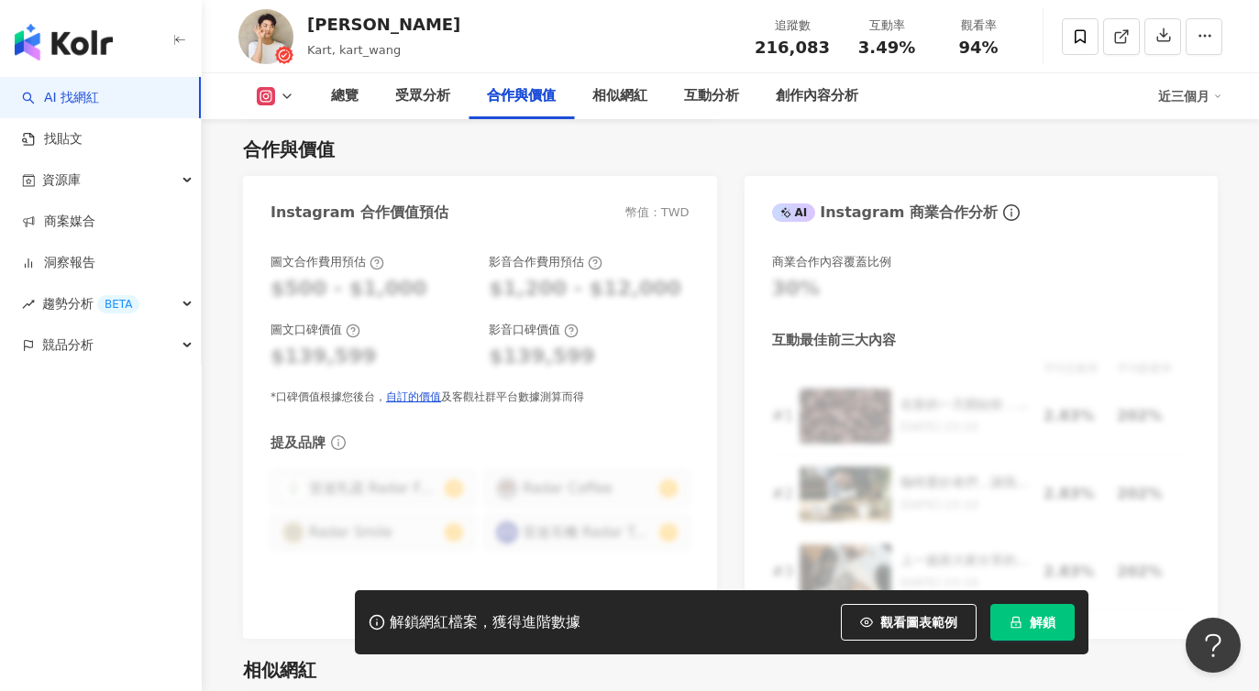
click at [281, 94] on icon at bounding box center [287, 96] width 15 height 15
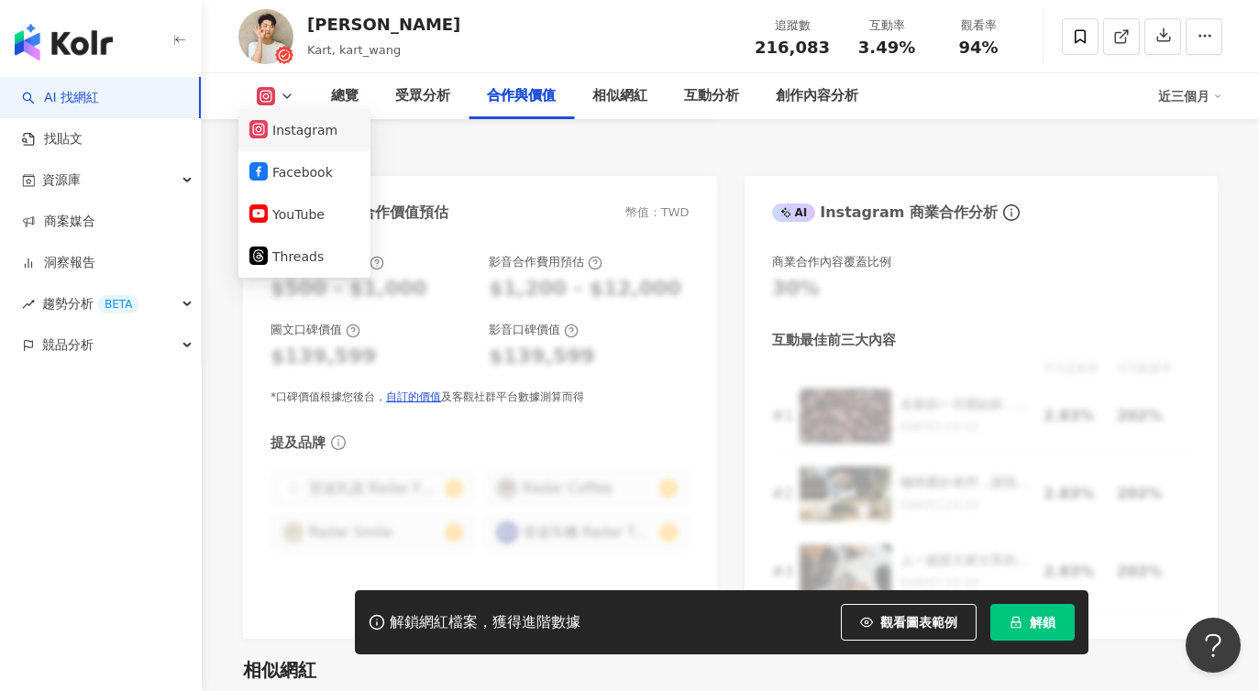
click at [281, 119] on button "Instagram" at bounding box center [304, 130] width 110 height 26
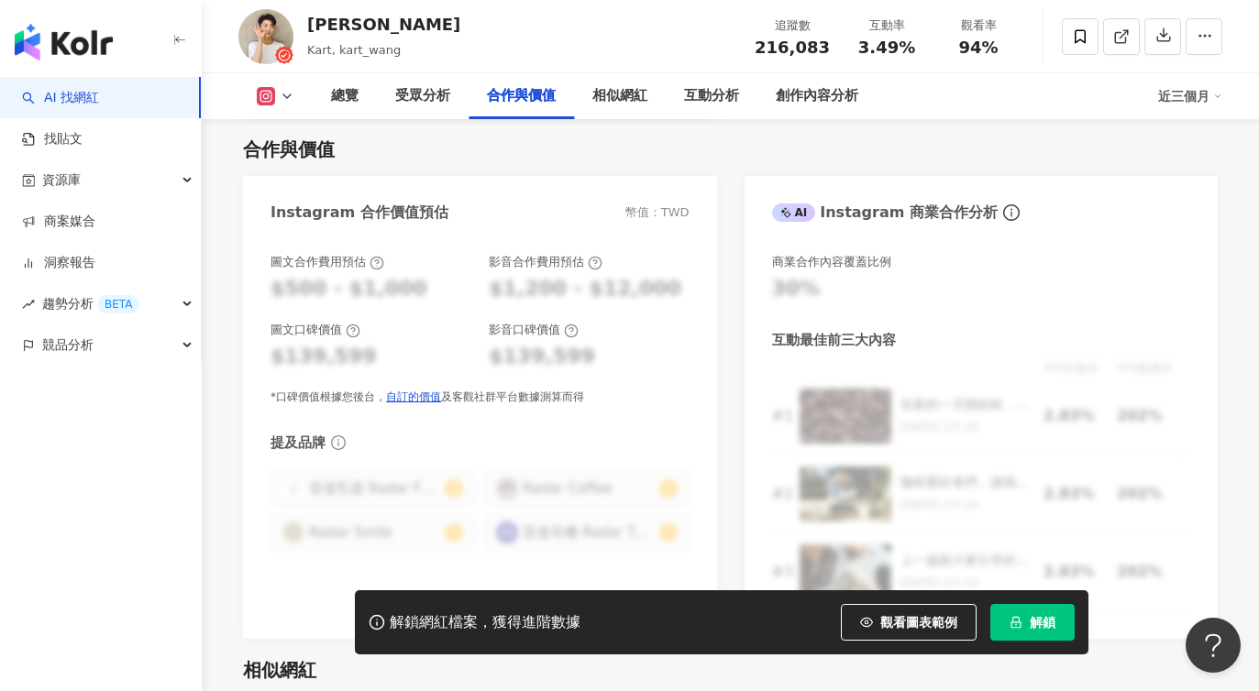
click at [278, 84] on div "總覽 受眾分析 合作與價值 相似網紅 互動分析 創作內容分析 近三個月" at bounding box center [730, 96] width 984 height 46
click at [273, 90] on icon at bounding box center [266, 96] width 18 height 18
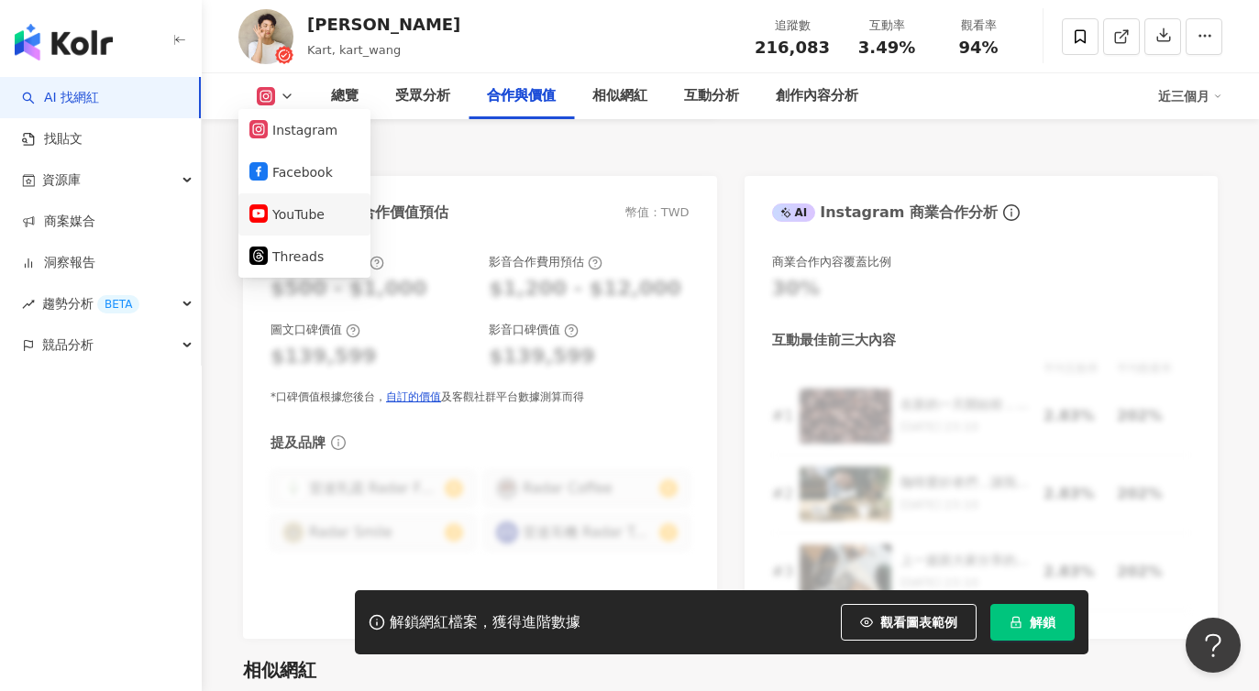
click at [305, 205] on button "YouTube" at bounding box center [304, 215] width 110 height 26
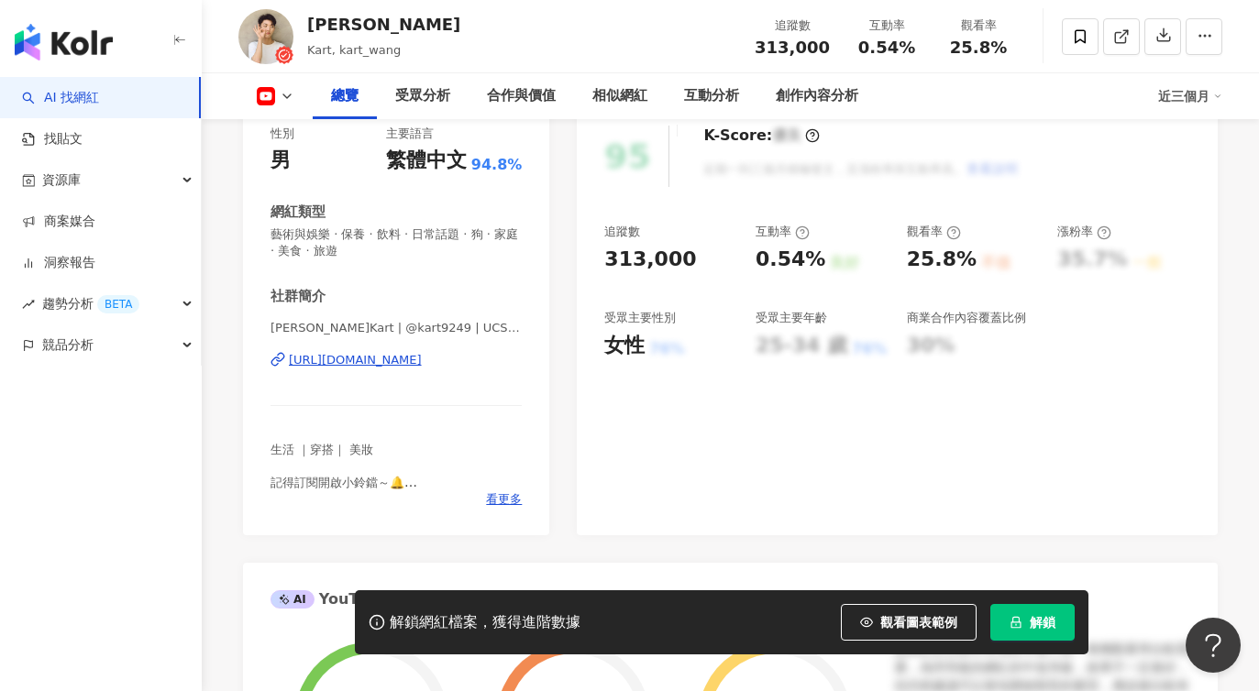
scroll to position [263, 0]
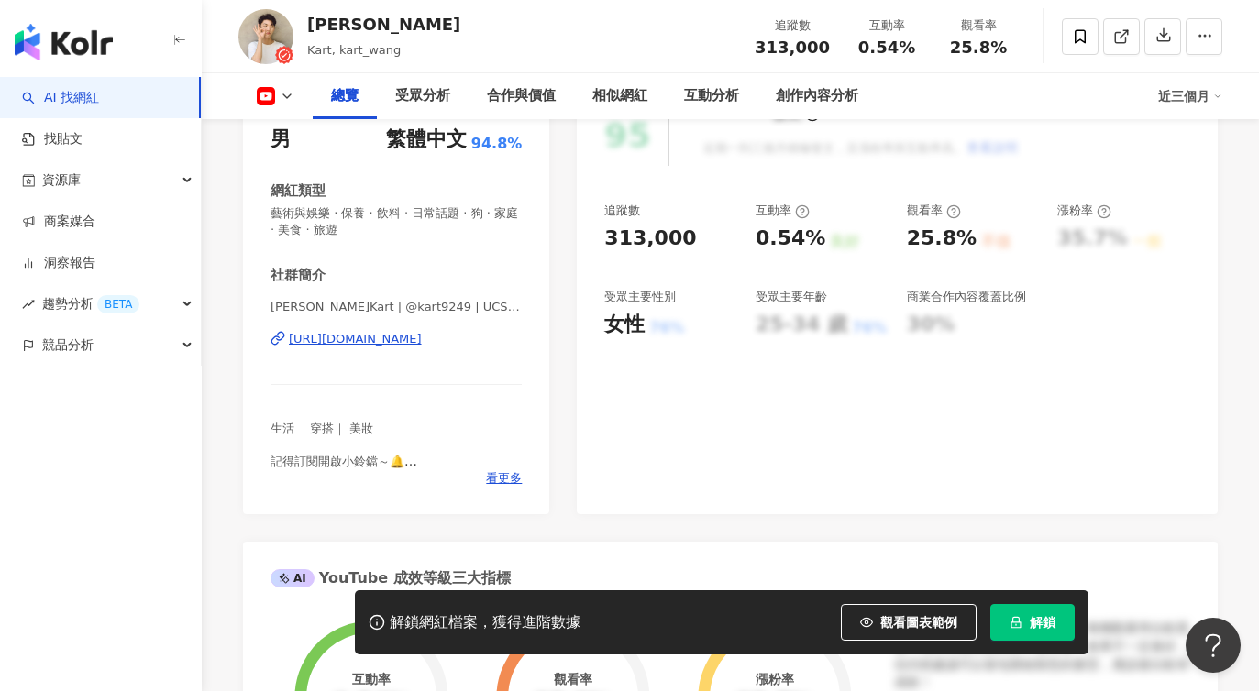
click at [422, 331] on div "[URL][DOMAIN_NAME]" at bounding box center [355, 339] width 133 height 17
